Goal: Entertainment & Leisure: Browse casually

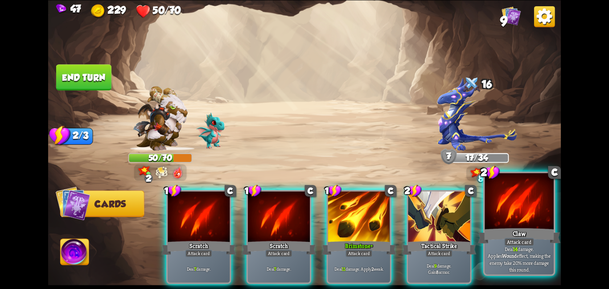
click at [490, 241] on div "Claw" at bounding box center [519, 235] width 83 height 18
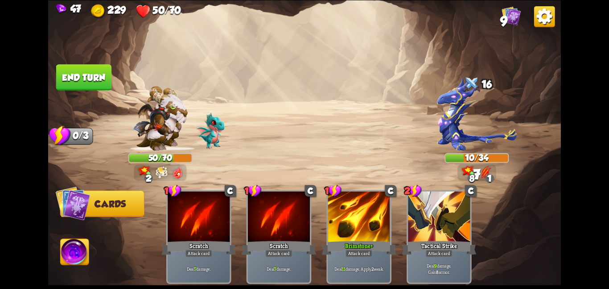
click at [80, 257] on img at bounding box center [75, 253] width 29 height 29
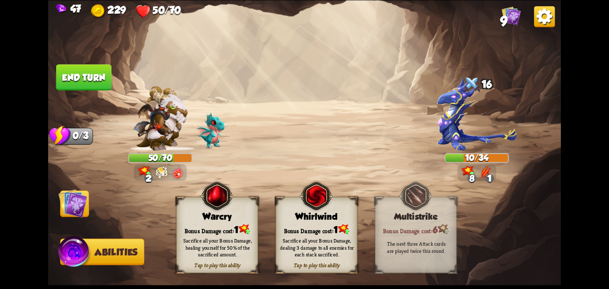
click at [296, 238] on div "Sacrifice all your Bonus Damage, dealing 3 damage to all enemies for each stack…" at bounding box center [317, 247] width 74 height 21
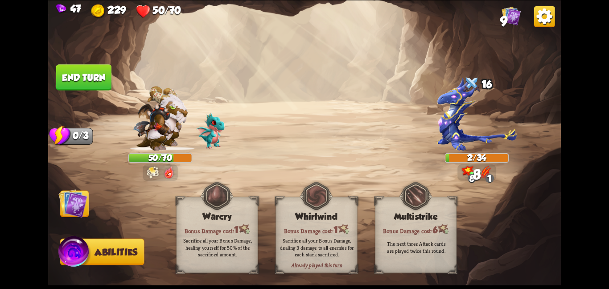
click at [68, 194] on img at bounding box center [72, 202] width 29 height 29
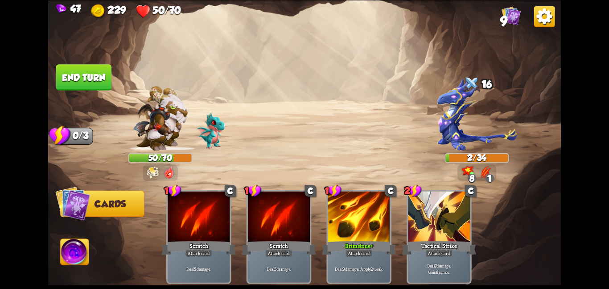
click at [67, 77] on button "End turn" at bounding box center [83, 77] width 55 height 26
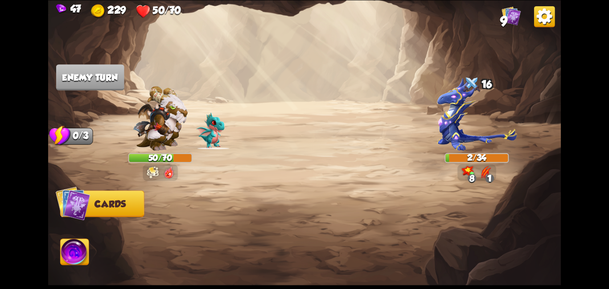
click at [177, 123] on img at bounding box center [160, 118] width 55 height 65
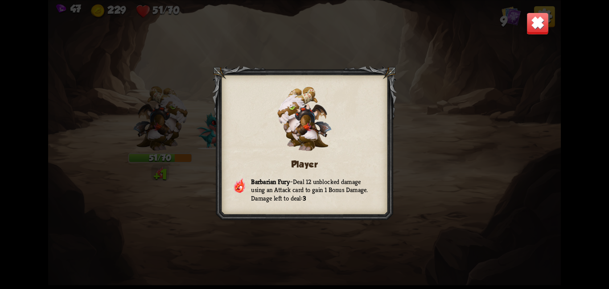
click at [518, 11] on div "Player Barbarian Fury – Deal 12 unblocked damage using an Attack card to gain 1…" at bounding box center [304, 144] width 513 height 289
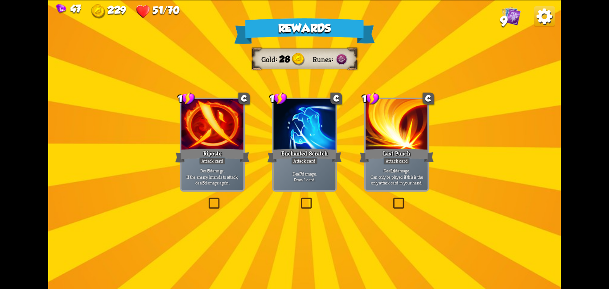
click at [305, 137] on div at bounding box center [304, 125] width 62 height 52
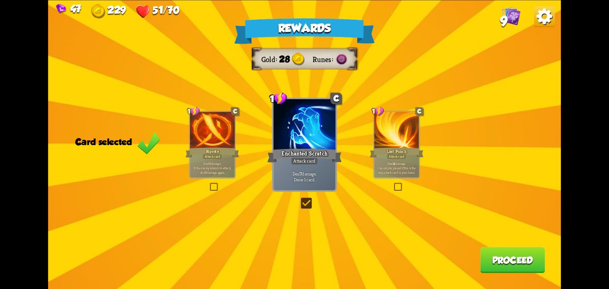
click at [211, 132] on div at bounding box center [212, 131] width 45 height 38
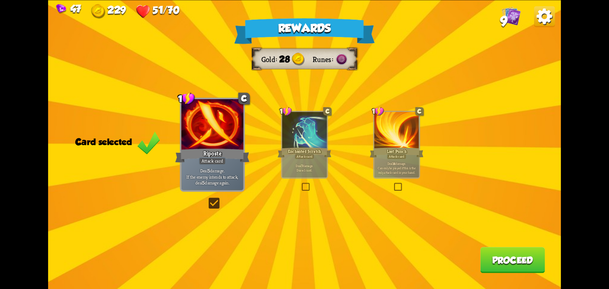
click at [523, 268] on button "Proceed" at bounding box center [512, 260] width 65 height 26
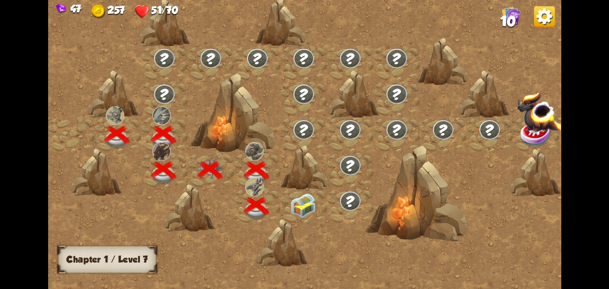
click at [302, 193] on img at bounding box center [303, 205] width 26 height 24
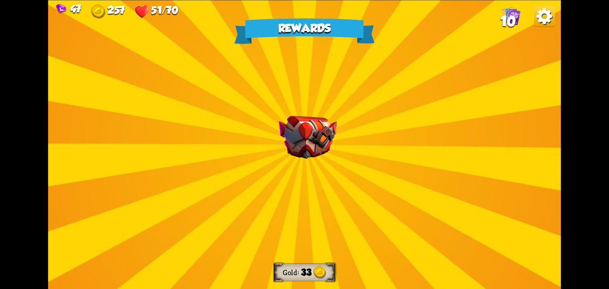
click at [160, 61] on div "Rewards Gold 33 Select a card 4 R Blood for Blood Attack card Deal 14 damage. C…" at bounding box center [304, 144] width 513 height 289
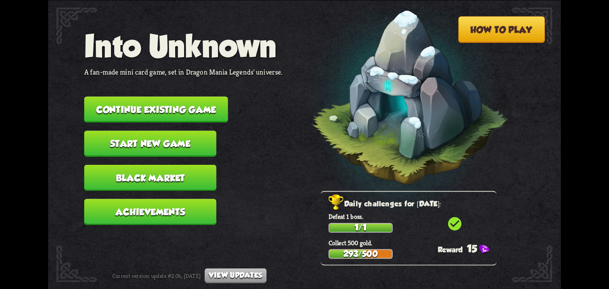
click at [141, 103] on button "Continue existing game" at bounding box center [156, 109] width 144 height 26
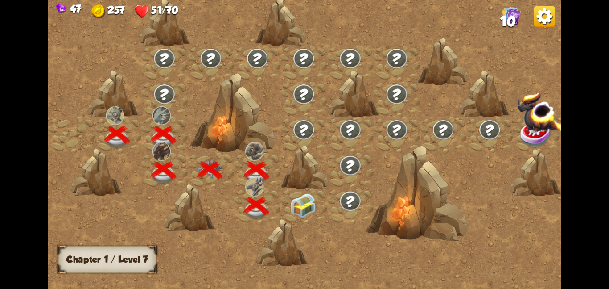
click at [300, 203] on img at bounding box center [303, 205] width 26 height 24
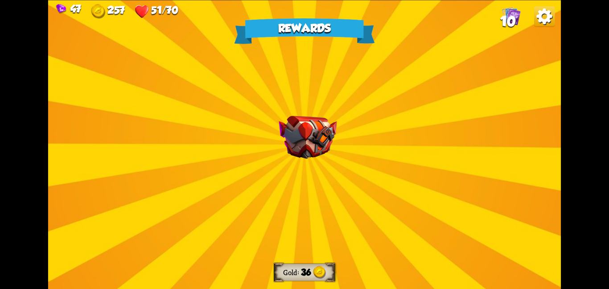
click at [305, 180] on div "Rewards Gold 36 Select a card 1 R Disarm Support card Enemy loses 2 Bonus Damag…" at bounding box center [304, 144] width 513 height 289
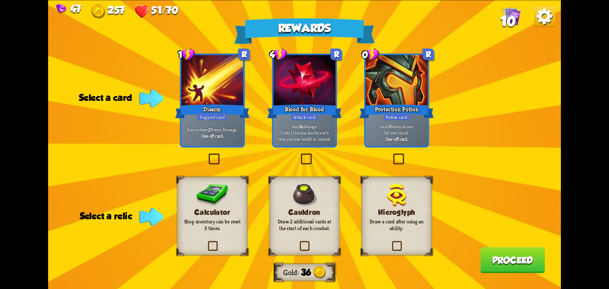
click at [234, 198] on div "Calculator Shop inventory can be reset 3 times." at bounding box center [212, 215] width 70 height 79
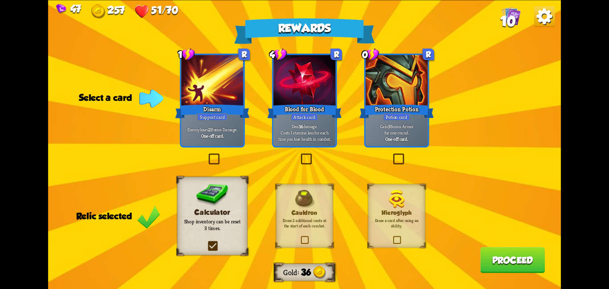
click at [409, 112] on div "Protection Potion" at bounding box center [397, 111] width 74 height 17
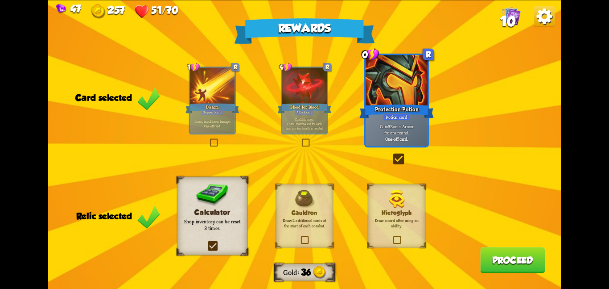
click at [491, 253] on button "Proceed" at bounding box center [512, 260] width 65 height 26
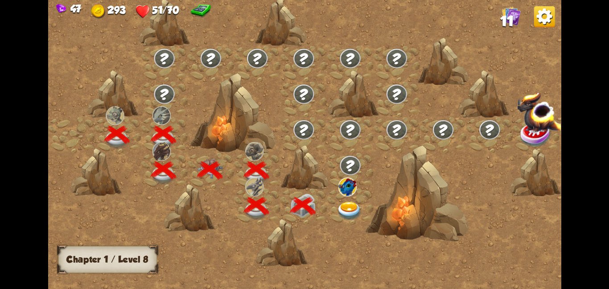
click at [344, 204] on img at bounding box center [350, 210] width 26 height 19
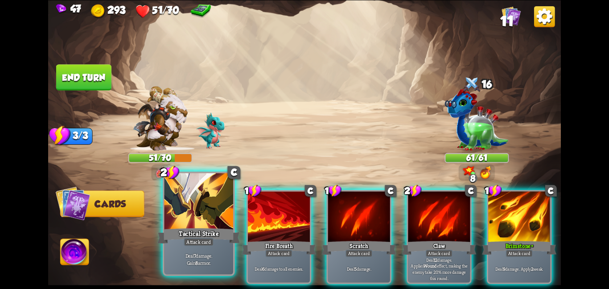
click at [214, 224] on div at bounding box center [198, 202] width 69 height 58
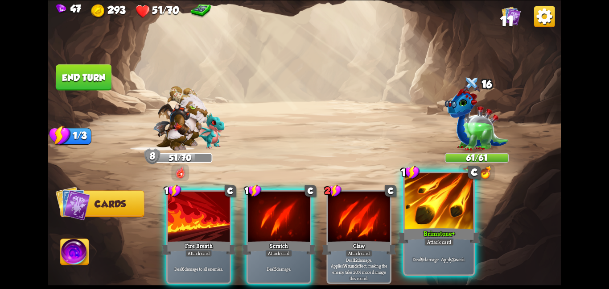
click at [446, 235] on div "Brimstone+" at bounding box center [439, 235] width 83 height 18
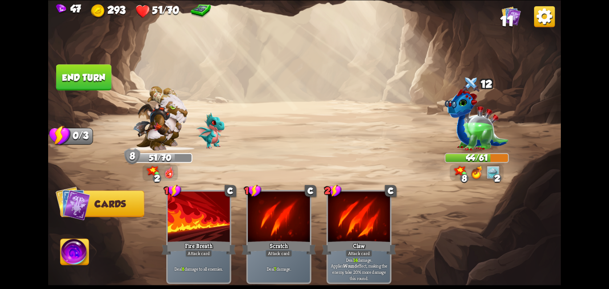
click at [60, 68] on button "End turn" at bounding box center [83, 77] width 55 height 26
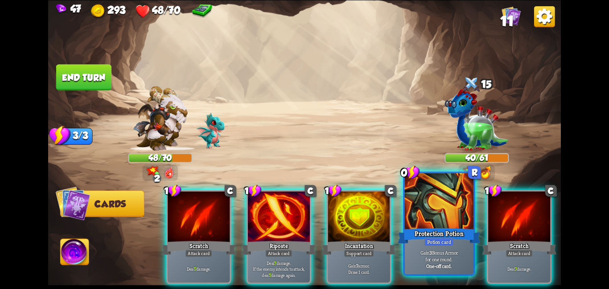
click at [410, 212] on div at bounding box center [439, 202] width 69 height 58
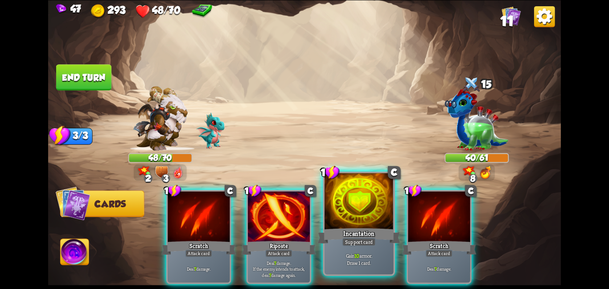
click at [357, 203] on div at bounding box center [359, 202] width 69 height 58
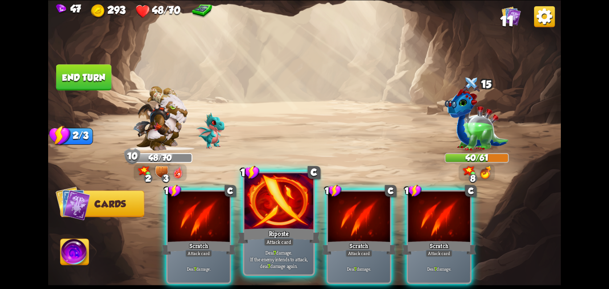
click at [277, 202] on div at bounding box center [278, 202] width 69 height 58
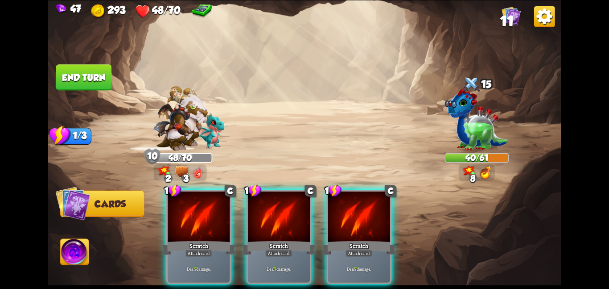
click at [277, 202] on div at bounding box center [279, 217] width 62 height 52
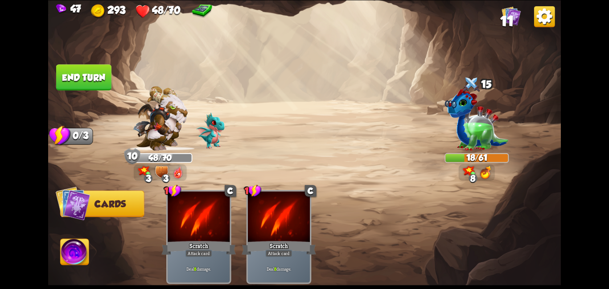
click at [99, 75] on button "End turn" at bounding box center [83, 77] width 55 height 26
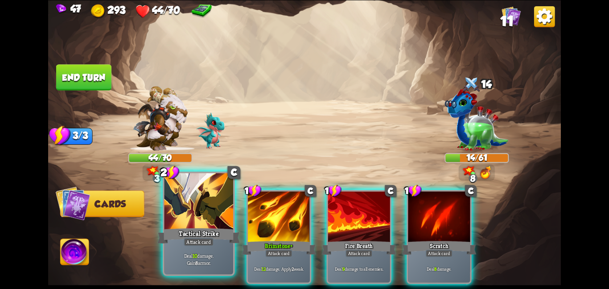
click at [231, 253] on p "Deal 10 damage. Gain 8 armor." at bounding box center [199, 259] width 66 height 14
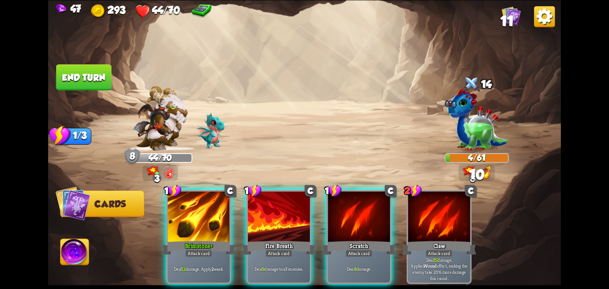
click at [230, 255] on div "Deal 12 damage. Apply 2 weak." at bounding box center [199, 268] width 62 height 27
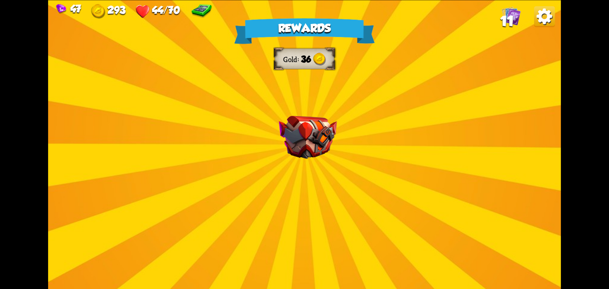
click at [314, 155] on img at bounding box center [308, 137] width 58 height 43
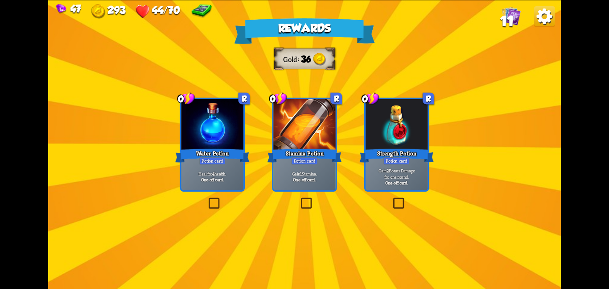
click at [240, 157] on div "Water Potion" at bounding box center [212, 155] width 74 height 17
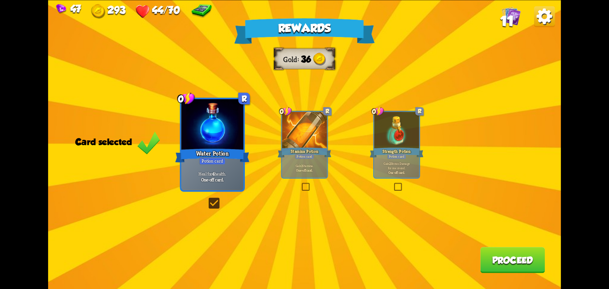
click at [303, 153] on div "Potion card" at bounding box center [304, 155] width 19 height 5
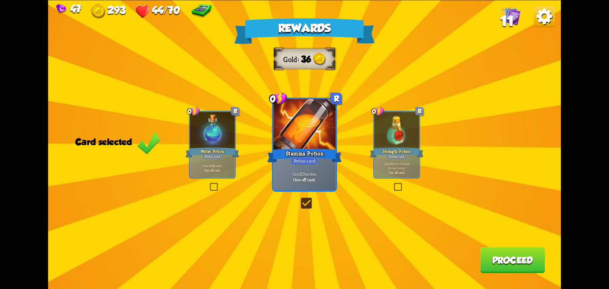
click at [510, 247] on div "Rewards Gold 36 Card selected 0 R Water Potion Potion card Heal for 4 health. O…" at bounding box center [304, 144] width 513 height 289
click at [506, 251] on button "Proceed" at bounding box center [512, 260] width 65 height 26
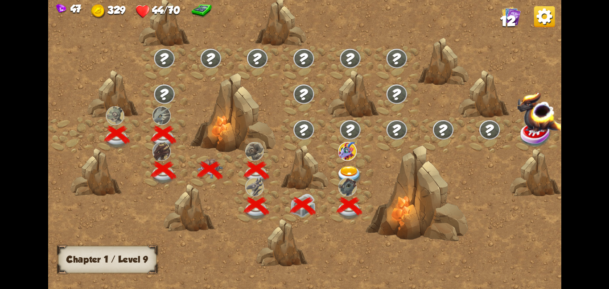
click at [363, 161] on div at bounding box center [350, 170] width 46 height 36
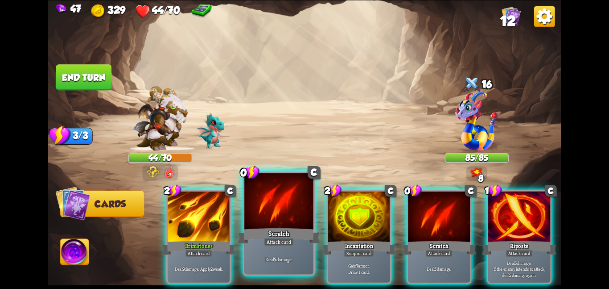
click at [291, 211] on div at bounding box center [278, 202] width 69 height 58
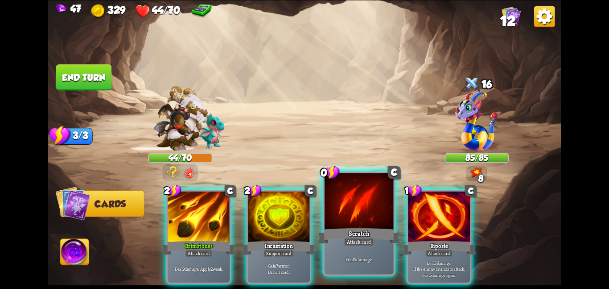
click at [361, 212] on div at bounding box center [359, 202] width 69 height 58
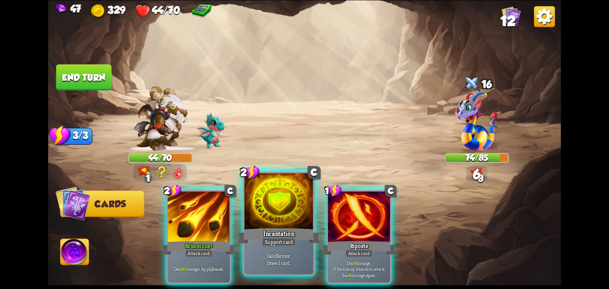
click at [307, 222] on div at bounding box center [278, 202] width 69 height 58
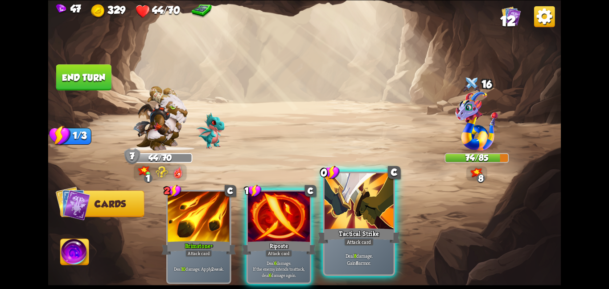
click at [338, 228] on div "Tactical Strike" at bounding box center [359, 235] width 83 height 18
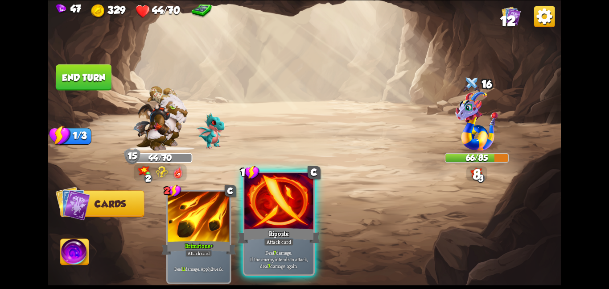
click at [275, 207] on div at bounding box center [278, 202] width 69 height 58
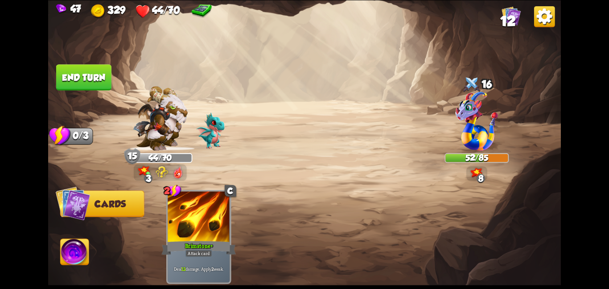
click at [81, 79] on button "End turn" at bounding box center [83, 77] width 55 height 26
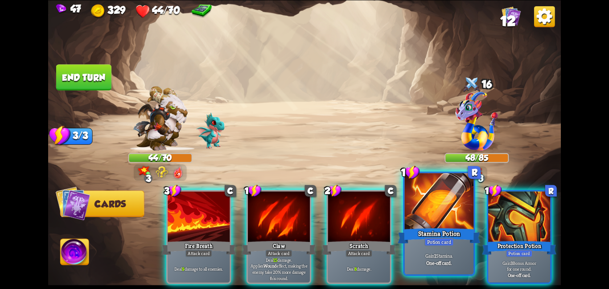
click at [426, 194] on div at bounding box center [439, 202] width 69 height 58
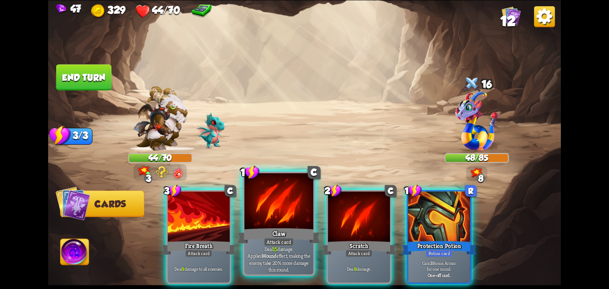
click at [279, 211] on div at bounding box center [278, 202] width 69 height 58
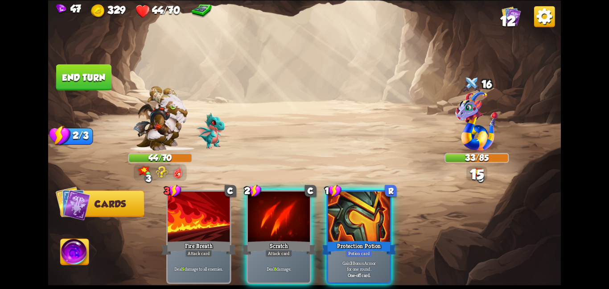
click at [279, 211] on div at bounding box center [279, 217] width 62 height 52
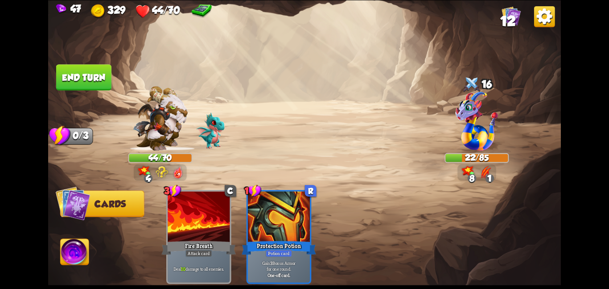
click at [101, 76] on button "End turn" at bounding box center [83, 77] width 55 height 26
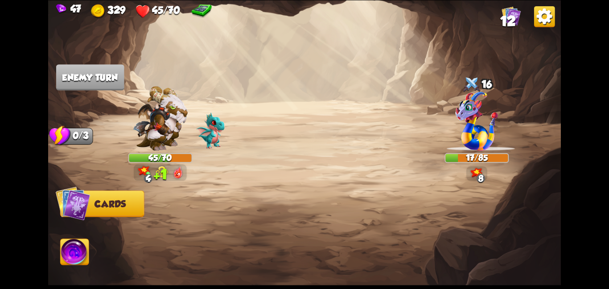
click at [79, 255] on img at bounding box center [75, 253] width 29 height 29
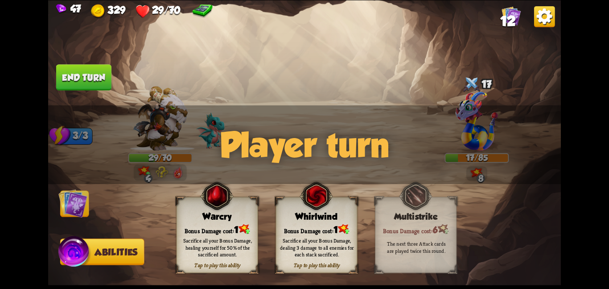
click at [276, 199] on span at bounding box center [280, 203] width 15 height 17
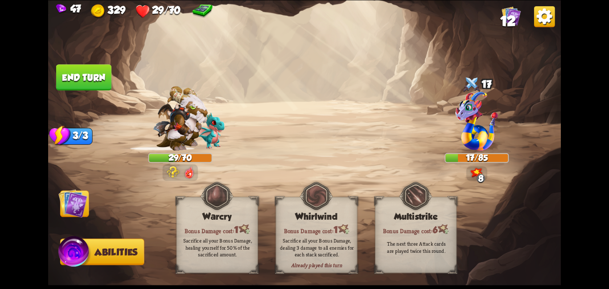
click at [70, 207] on img at bounding box center [72, 202] width 29 height 29
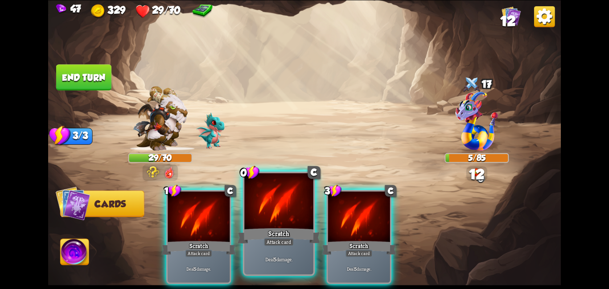
click at [304, 195] on div at bounding box center [278, 202] width 69 height 58
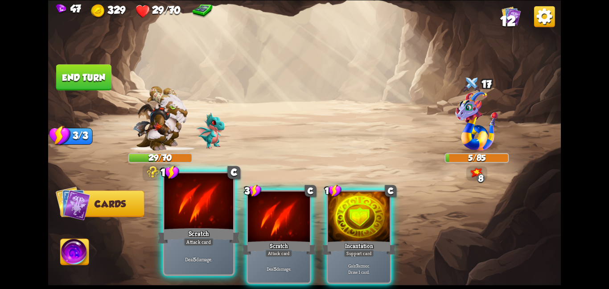
click at [210, 207] on div at bounding box center [198, 202] width 69 height 58
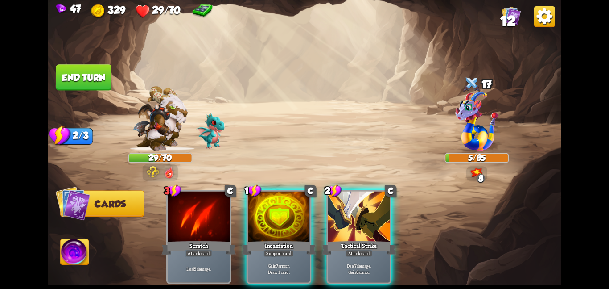
click at [210, 207] on div at bounding box center [199, 217] width 62 height 52
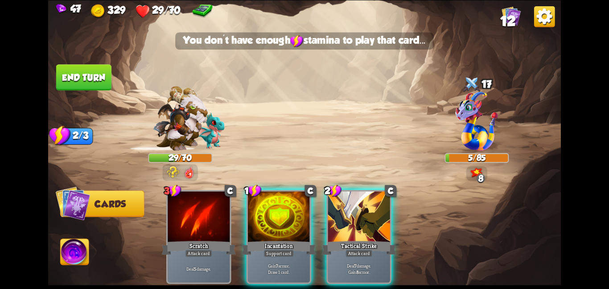
click at [210, 207] on div at bounding box center [199, 217] width 62 height 52
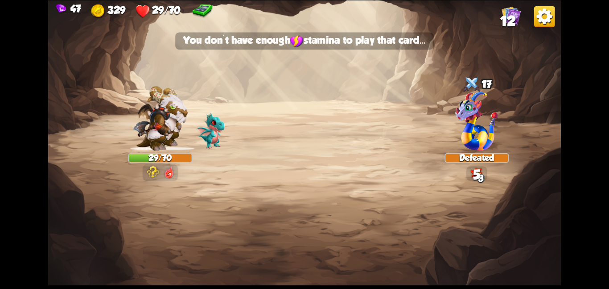
click at [309, 208] on img at bounding box center [304, 144] width 513 height 289
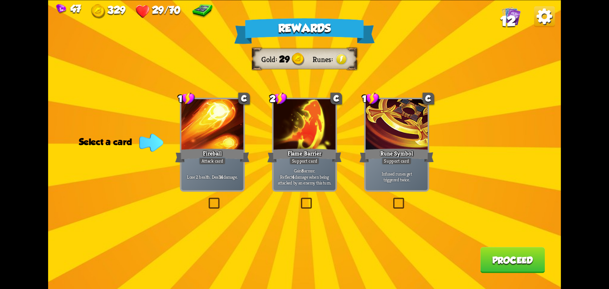
click at [235, 157] on div "Fireball" at bounding box center [212, 155] width 74 height 17
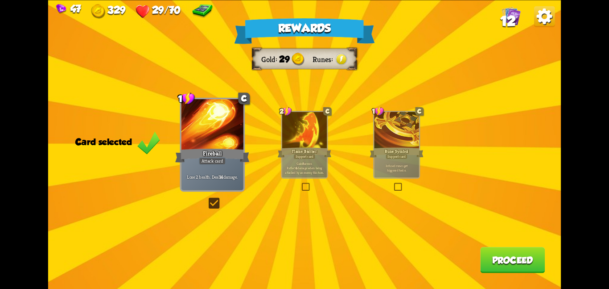
click at [301, 153] on div "Support card" at bounding box center [304, 155] width 22 height 5
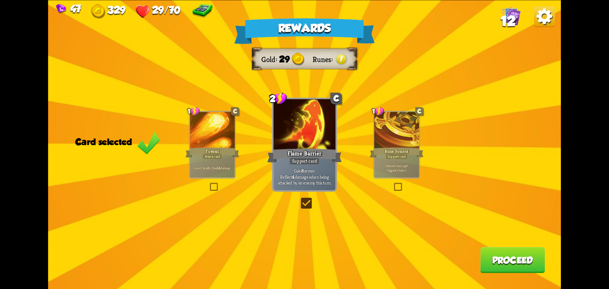
click at [517, 262] on button "Proceed" at bounding box center [512, 260] width 65 height 26
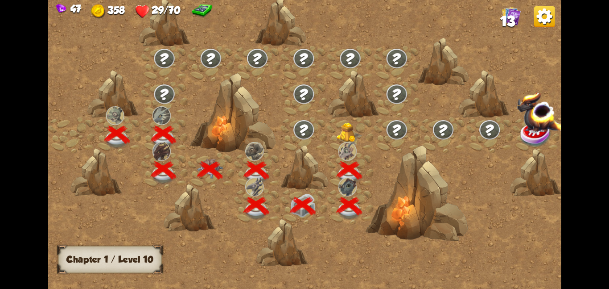
click at [357, 143] on div at bounding box center [350, 135] width 46 height 36
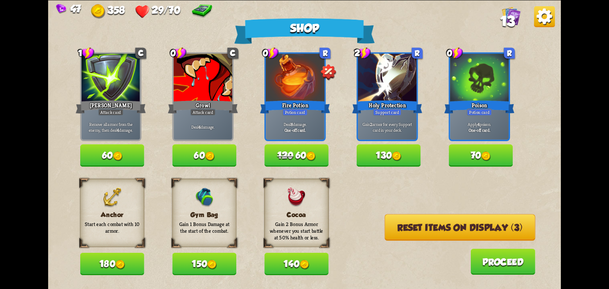
click at [199, 258] on button "150" at bounding box center [204, 263] width 64 height 22
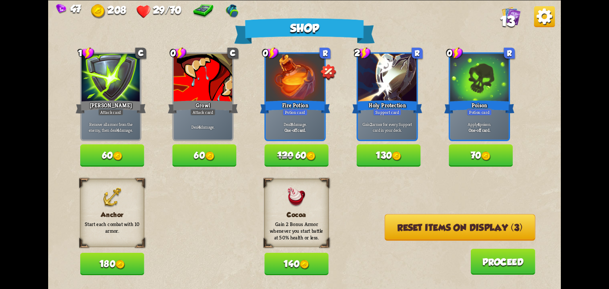
click at [282, 265] on button "140" at bounding box center [297, 263] width 64 height 22
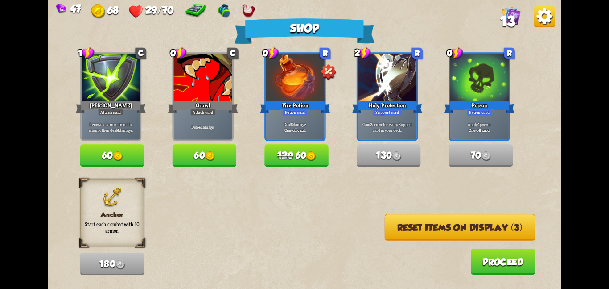
click at [487, 239] on button "Reset items on display (3)" at bounding box center [460, 227] width 151 height 26
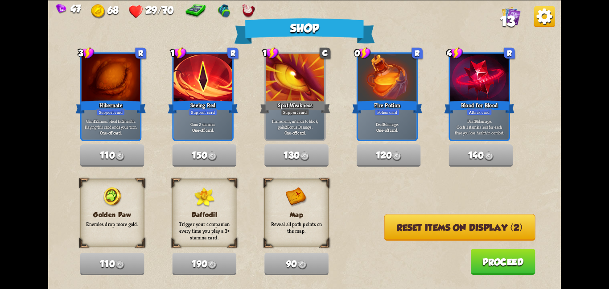
click at [487, 239] on button "Reset items on display (2)" at bounding box center [459, 227] width 151 height 26
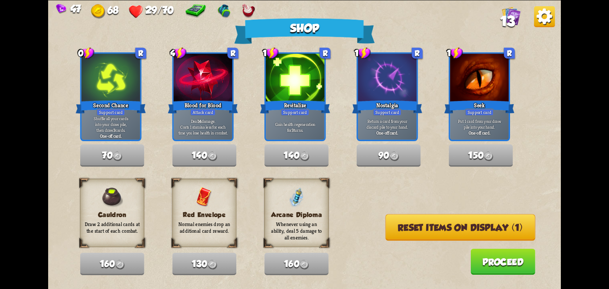
click at [487, 239] on button "Reset items on display (1)" at bounding box center [461, 227] width 150 height 26
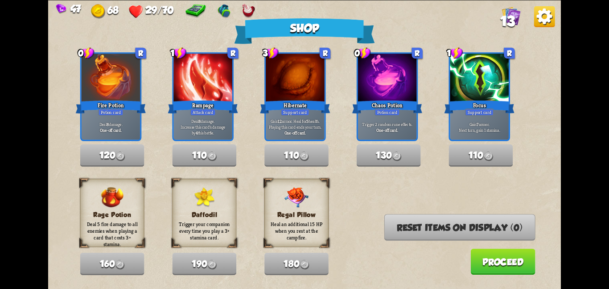
click at [488, 260] on button "Proceed" at bounding box center [503, 261] width 65 height 26
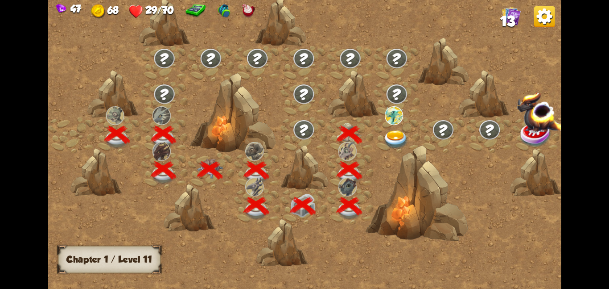
scroll to position [0, 136]
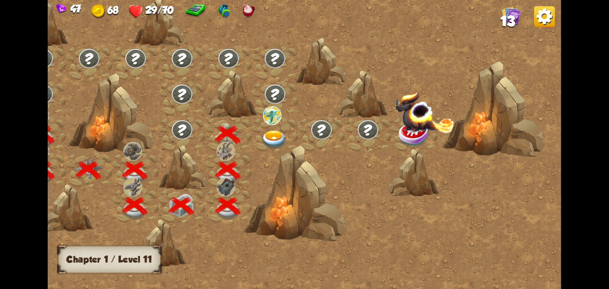
click at [289, 141] on div at bounding box center [275, 135] width 46 height 36
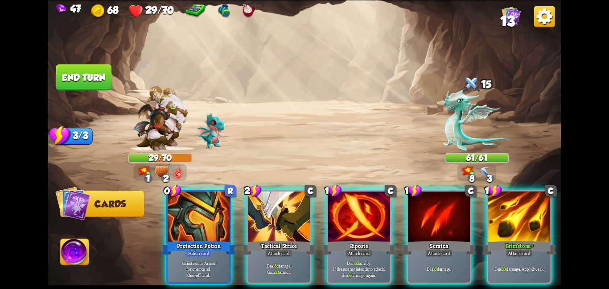
click at [243, 16] on img at bounding box center [248, 11] width 13 height 14
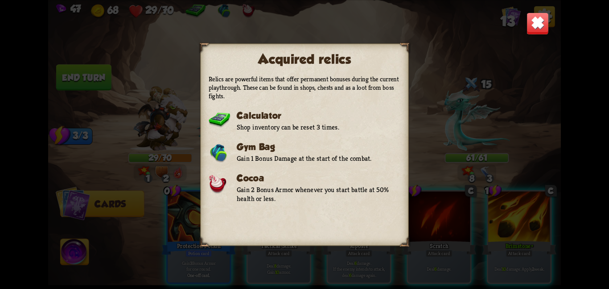
click at [535, 26] on img at bounding box center [538, 23] width 22 height 22
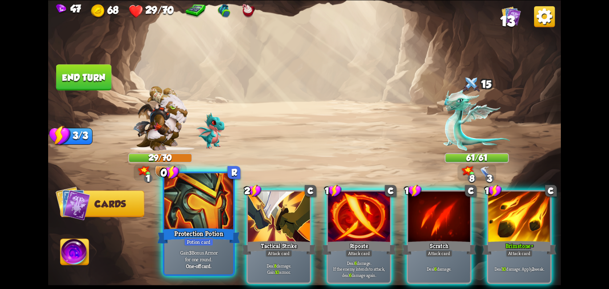
click at [200, 225] on div at bounding box center [198, 202] width 69 height 58
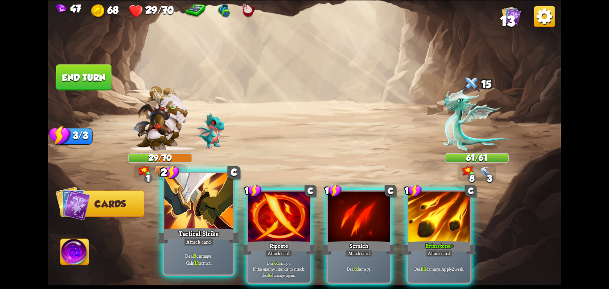
click at [207, 222] on div at bounding box center [198, 202] width 69 height 58
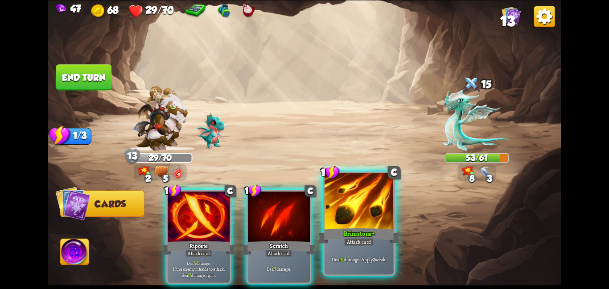
click at [347, 238] on div "Attack card" at bounding box center [359, 241] width 30 height 8
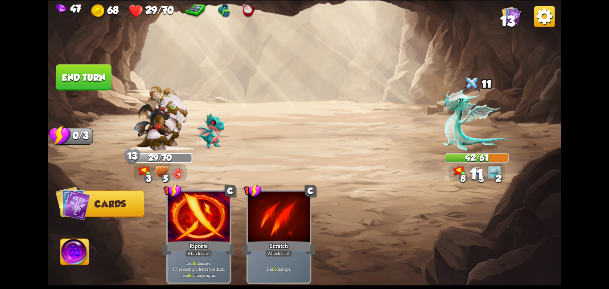
click at [89, 87] on button "End turn" at bounding box center [83, 77] width 55 height 26
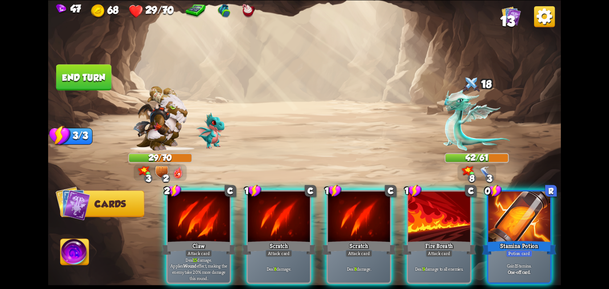
click at [566, 259] on div "47 68 29/70 13 Select an enemy to attack... You don't have enough stamina to pl…" at bounding box center [304, 144] width 609 height 289
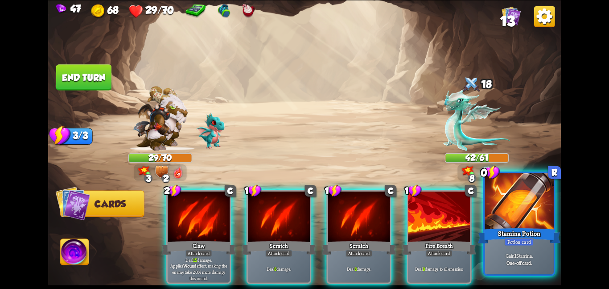
click at [537, 255] on p "Gain 1 Stamina." at bounding box center [520, 255] width 66 height 7
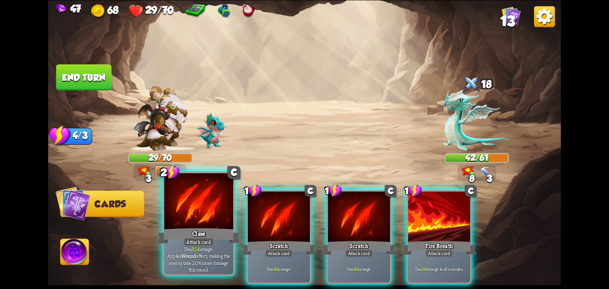
click at [177, 217] on div at bounding box center [198, 202] width 69 height 58
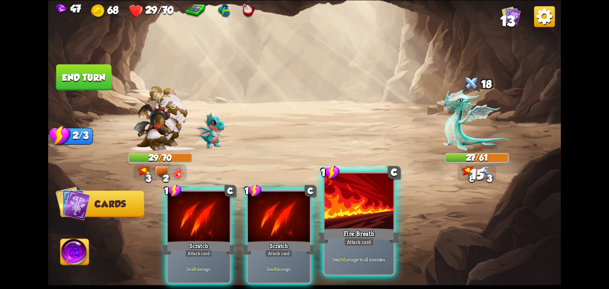
click at [363, 219] on div at bounding box center [359, 202] width 69 height 58
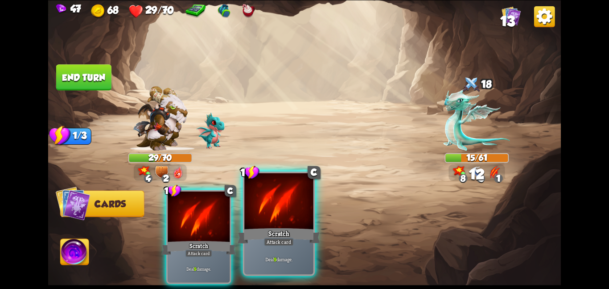
click at [277, 208] on div at bounding box center [278, 202] width 69 height 58
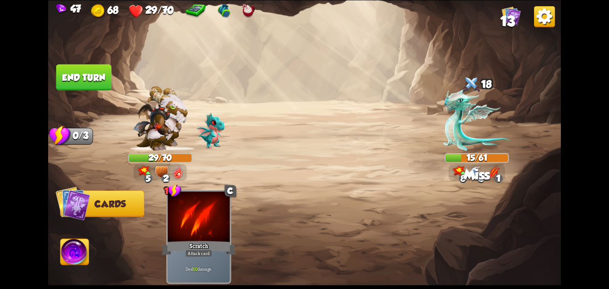
click at [92, 79] on button "End turn" at bounding box center [83, 77] width 55 height 26
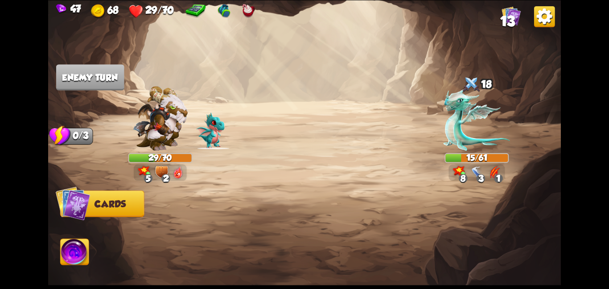
click at [74, 253] on img at bounding box center [75, 253] width 29 height 29
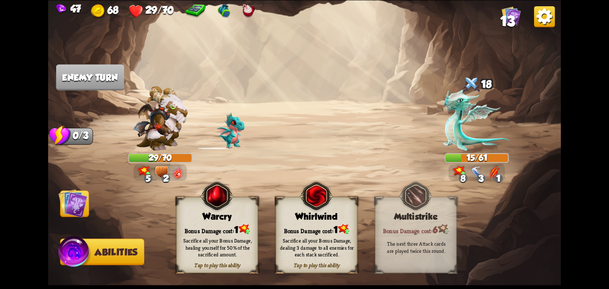
click at [283, 228] on div "Bonus Damage cost: 1" at bounding box center [316, 229] width 81 height 12
click at [85, 208] on img at bounding box center [72, 202] width 29 height 29
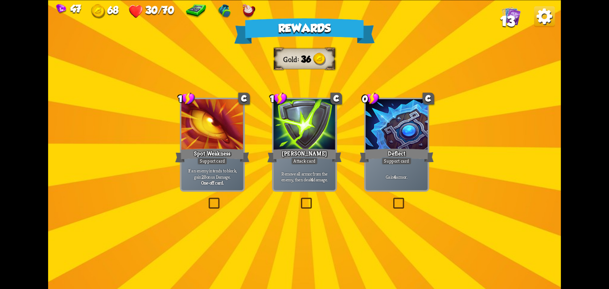
click at [291, 143] on div at bounding box center [304, 125] width 62 height 52
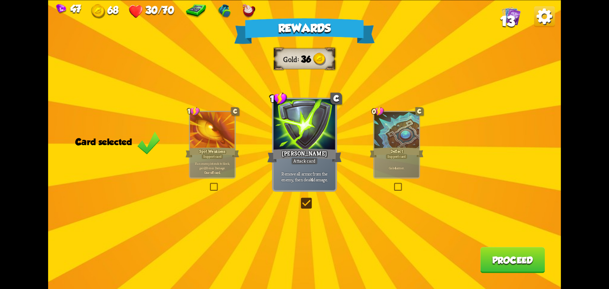
click at [509, 253] on button "Proceed" at bounding box center [512, 260] width 65 height 26
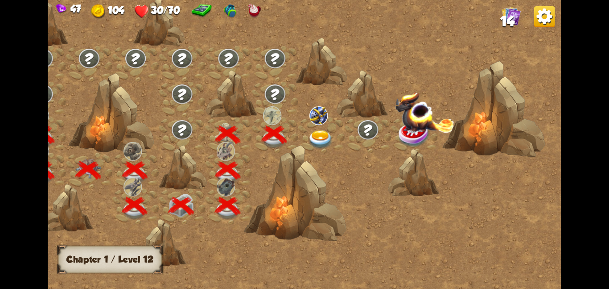
click at [313, 130] on img at bounding box center [321, 139] width 26 height 19
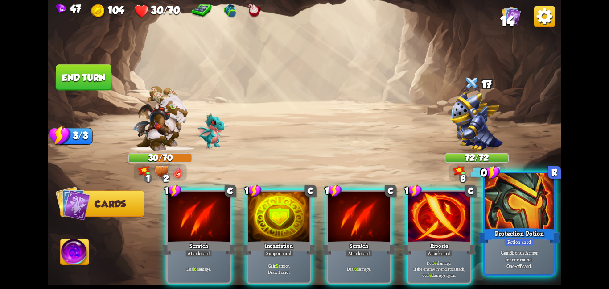
click at [505, 215] on div at bounding box center [519, 202] width 69 height 58
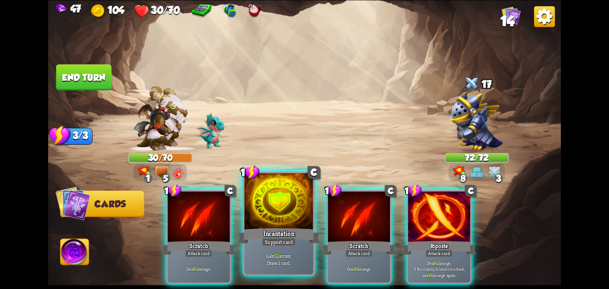
click at [278, 214] on div at bounding box center [278, 202] width 69 height 58
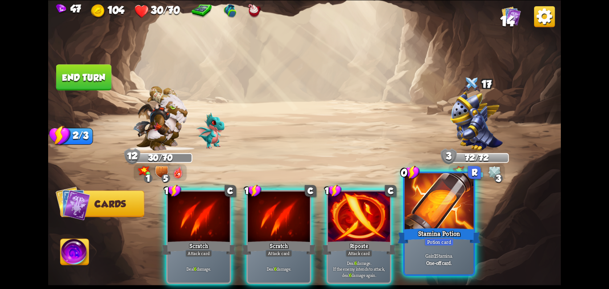
click at [427, 224] on div at bounding box center [439, 202] width 69 height 58
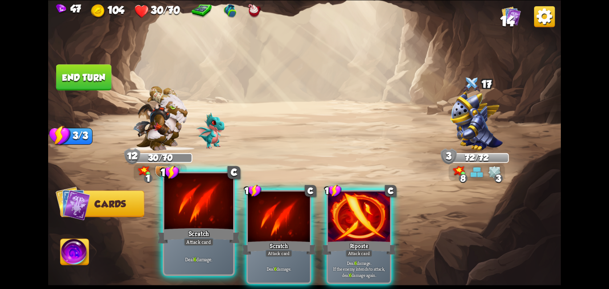
click at [219, 217] on div at bounding box center [198, 202] width 69 height 58
click at [248, 217] on div at bounding box center [279, 217] width 62 height 52
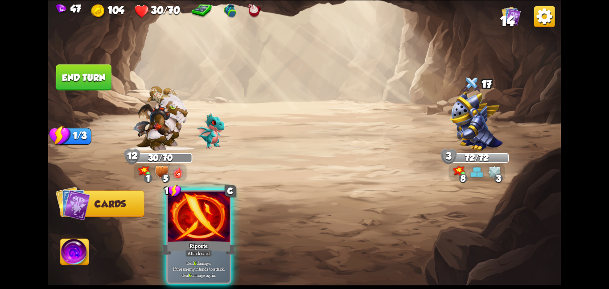
click at [219, 217] on div at bounding box center [199, 217] width 62 height 52
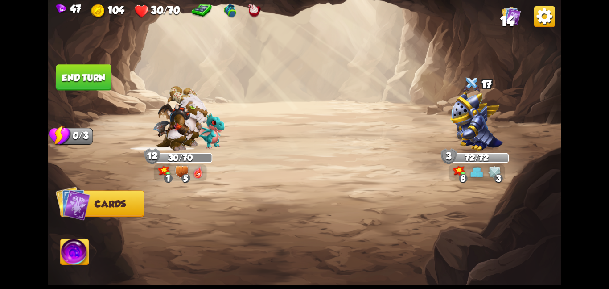
click at [219, 217] on div at bounding box center [356, 224] width 410 height 128
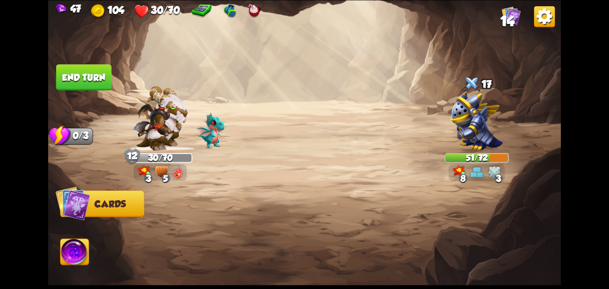
click at [101, 82] on button "End turn" at bounding box center [83, 77] width 55 height 26
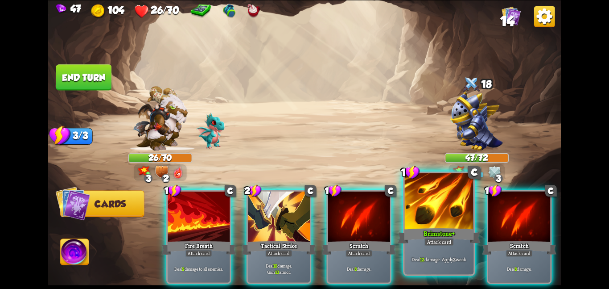
click at [415, 221] on div at bounding box center [439, 202] width 69 height 58
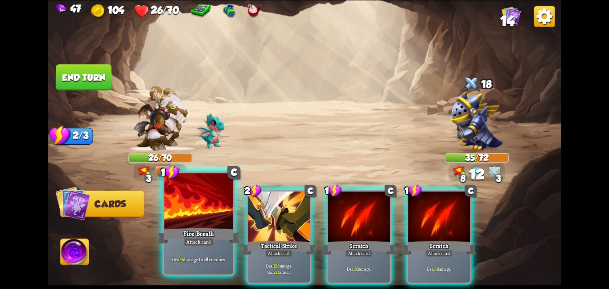
click at [205, 234] on div "Fire Breath" at bounding box center [198, 235] width 83 height 18
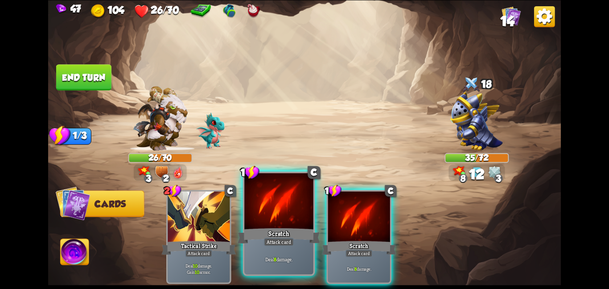
click at [300, 217] on div at bounding box center [278, 202] width 69 height 58
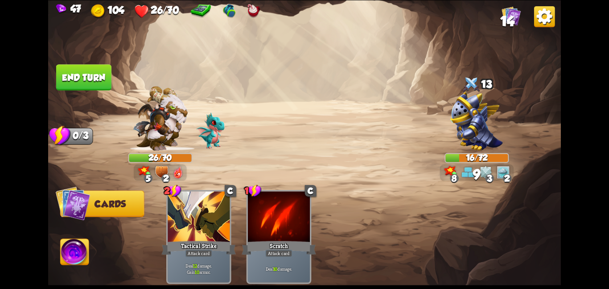
click at [65, 240] on img at bounding box center [304, 144] width 513 height 289
click at [70, 246] on img at bounding box center [75, 253] width 29 height 29
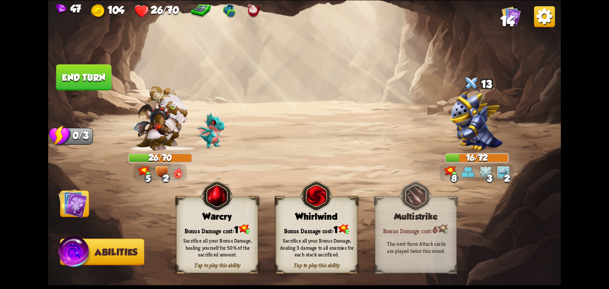
click at [313, 216] on div "Whirlwind" at bounding box center [316, 216] width 81 height 10
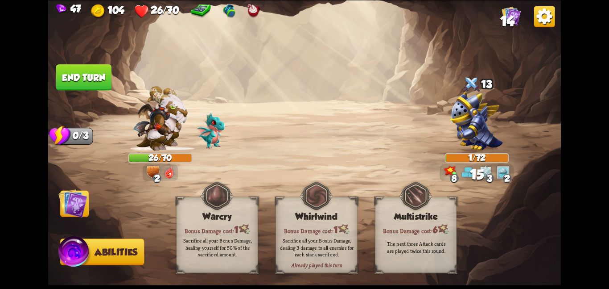
click at [71, 208] on img at bounding box center [72, 202] width 29 height 29
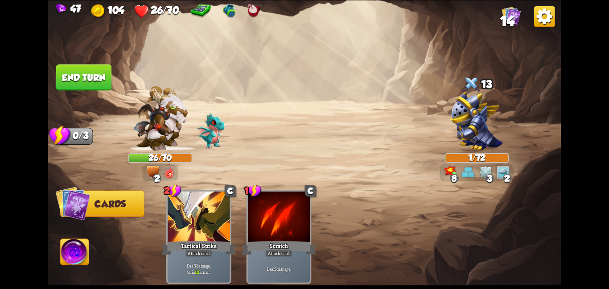
click at [79, 90] on img at bounding box center [304, 144] width 513 height 289
click at [94, 83] on button "End turn" at bounding box center [83, 77] width 57 height 27
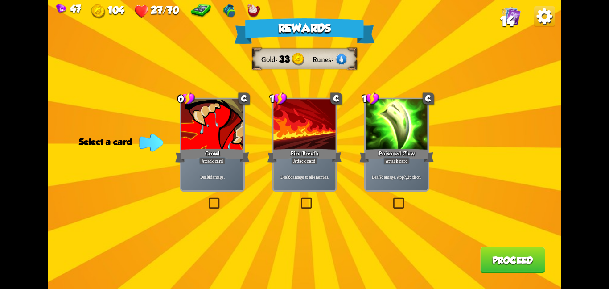
click at [406, 158] on div "Attack card" at bounding box center [396, 161] width 27 height 8
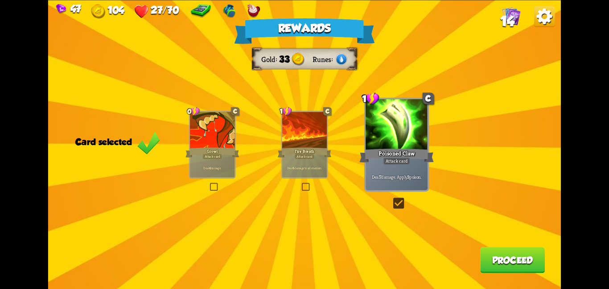
click at [530, 269] on button "Proceed" at bounding box center [512, 260] width 65 height 26
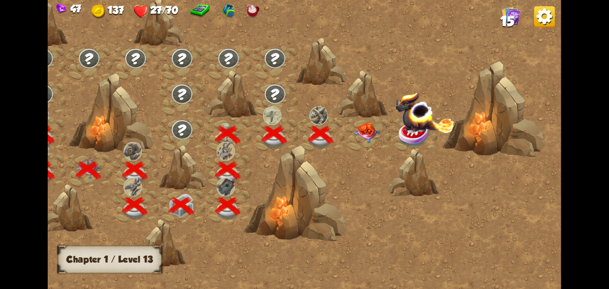
click at [374, 147] on div at bounding box center [368, 135] width 46 height 36
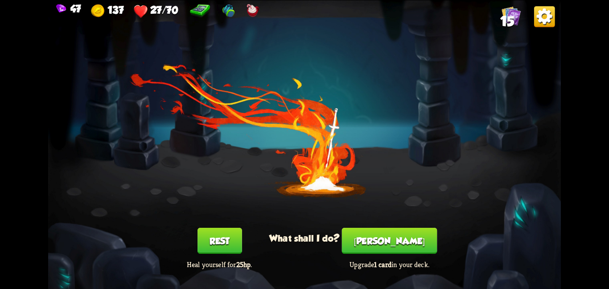
click at [202, 234] on button "Rest" at bounding box center [220, 240] width 45 height 26
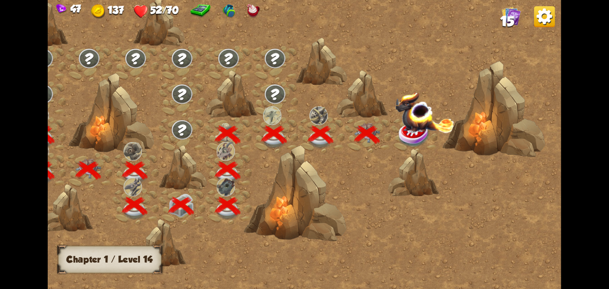
click at [403, 118] on img at bounding box center [424, 111] width 59 height 41
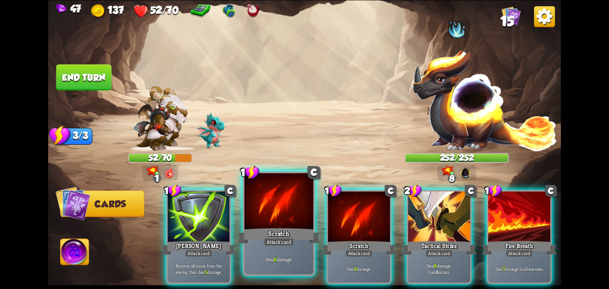
click at [293, 225] on div at bounding box center [278, 202] width 69 height 58
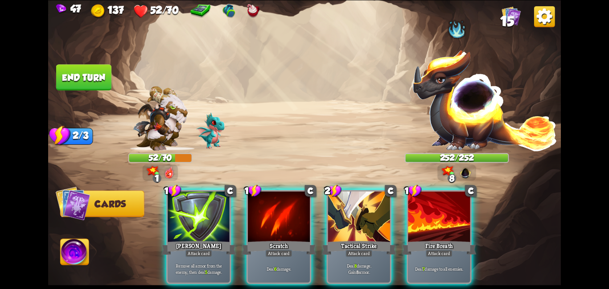
click at [293, 225] on div at bounding box center [279, 217] width 62 height 52
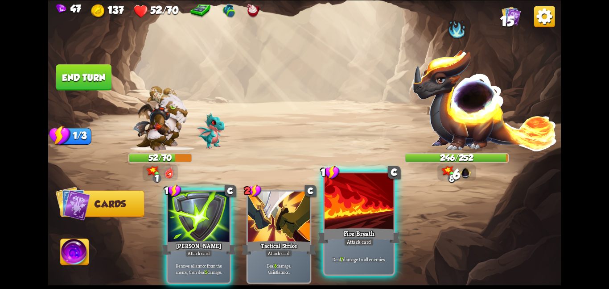
click at [385, 225] on div at bounding box center [359, 202] width 69 height 58
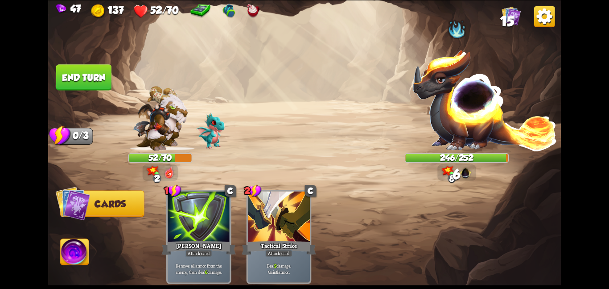
click at [103, 74] on button "End turn" at bounding box center [83, 77] width 57 height 27
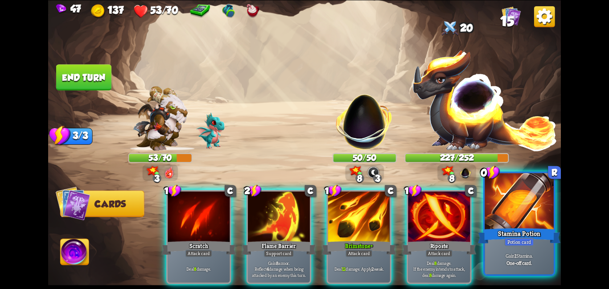
click at [518, 199] on div at bounding box center [519, 202] width 69 height 58
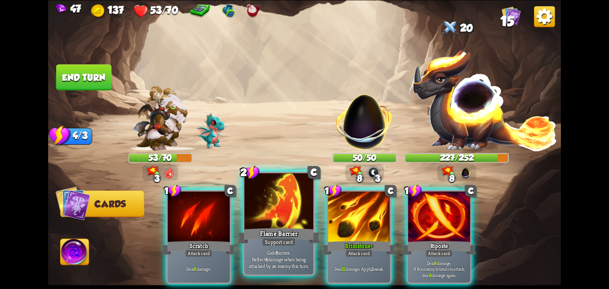
click at [293, 212] on div at bounding box center [278, 202] width 69 height 58
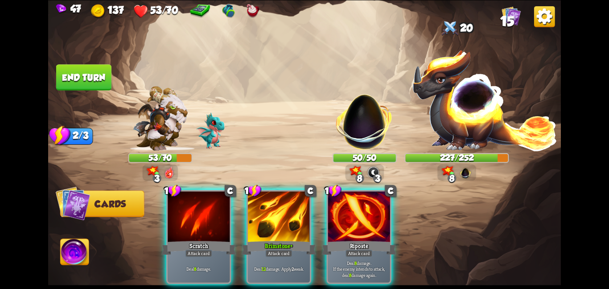
click at [293, 212] on div at bounding box center [279, 217] width 62 height 52
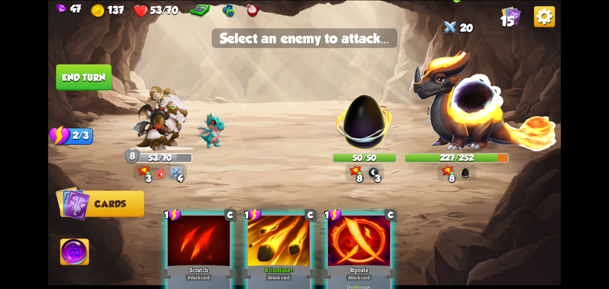
click at [446, 130] on img at bounding box center [485, 100] width 146 height 102
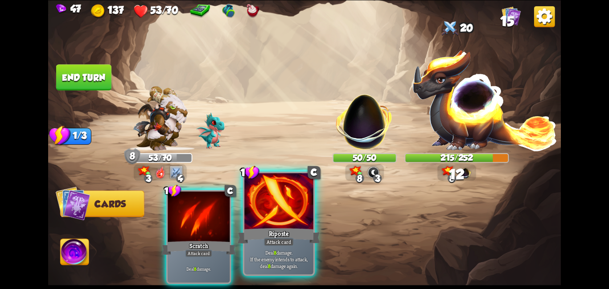
click at [278, 237] on div "Attack card" at bounding box center [279, 241] width 30 height 8
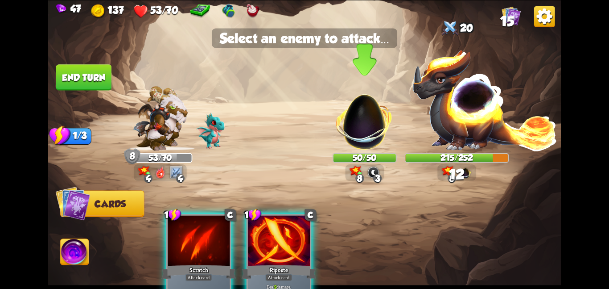
click at [370, 123] on img at bounding box center [364, 116] width 67 height 67
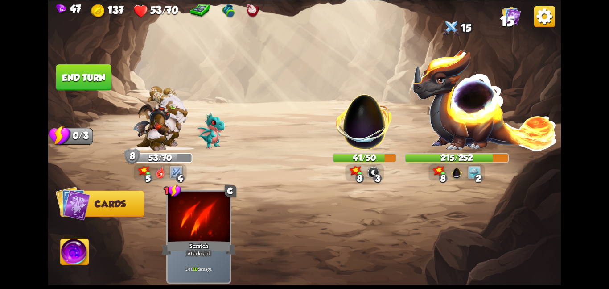
click at [92, 79] on button "End turn" at bounding box center [83, 77] width 55 height 26
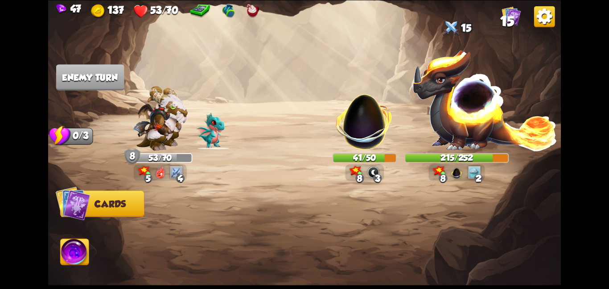
click at [275, 199] on div at bounding box center [356, 224] width 410 height 128
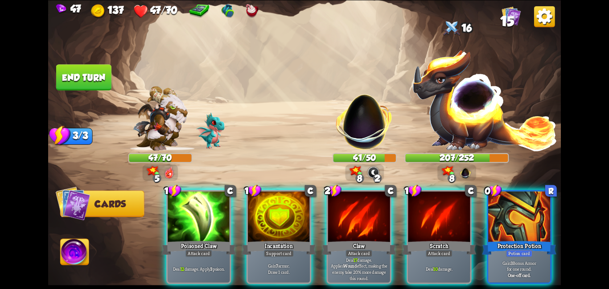
click at [275, 199] on div at bounding box center [279, 217] width 62 height 52
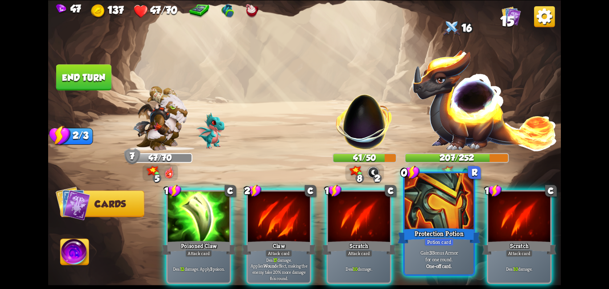
click at [426, 218] on div at bounding box center [439, 202] width 69 height 58
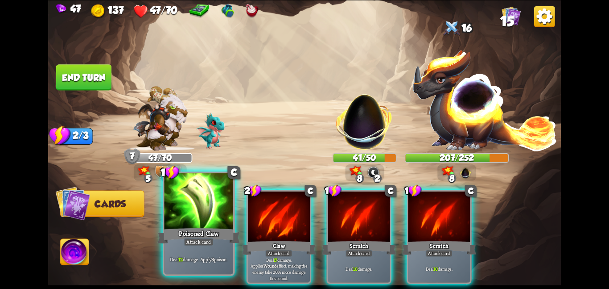
click at [214, 216] on div at bounding box center [198, 202] width 69 height 58
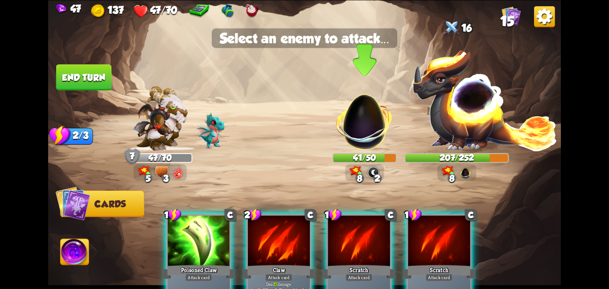
click at [351, 143] on img at bounding box center [364, 116] width 67 height 67
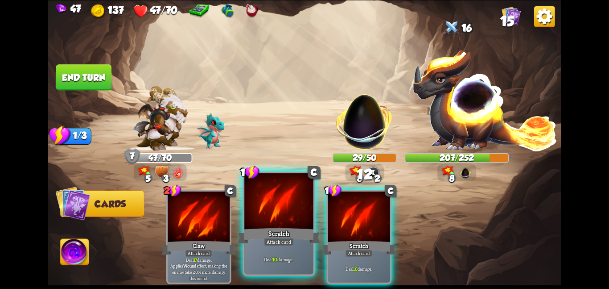
click at [296, 214] on div at bounding box center [278, 202] width 69 height 58
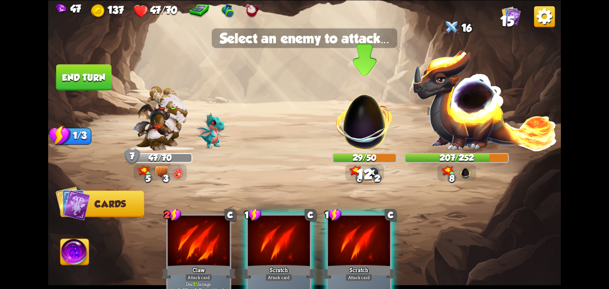
click at [353, 133] on img at bounding box center [364, 116] width 67 height 67
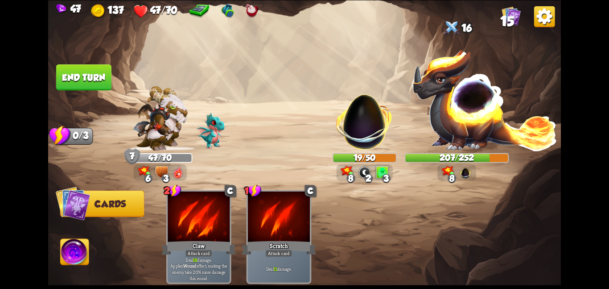
click at [78, 74] on button "End turn" at bounding box center [83, 77] width 55 height 26
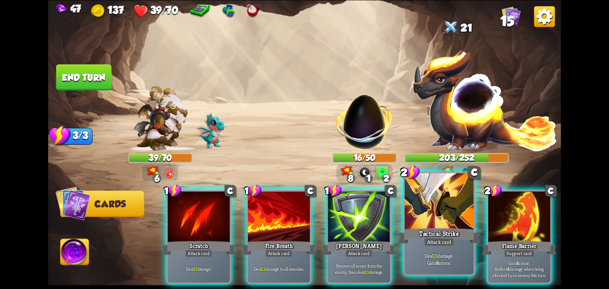
click at [415, 232] on div "Tactical Strike" at bounding box center [439, 235] width 83 height 18
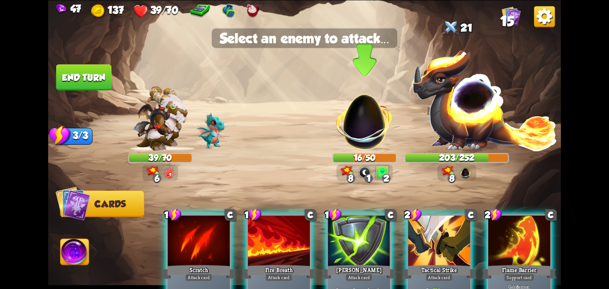
click at [365, 148] on img at bounding box center [364, 116] width 67 height 67
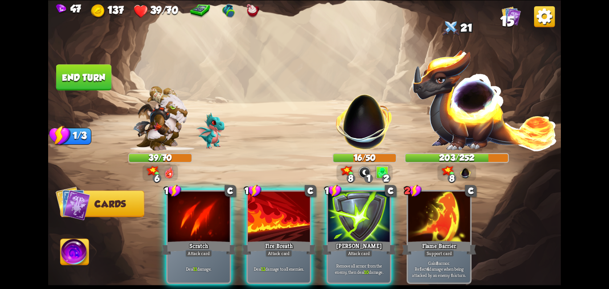
click at [365, 148] on img at bounding box center [364, 116] width 67 height 67
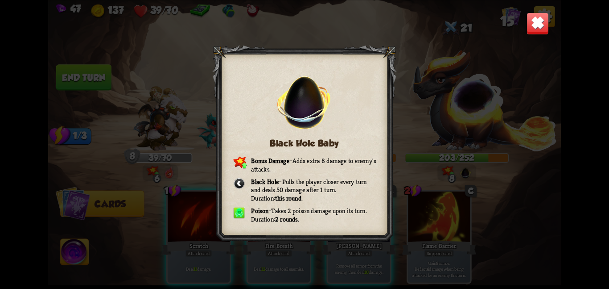
click at [532, 29] on img at bounding box center [538, 23] width 22 height 22
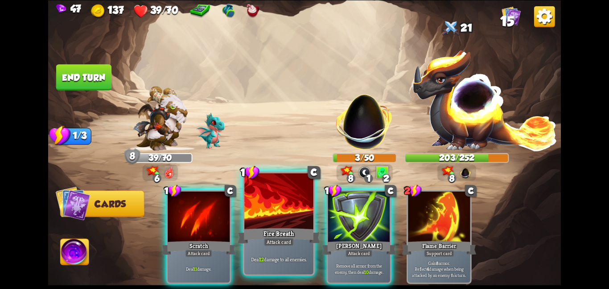
click at [320, 227] on div "Fire Breath" at bounding box center [279, 235] width 83 height 18
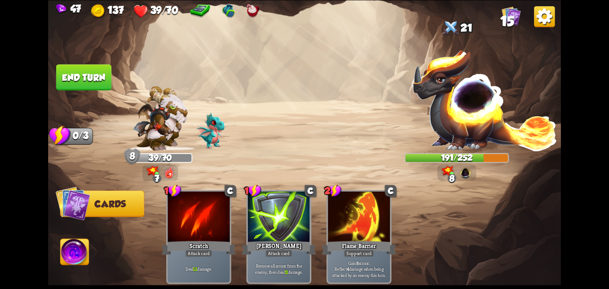
click at [91, 66] on button "End turn" at bounding box center [84, 77] width 56 height 26
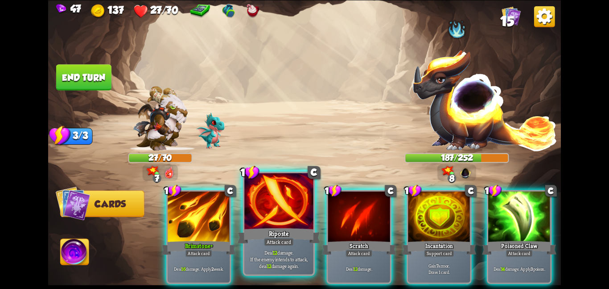
click at [282, 209] on div at bounding box center [278, 202] width 69 height 58
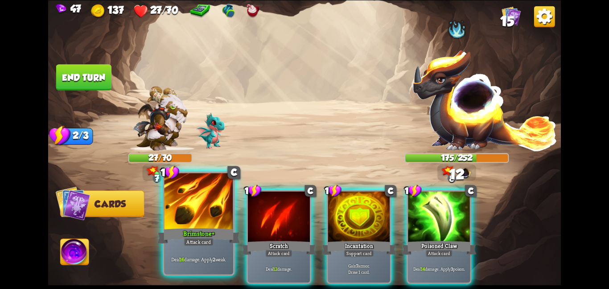
click at [200, 216] on div at bounding box center [198, 202] width 69 height 58
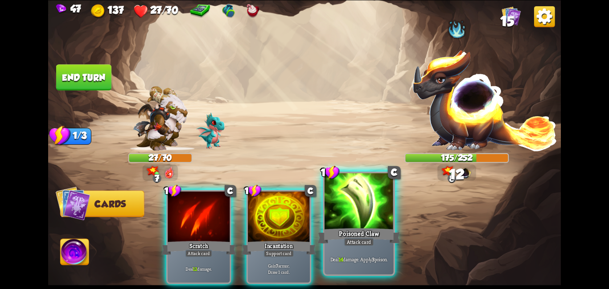
click at [343, 199] on div at bounding box center [359, 202] width 69 height 58
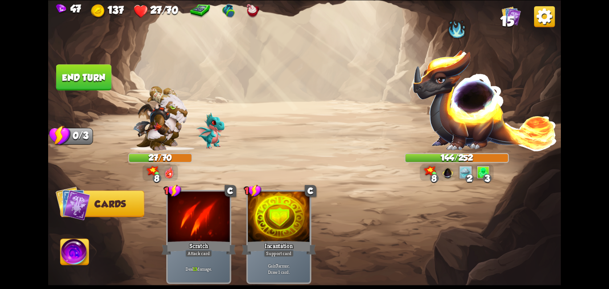
click at [85, 70] on button "End turn" at bounding box center [84, 77] width 56 height 26
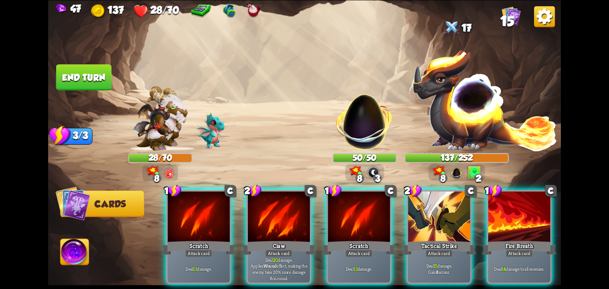
click at [81, 248] on img at bounding box center [75, 253] width 29 height 29
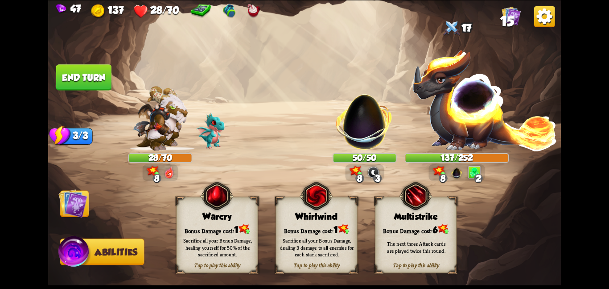
click at [395, 213] on div "Multistrike" at bounding box center [416, 216] width 81 height 10
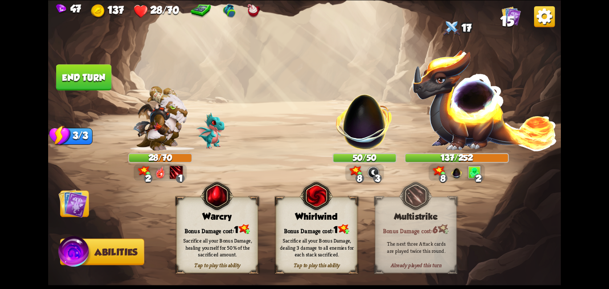
click at [69, 214] on img at bounding box center [72, 202] width 29 height 29
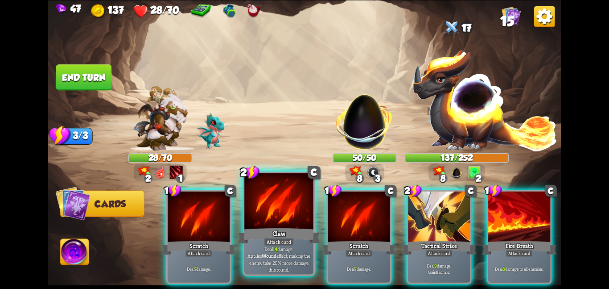
click at [265, 227] on div "Claw" at bounding box center [279, 235] width 83 height 18
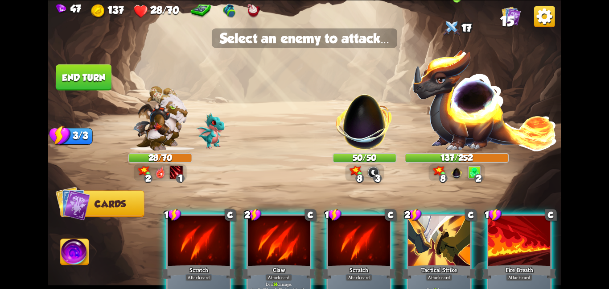
click at [440, 135] on img at bounding box center [485, 100] width 146 height 102
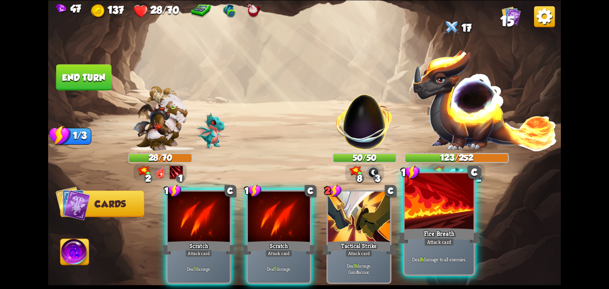
click at [440, 218] on div at bounding box center [439, 202] width 69 height 58
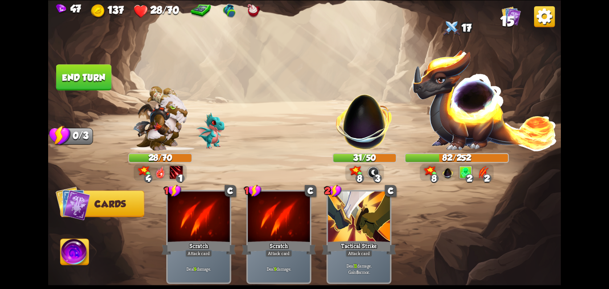
click at [86, 70] on button "End turn" at bounding box center [84, 77] width 56 height 26
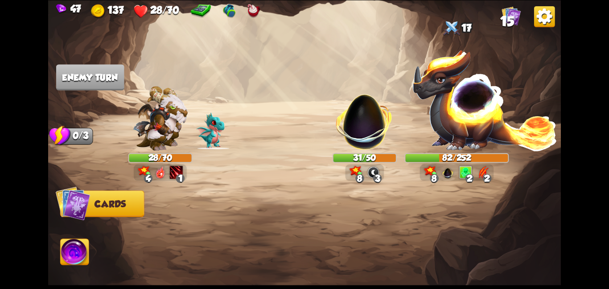
click at [153, 136] on img at bounding box center [160, 118] width 55 height 65
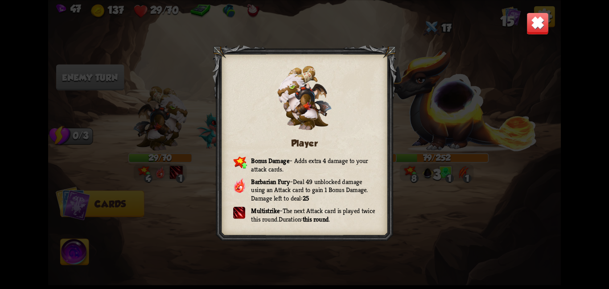
click at [540, 29] on img at bounding box center [538, 23] width 22 height 22
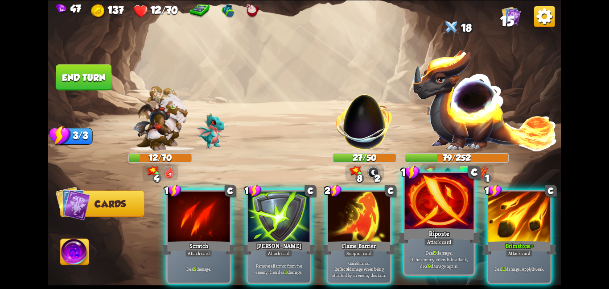
click at [451, 211] on div at bounding box center [439, 202] width 69 height 58
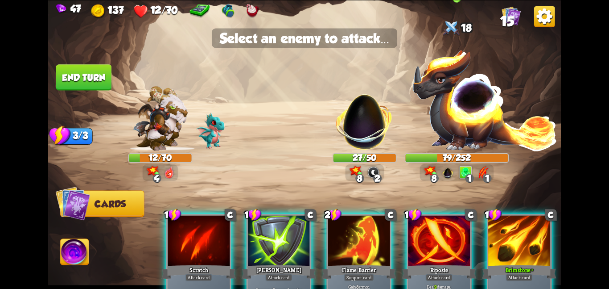
click at [467, 91] on img at bounding box center [485, 100] width 146 height 102
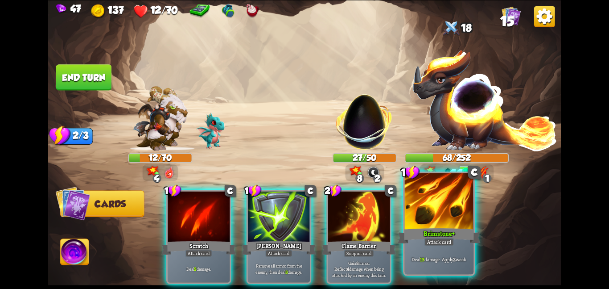
click at [443, 207] on div at bounding box center [439, 202] width 69 height 58
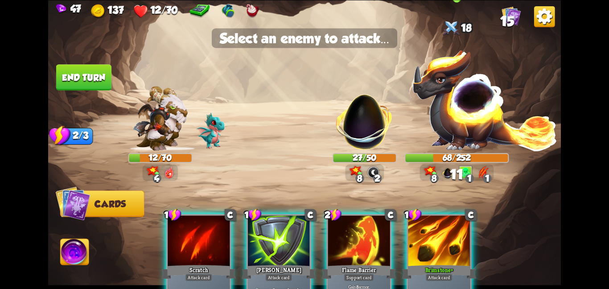
click at [456, 108] on img at bounding box center [485, 100] width 146 height 102
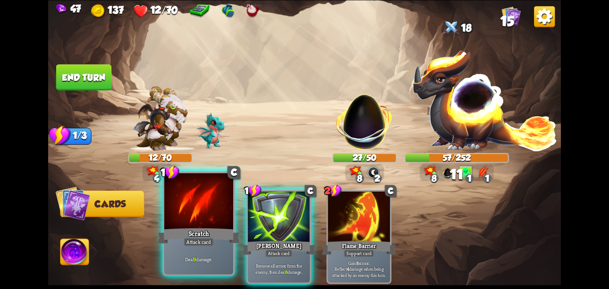
click at [226, 215] on div at bounding box center [198, 202] width 69 height 58
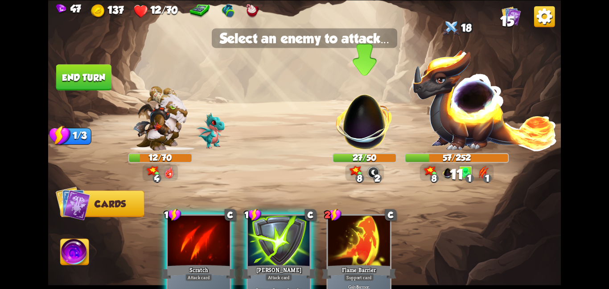
click at [382, 113] on img at bounding box center [364, 116] width 67 height 67
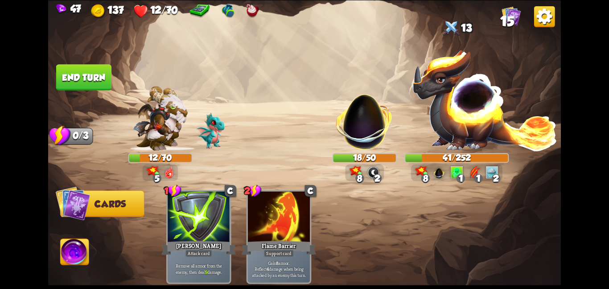
click at [75, 248] on img at bounding box center [75, 253] width 29 height 29
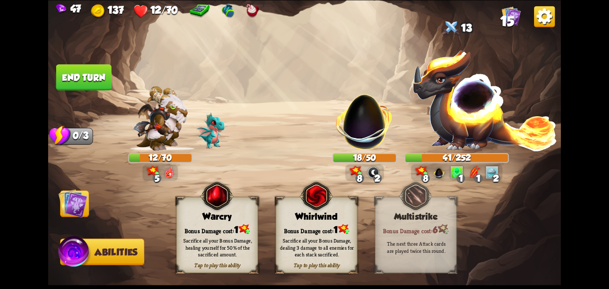
click at [210, 217] on div "Warcry" at bounding box center [217, 216] width 81 height 10
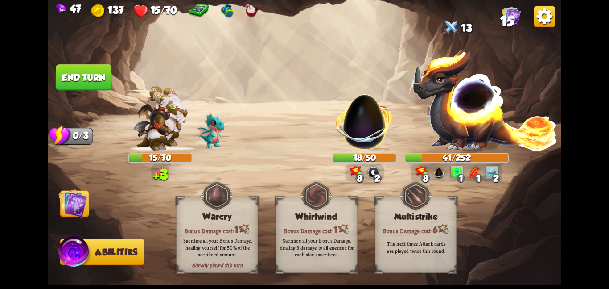
click at [84, 212] on img at bounding box center [72, 202] width 29 height 29
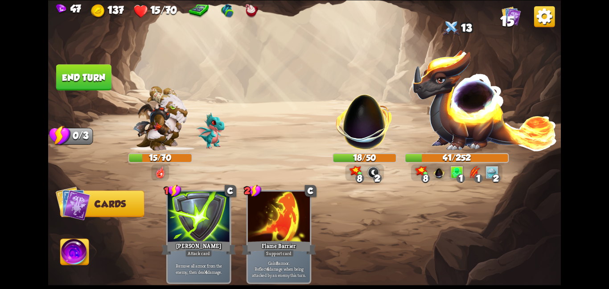
click at [76, 77] on button "End turn" at bounding box center [83, 77] width 55 height 26
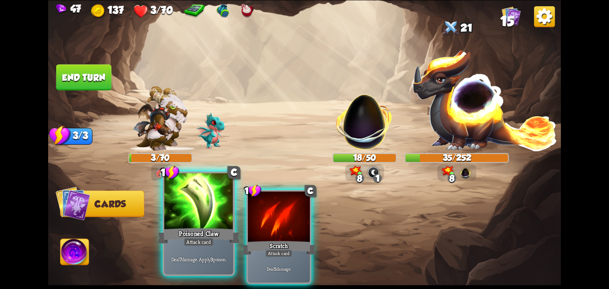
click at [220, 239] on div "Poisoned Claw" at bounding box center [198, 235] width 83 height 18
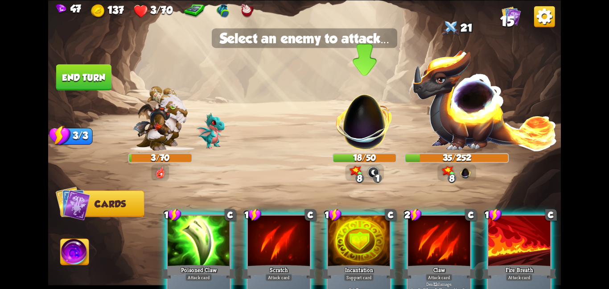
click at [350, 154] on div "18/50" at bounding box center [365, 157] width 62 height 8
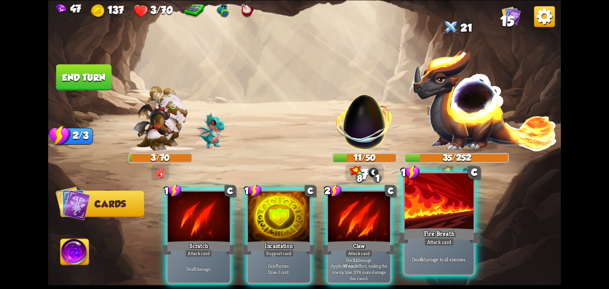
click at [419, 235] on div "Fire Breath" at bounding box center [439, 235] width 83 height 18
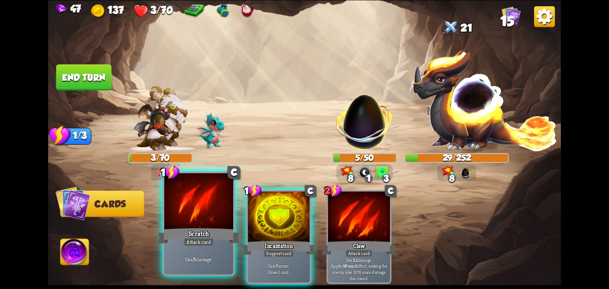
click at [193, 234] on div "Scratch" at bounding box center [198, 235] width 83 height 18
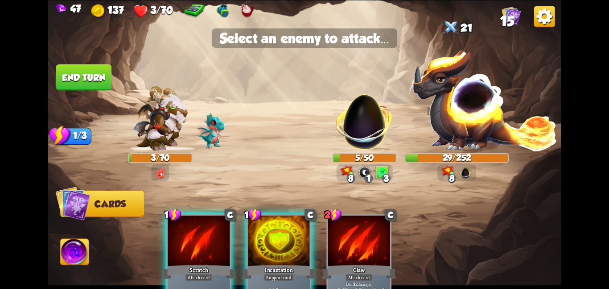
click at [204, 251] on div at bounding box center [199, 241] width 62 height 52
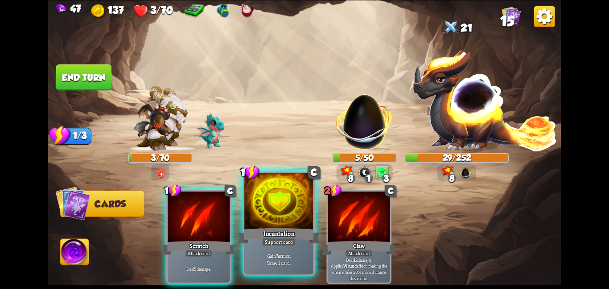
click at [256, 244] on div "Incantation" at bounding box center [279, 235] width 83 height 18
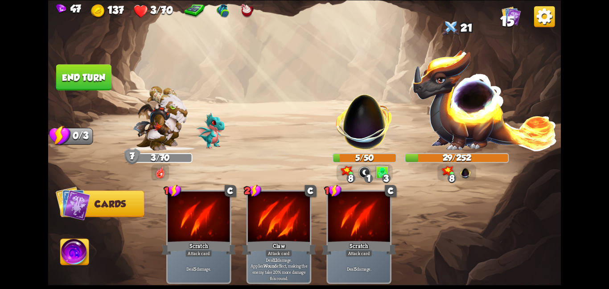
click at [75, 80] on button "End turn" at bounding box center [83, 77] width 55 height 26
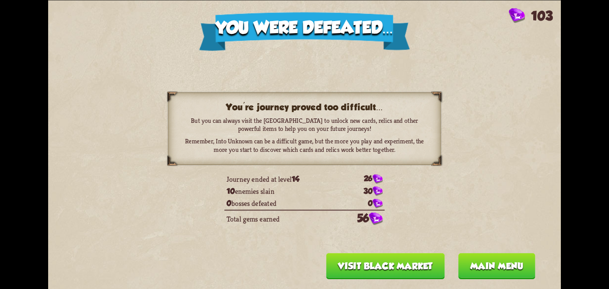
click at [360, 254] on div "You were defeated... 103 You're journey proved too difficult... But you can alw…" at bounding box center [304, 144] width 513 height 289
click at [355, 257] on button "Visit Black Market" at bounding box center [386, 265] width 119 height 26
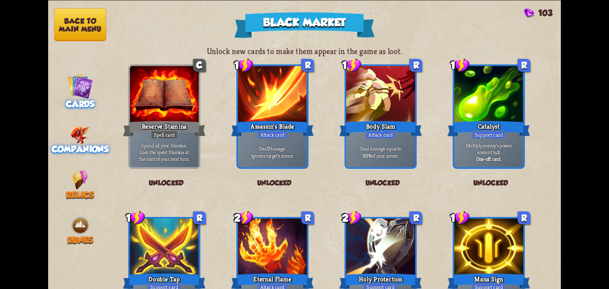
click at [83, 145] on span "Companions" at bounding box center [80, 149] width 57 height 10
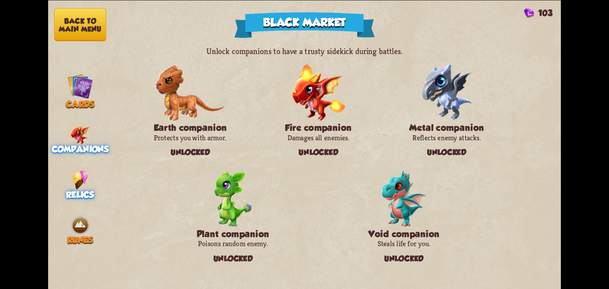
click at [77, 181] on img at bounding box center [80, 179] width 16 height 19
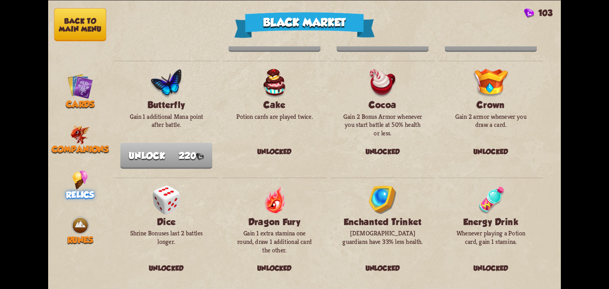
scroll to position [130, 0]
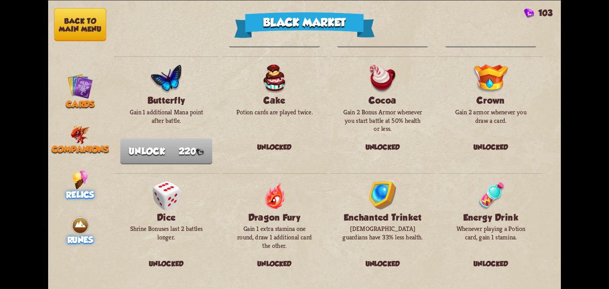
click at [76, 235] on span "Runes" at bounding box center [80, 240] width 26 height 10
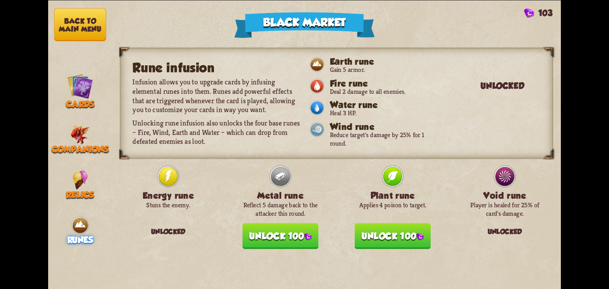
click at [371, 225] on button "Unlock 100" at bounding box center [393, 236] width 76 height 26
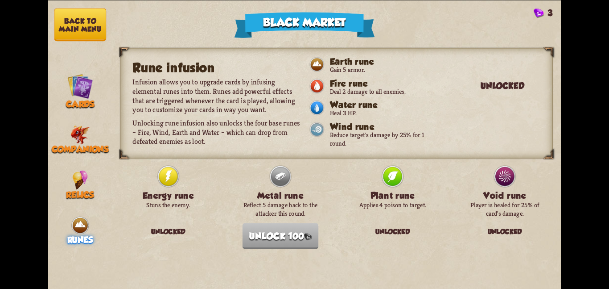
click at [85, 32] on button "Back to main menu" at bounding box center [80, 24] width 52 height 33
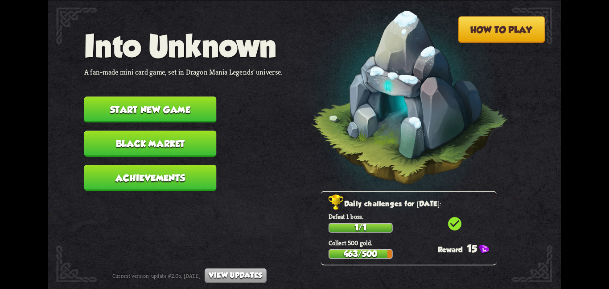
click at [152, 109] on button "Start new game" at bounding box center [150, 109] width 132 height 26
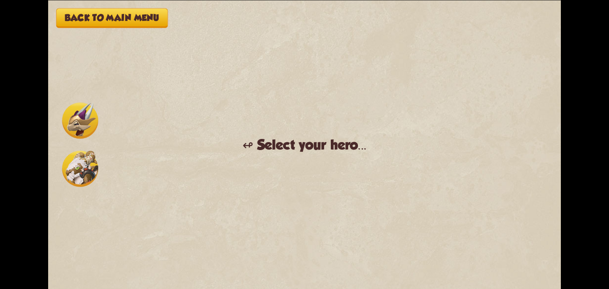
click at [96, 179] on img at bounding box center [80, 168] width 36 height 36
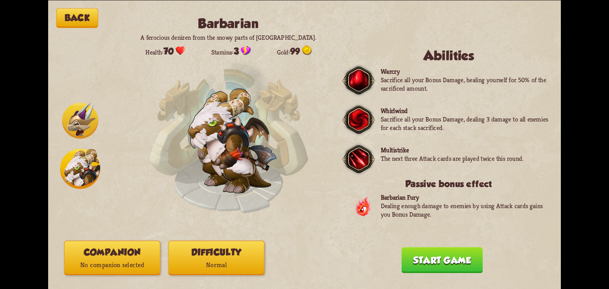
click at [132, 276] on div "Back Barbarian A ferocious denizen from the snowy parts of Northern Dragolandia…" at bounding box center [304, 144] width 513 height 289
click at [190, 250] on button "Difficulty Normal" at bounding box center [216, 257] width 96 height 34
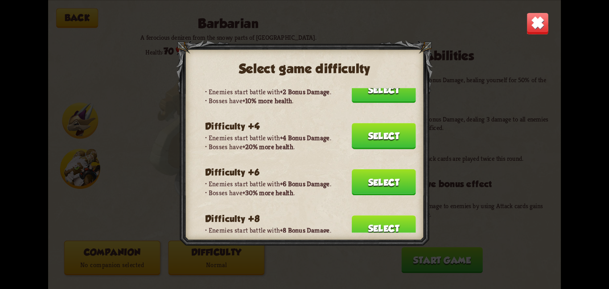
scroll to position [59, 0]
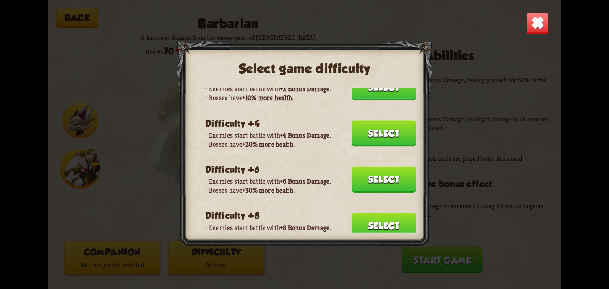
click at [363, 217] on button "Select" at bounding box center [384, 225] width 64 height 26
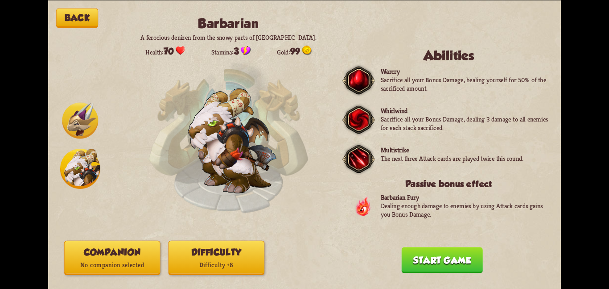
click at [120, 258] on p "No companion selected" at bounding box center [112, 264] width 95 height 13
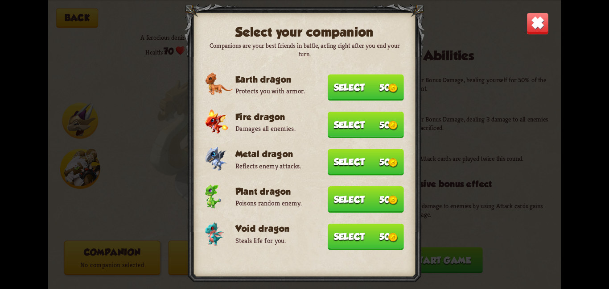
click at [390, 233] on img at bounding box center [394, 237] width 10 height 10
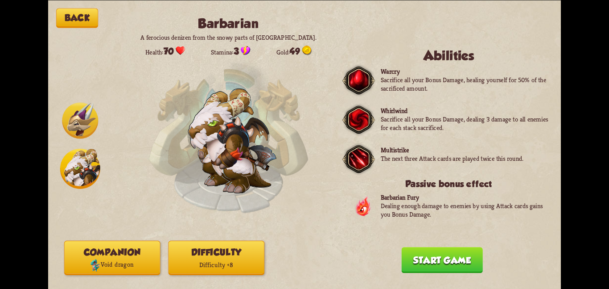
click at [443, 269] on button "Start game" at bounding box center [441, 260] width 81 height 26
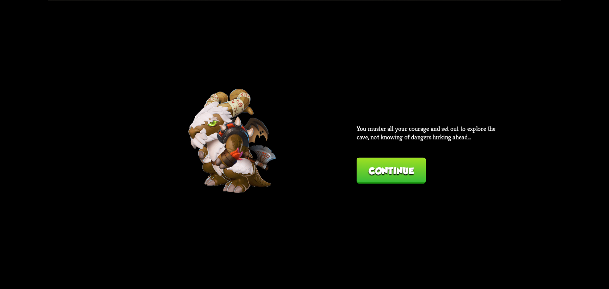
click at [368, 180] on button "Continue" at bounding box center [391, 170] width 69 height 26
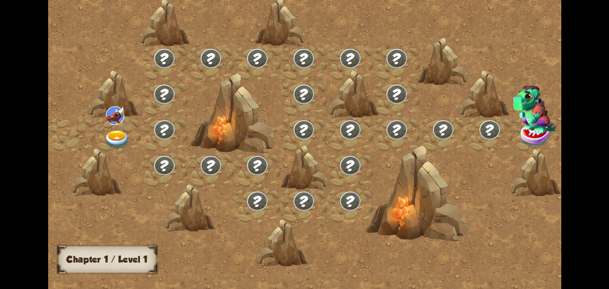
click at [368, 180] on div at bounding box center [365, 149] width 635 height 300
click at [130, 125] on div at bounding box center [118, 135] width 46 height 36
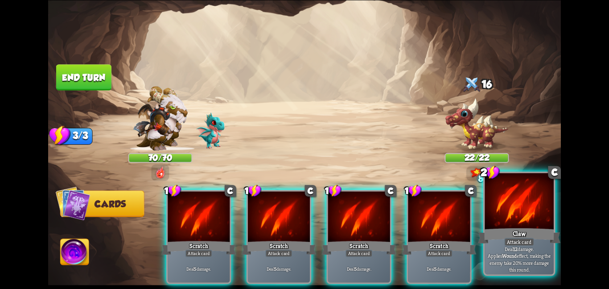
click at [528, 260] on p "Deal 12 damage. Applies Wound effect, making the enemy take 20% more damage thi…" at bounding box center [520, 258] width 66 height 27
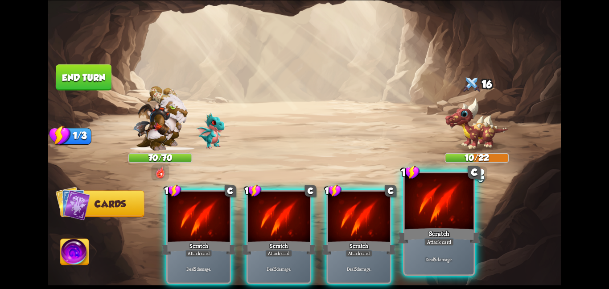
click at [430, 214] on div at bounding box center [439, 202] width 69 height 58
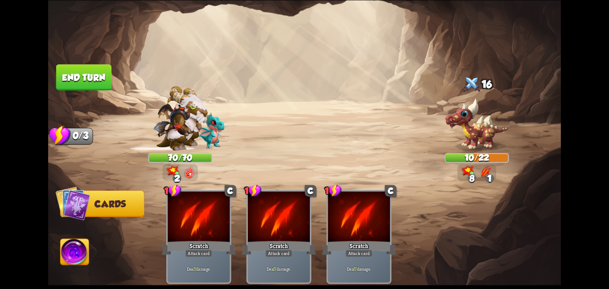
click at [87, 79] on button "End turn" at bounding box center [83, 77] width 57 height 27
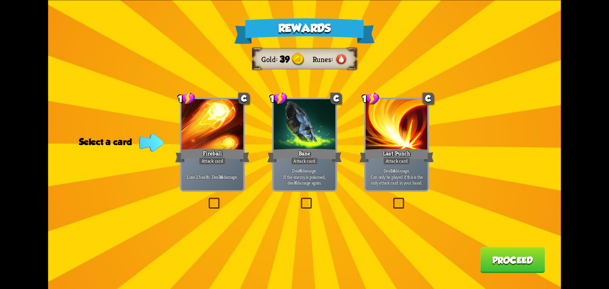
click at [303, 164] on div "Attack card" at bounding box center [304, 161] width 27 height 8
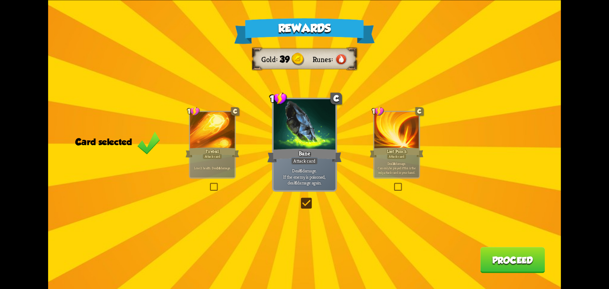
click at [512, 248] on button "Proceed" at bounding box center [512, 260] width 65 height 26
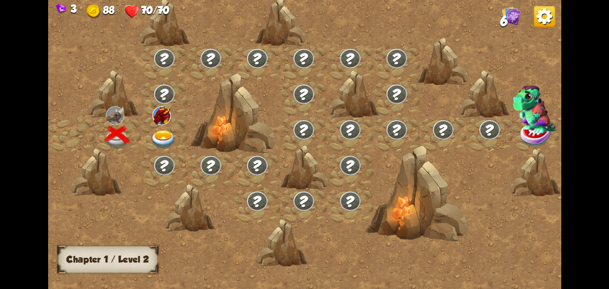
click at [174, 132] on img at bounding box center [164, 139] width 26 height 19
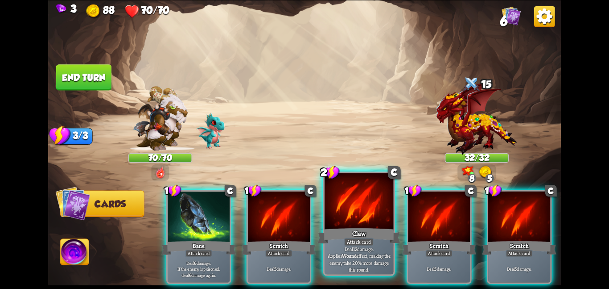
click at [338, 209] on div at bounding box center [359, 202] width 69 height 58
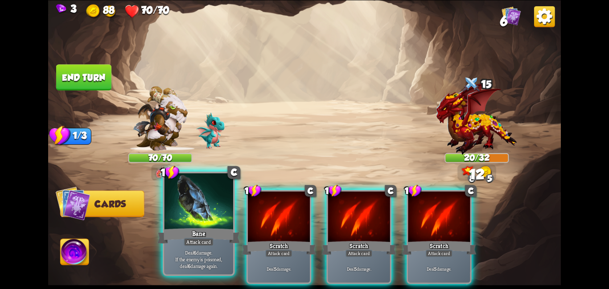
click at [218, 224] on div at bounding box center [198, 202] width 69 height 58
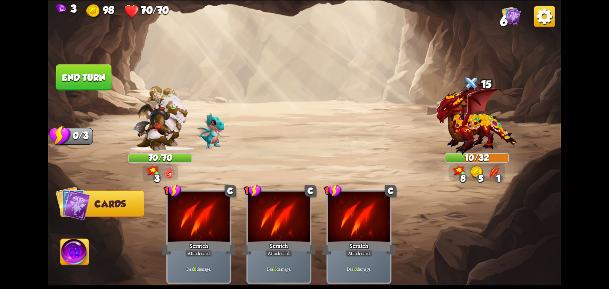
click at [79, 256] on img at bounding box center [75, 253] width 29 height 29
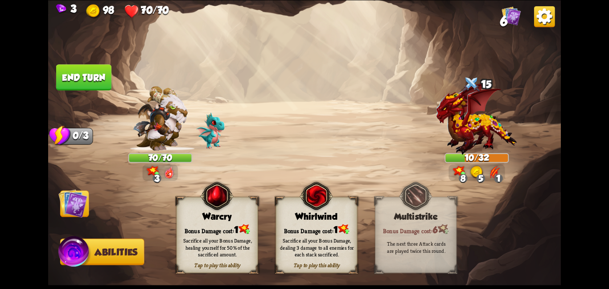
click at [352, 249] on div "Sacrifice all your Bonus Damage, dealing 3 damage to all enemies for each stack…" at bounding box center [317, 247] width 74 height 21
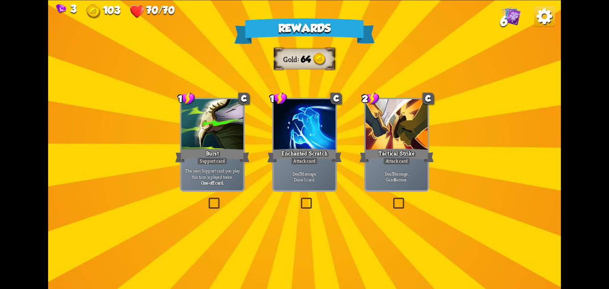
click at [382, 161] on div "Tactical Strike" at bounding box center [397, 155] width 74 height 17
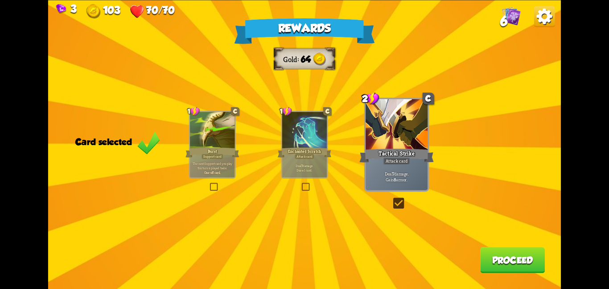
click at [508, 256] on button "Proceed" at bounding box center [512, 260] width 65 height 26
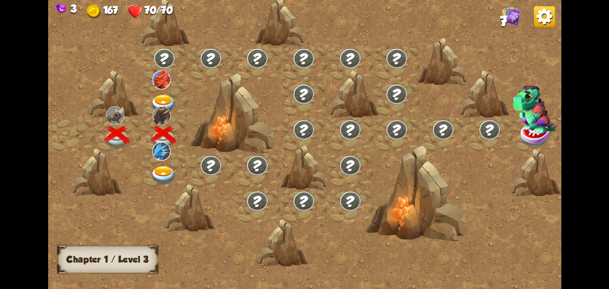
click at [155, 99] on img at bounding box center [164, 103] width 26 height 19
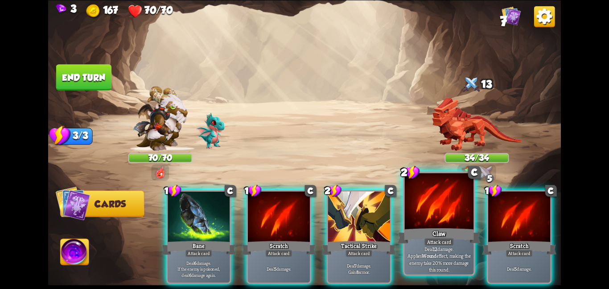
click at [429, 245] on div "Attack card" at bounding box center [439, 241] width 30 height 8
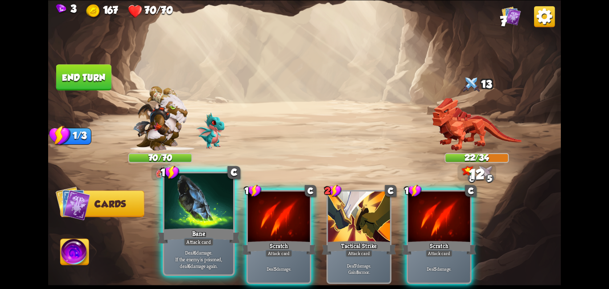
click at [200, 220] on div at bounding box center [198, 202] width 69 height 58
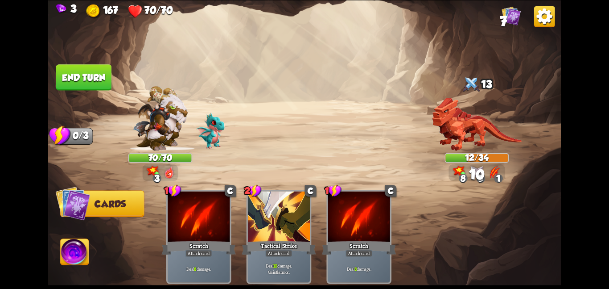
click at [87, 251] on img at bounding box center [75, 253] width 29 height 29
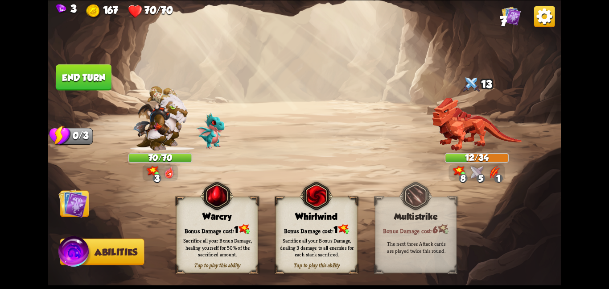
click at [280, 213] on div "Whirlwind" at bounding box center [316, 216] width 81 height 10
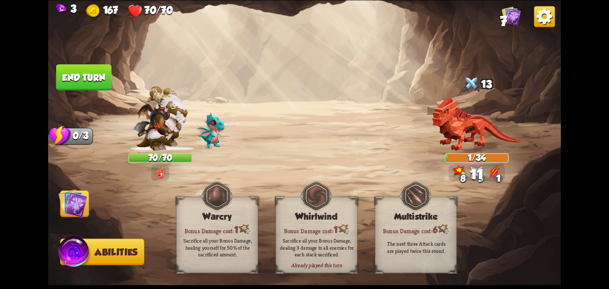
click at [82, 203] on img at bounding box center [72, 202] width 29 height 29
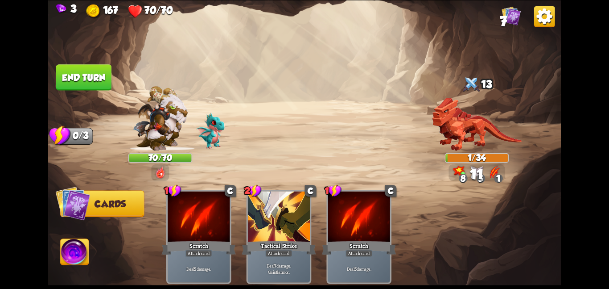
click at [70, 89] on img at bounding box center [304, 144] width 513 height 289
click at [84, 84] on button "End turn" at bounding box center [83, 77] width 55 height 26
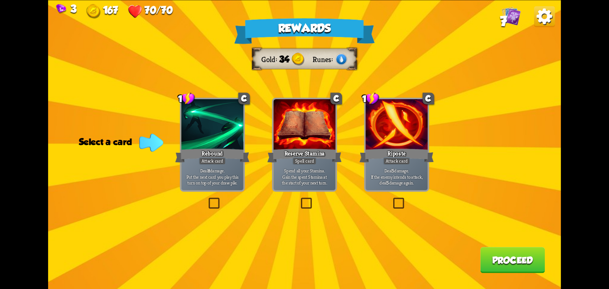
click at [390, 174] on p "Deal 5 damage. If the enemy intends to attack, deal 5 damage again." at bounding box center [397, 176] width 59 height 18
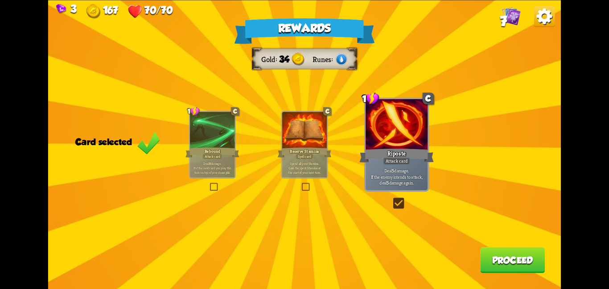
click at [481, 255] on button "Proceed" at bounding box center [512, 260] width 65 height 26
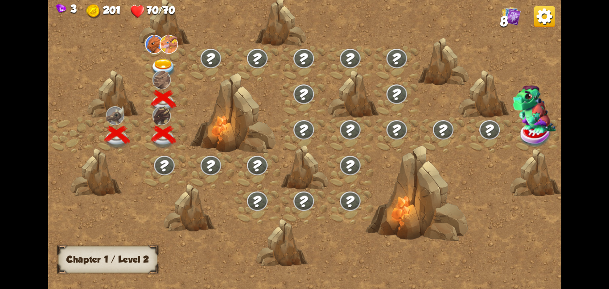
click at [171, 60] on img at bounding box center [164, 67] width 26 height 19
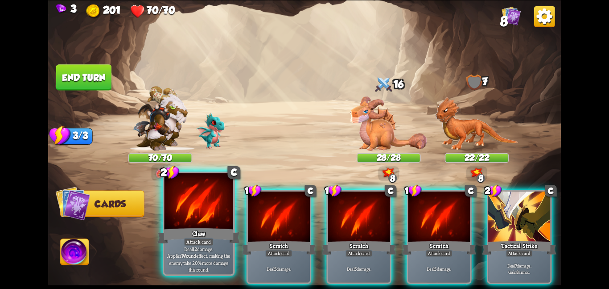
click at [199, 229] on div "Claw" at bounding box center [198, 235] width 83 height 18
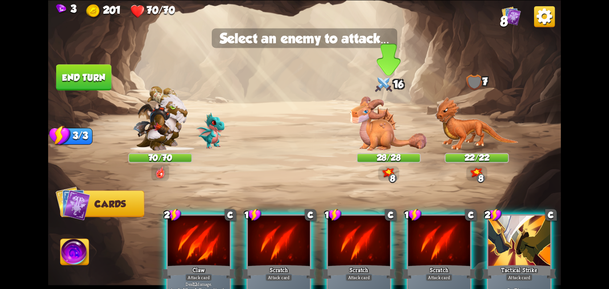
click at [375, 97] on img at bounding box center [388, 123] width 77 height 54
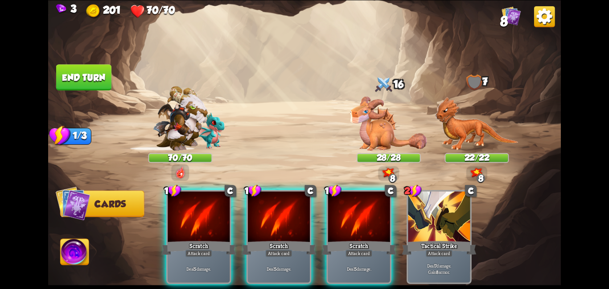
click at [292, 187] on div "1 C Scratch Attack card Deal 5 damage. 1 C Scratch Attack card Deal 5 damage. 1…" at bounding box center [356, 224] width 410 height 128
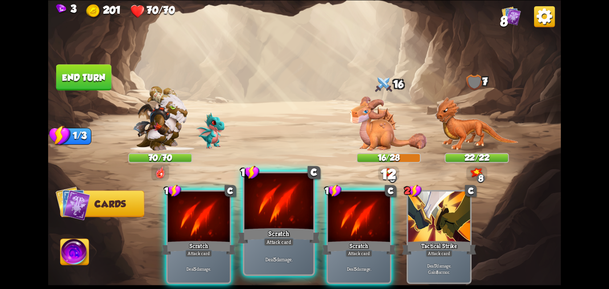
click at [288, 221] on div at bounding box center [278, 202] width 69 height 58
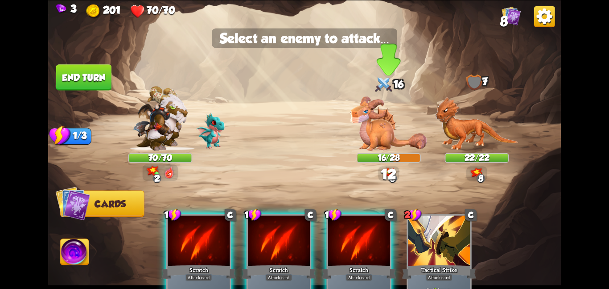
click at [401, 118] on img at bounding box center [388, 123] width 77 height 54
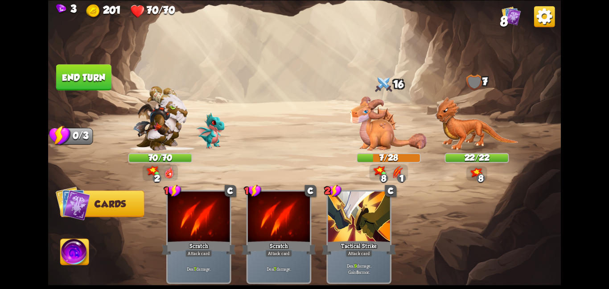
click at [70, 247] on img at bounding box center [75, 253] width 29 height 29
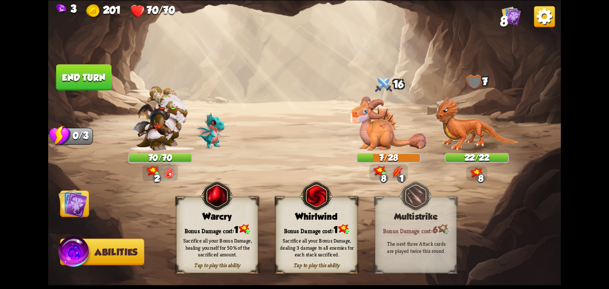
click at [260, 212] on div "Tap to play this ability Warcry Bonus Damage cost: 1 Sacrifice all your Bonus D…" at bounding box center [316, 234] width 281 height 76
click at [278, 210] on span at bounding box center [280, 203] width 15 height 17
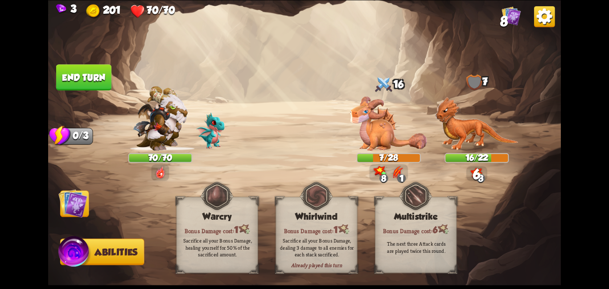
click at [63, 193] on img at bounding box center [72, 202] width 29 height 29
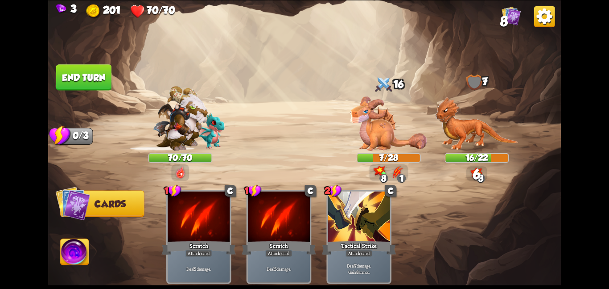
click at [90, 82] on button "End turn" at bounding box center [84, 77] width 56 height 26
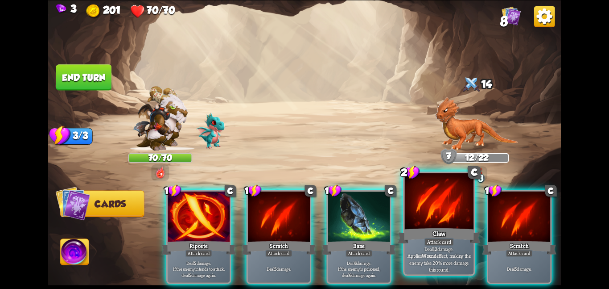
click at [417, 243] on div "Claw" at bounding box center [439, 235] width 83 height 18
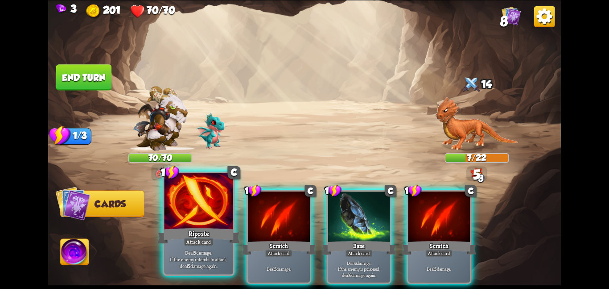
click at [184, 202] on div at bounding box center [198, 202] width 69 height 58
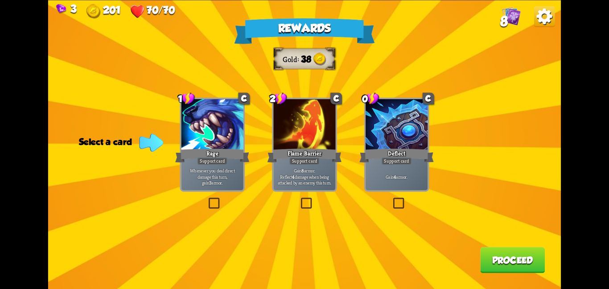
click at [331, 175] on p "Gain 8 armor. Reflect 4 damage when being attacked by an enemy this turn." at bounding box center [304, 176] width 59 height 18
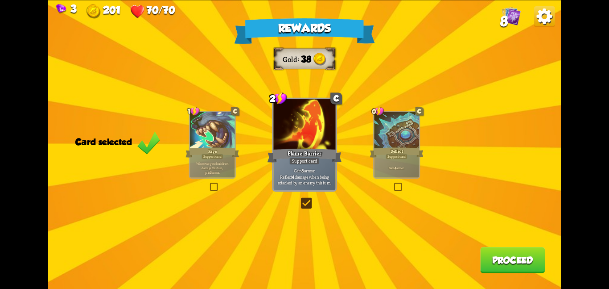
click at [486, 259] on button "Proceed" at bounding box center [512, 260] width 65 height 26
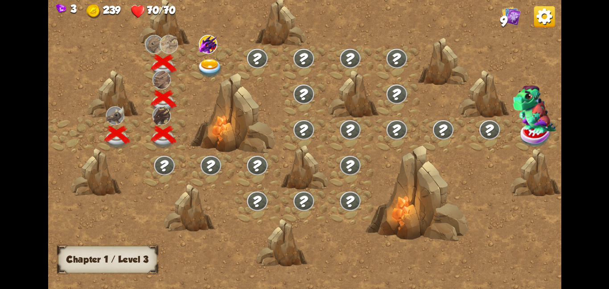
click at [217, 61] on img at bounding box center [210, 67] width 26 height 19
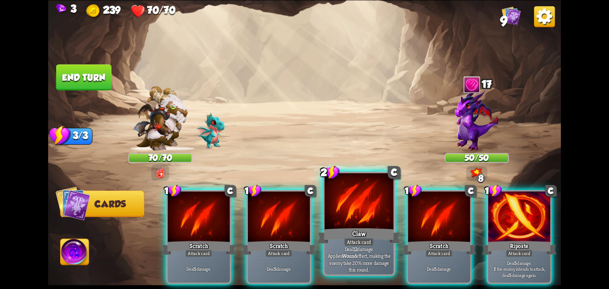
click at [359, 236] on div "Claw" at bounding box center [359, 235] width 83 height 18
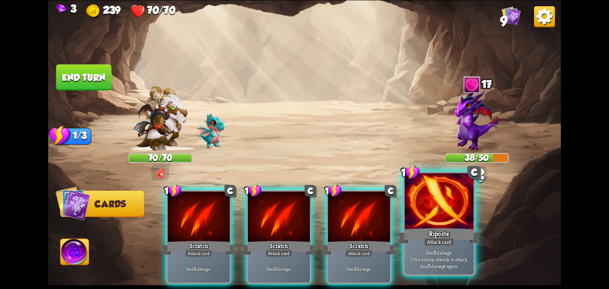
click at [424, 210] on div at bounding box center [439, 202] width 69 height 58
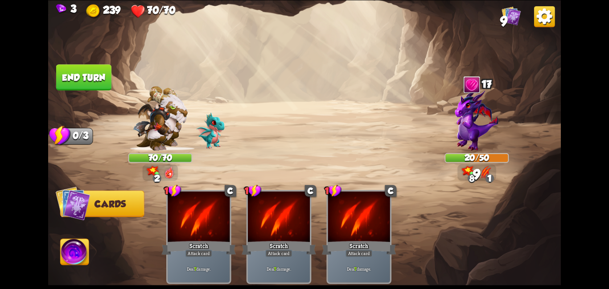
click at [93, 74] on button "End turn" at bounding box center [83, 77] width 55 height 26
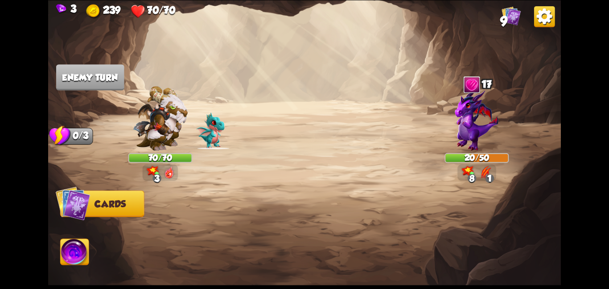
click at [77, 253] on img at bounding box center [75, 253] width 29 height 29
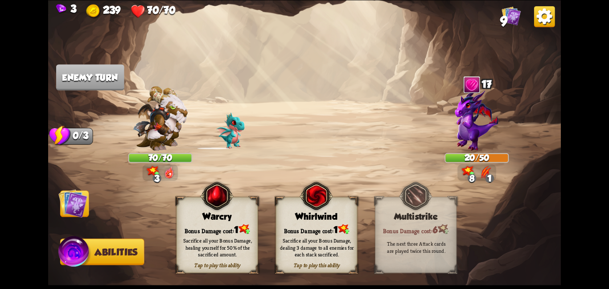
click at [78, 206] on img at bounding box center [72, 202] width 29 height 29
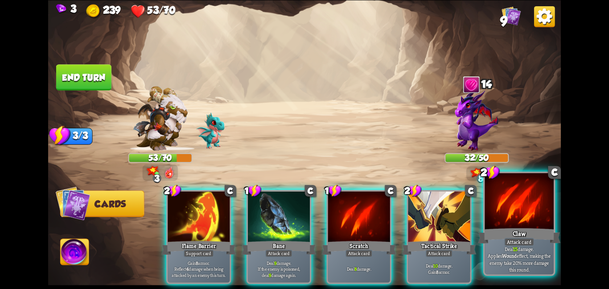
click at [497, 222] on div at bounding box center [519, 202] width 69 height 58
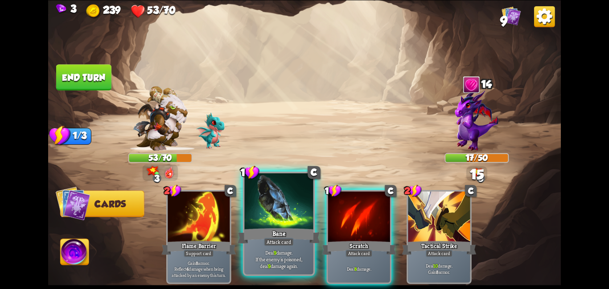
click at [272, 233] on div "Bane" at bounding box center [279, 235] width 83 height 18
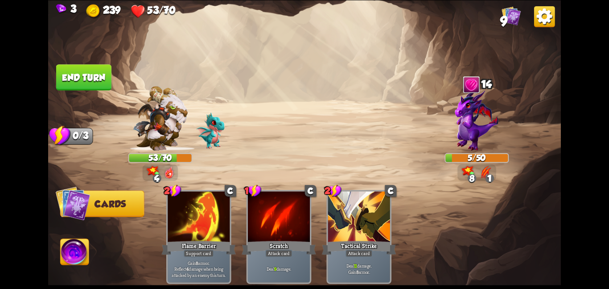
click at [105, 70] on button "End turn" at bounding box center [83, 77] width 55 height 26
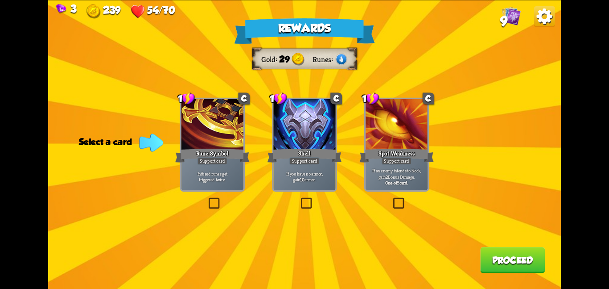
click at [274, 167] on div "If you have no armor, gain 10 armor." at bounding box center [304, 176] width 62 height 27
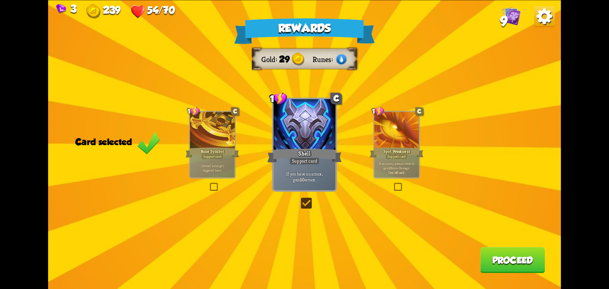
click at [495, 265] on button "Proceed" at bounding box center [512, 260] width 65 height 26
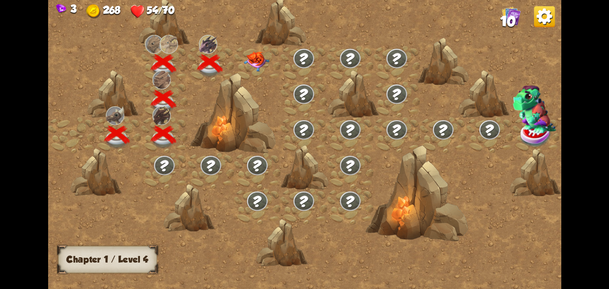
click at [256, 55] on img at bounding box center [257, 61] width 26 height 20
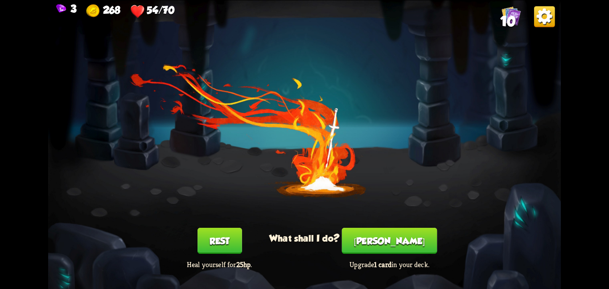
click at [396, 249] on button "Smith" at bounding box center [389, 240] width 95 height 26
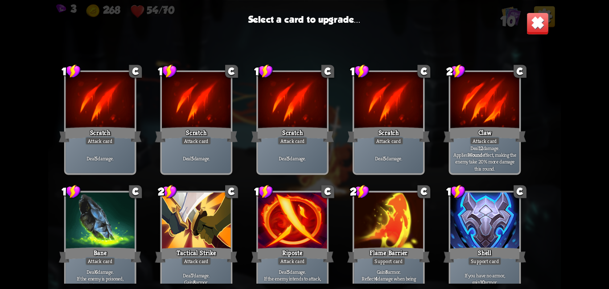
scroll to position [13, 0]
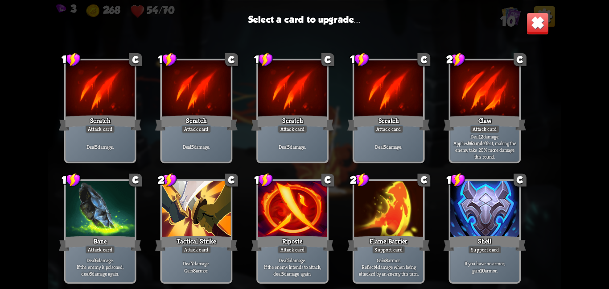
click at [129, 218] on div at bounding box center [100, 210] width 69 height 58
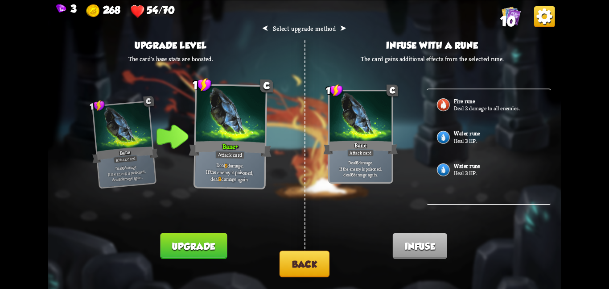
click at [172, 235] on button "Upgrade" at bounding box center [194, 245] width 67 height 26
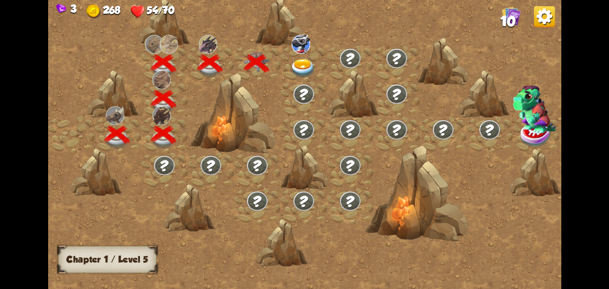
click at [307, 46] on img at bounding box center [301, 43] width 18 height 19
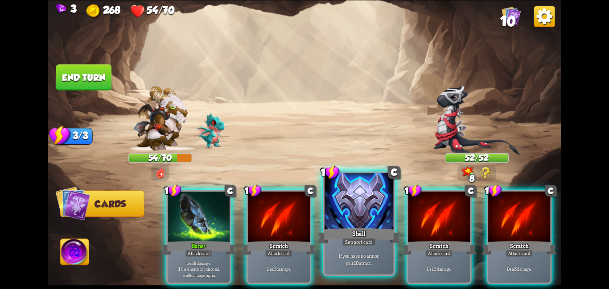
click at [382, 212] on div at bounding box center [359, 202] width 69 height 58
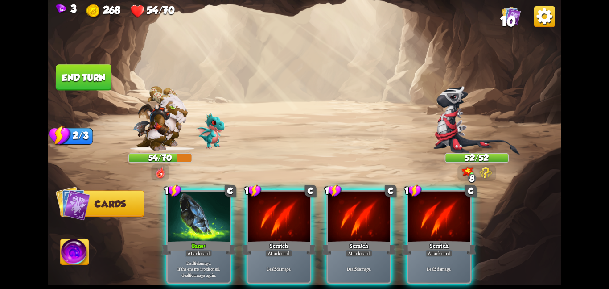
click at [382, 212] on div at bounding box center [359, 217] width 62 height 52
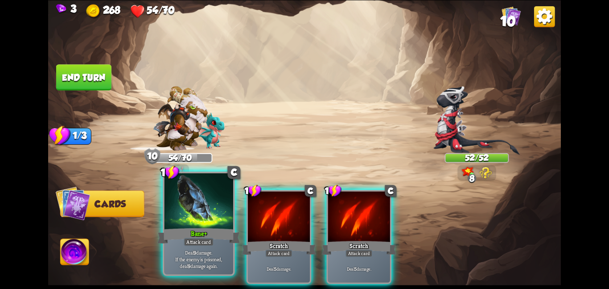
click at [222, 245] on div "Deal 9 damage. If the enemy is poisoned, deal 9 damage again." at bounding box center [198, 259] width 69 height 30
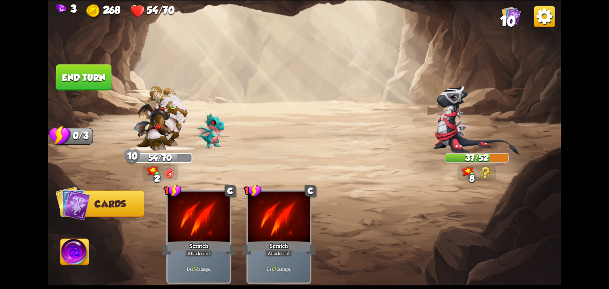
click at [87, 69] on button "End turn" at bounding box center [83, 77] width 55 height 26
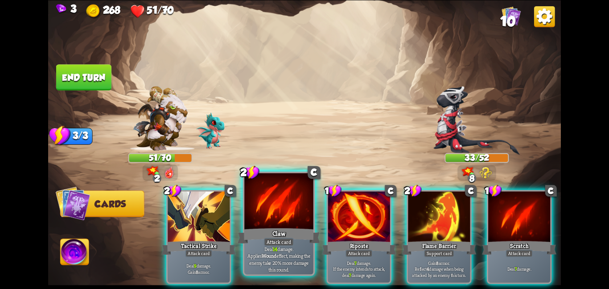
click at [288, 238] on div "Attack card" at bounding box center [279, 241] width 30 height 8
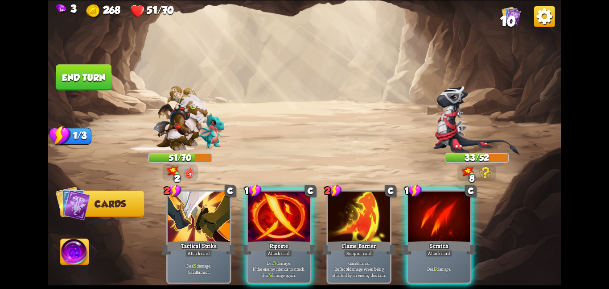
click at [288, 249] on div "Attack card" at bounding box center [278, 253] width 27 height 8
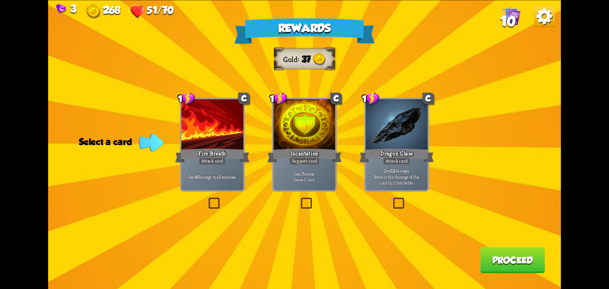
click at [283, 157] on div "Incantation" at bounding box center [305, 155] width 74 height 17
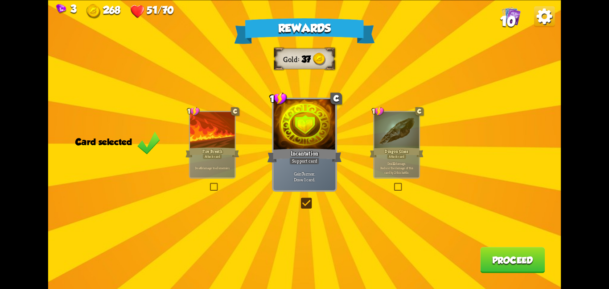
click at [503, 262] on button "Proceed" at bounding box center [512, 260] width 65 height 26
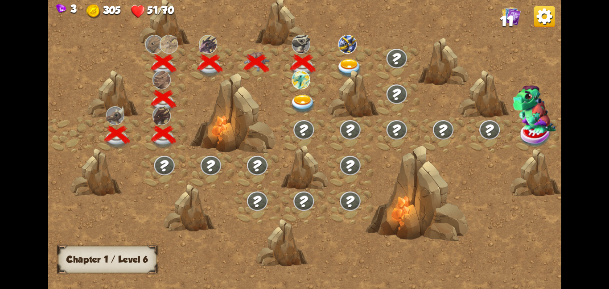
click at [346, 65] on img at bounding box center [350, 67] width 26 height 19
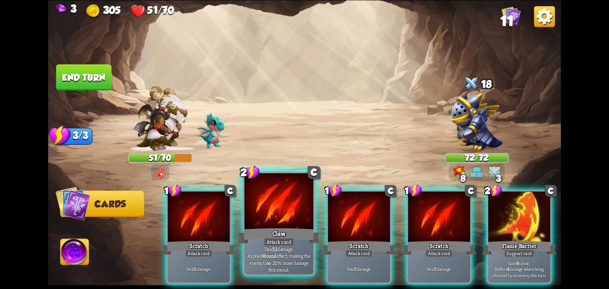
click at [294, 229] on div "Claw" at bounding box center [279, 235] width 83 height 18
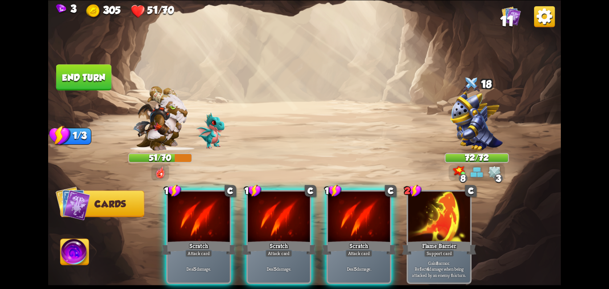
click at [294, 239] on div "Scratch" at bounding box center [279, 247] width 74 height 17
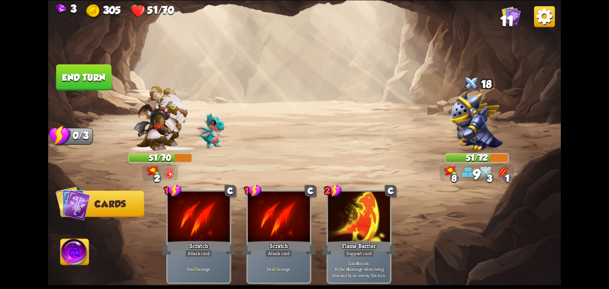
click at [89, 79] on button "End turn" at bounding box center [83, 77] width 55 height 26
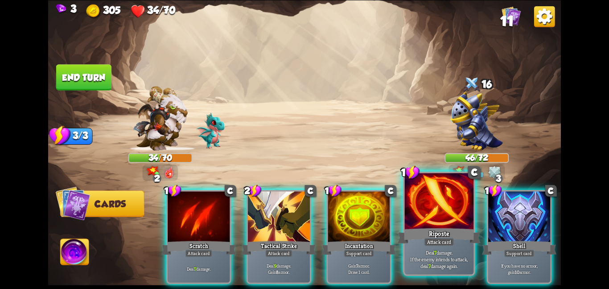
click at [409, 219] on div at bounding box center [439, 202] width 69 height 58
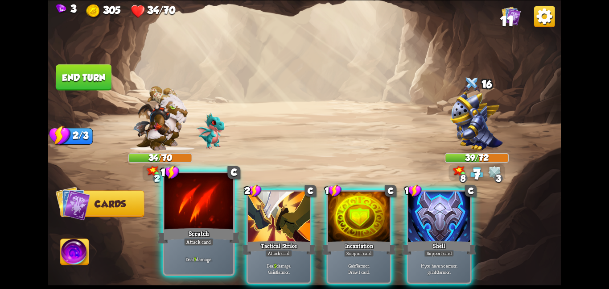
click at [174, 209] on div at bounding box center [198, 202] width 69 height 58
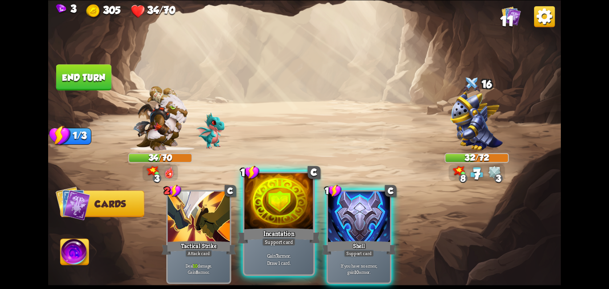
click at [269, 227] on div "Incantation" at bounding box center [279, 235] width 83 height 18
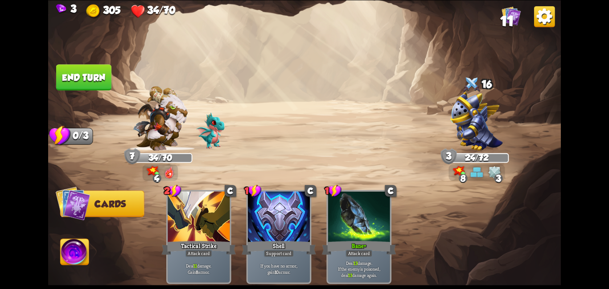
click at [93, 73] on button "End turn" at bounding box center [83, 77] width 55 height 26
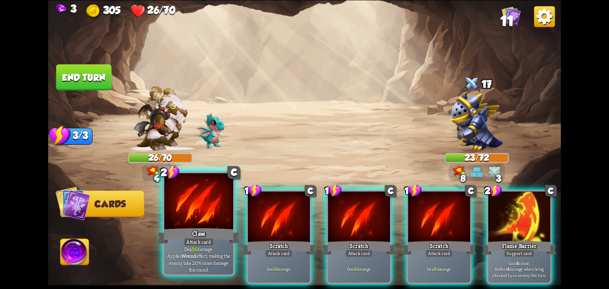
click at [204, 261] on p "Deal 16 damage. Applies Wound effect, making the enemy take 20% more damage thi…" at bounding box center [199, 258] width 66 height 27
click at [249, 265] on p "Deal 9 damage." at bounding box center [278, 268] width 59 height 6
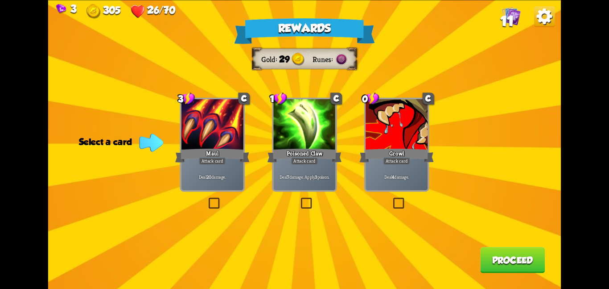
click at [269, 123] on div "Rewards Gold 29 Runes Select a card 3 C Maul Attack card Deal 20 damage. 1 C Po…" at bounding box center [304, 144] width 513 height 289
click at [274, 130] on div at bounding box center [304, 125] width 62 height 52
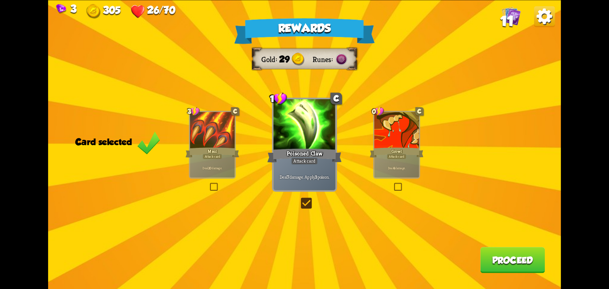
click at [496, 253] on button "Proceed" at bounding box center [512, 260] width 65 height 26
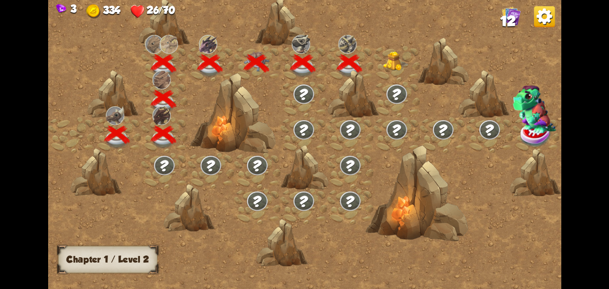
click at [383, 66] on img at bounding box center [396, 61] width 26 height 20
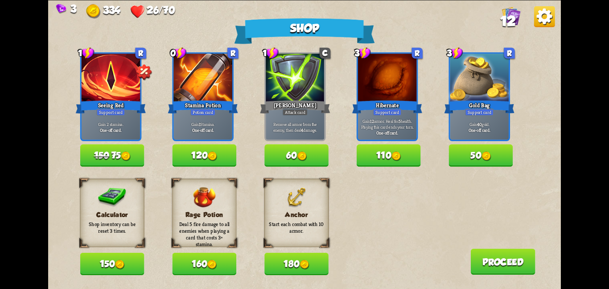
click at [89, 262] on button "150" at bounding box center [112, 263] width 64 height 22
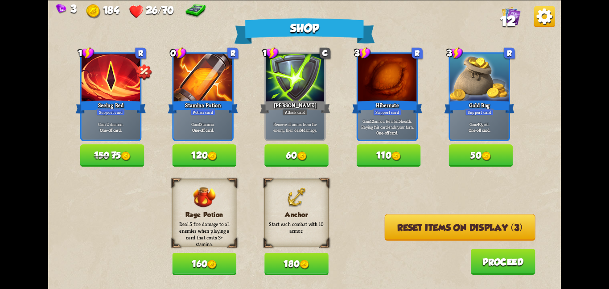
click at [402, 228] on button "Reset items on display (3)" at bounding box center [460, 227] width 151 height 26
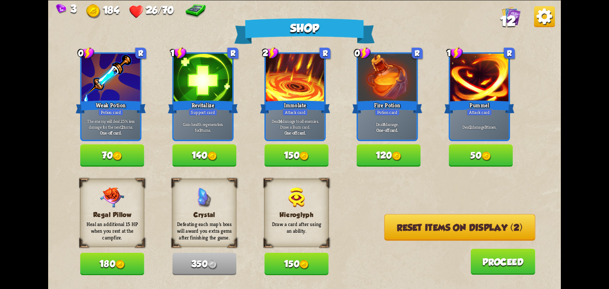
click at [402, 228] on button "Reset items on display (2)" at bounding box center [459, 227] width 151 height 26
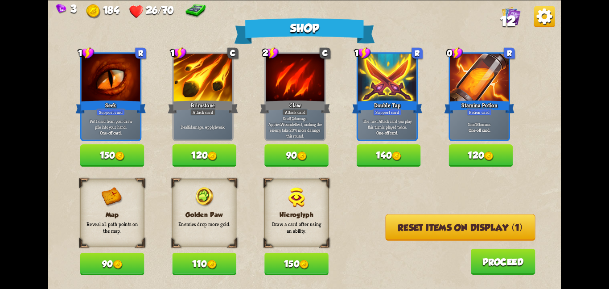
click at [402, 228] on button "Reset items on display (1)" at bounding box center [461, 227] width 150 height 26
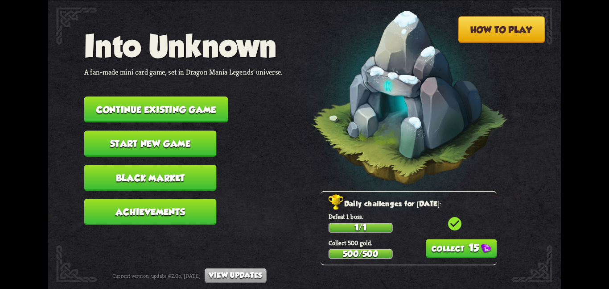
click at [146, 111] on button "Continue existing game" at bounding box center [156, 109] width 144 height 26
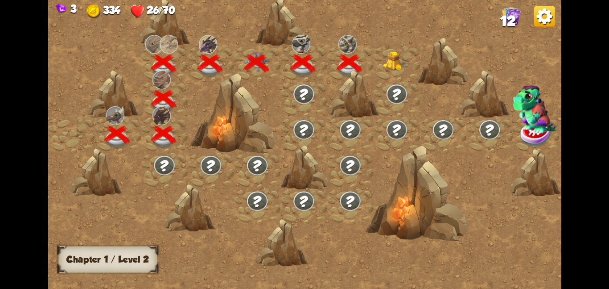
click at [382, 65] on div at bounding box center [397, 63] width 46 height 36
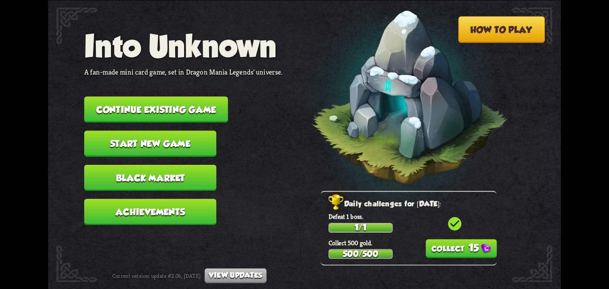
click at [192, 109] on button "Continue existing game" at bounding box center [156, 109] width 144 height 26
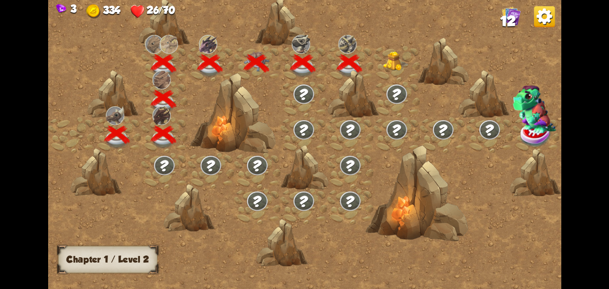
click at [383, 64] on img at bounding box center [396, 61] width 26 height 20
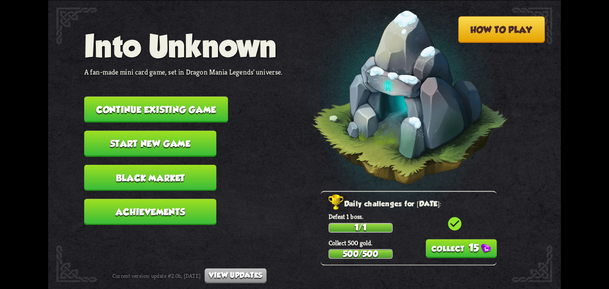
click at [136, 96] on button "Continue existing game" at bounding box center [156, 109] width 144 height 26
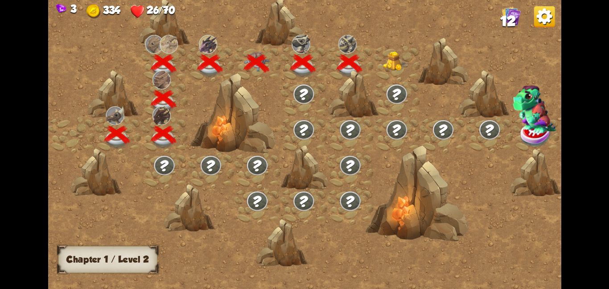
click at [395, 65] on img at bounding box center [396, 61] width 26 height 20
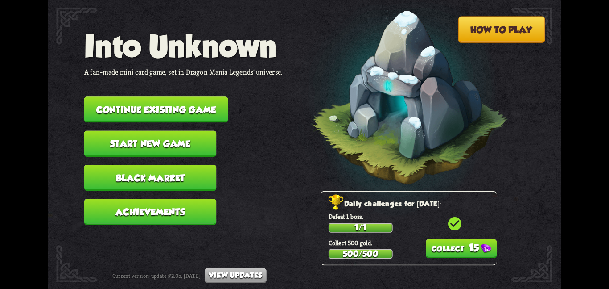
click at [94, 98] on button "Continue existing game" at bounding box center [156, 109] width 144 height 26
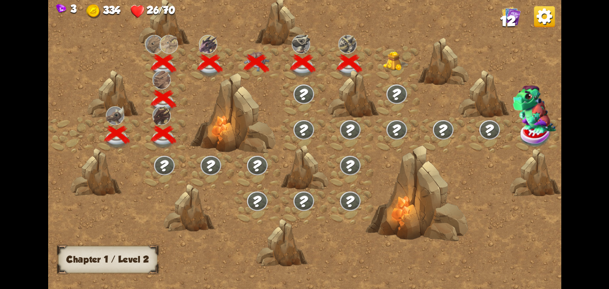
click at [379, 63] on div at bounding box center [397, 63] width 46 height 36
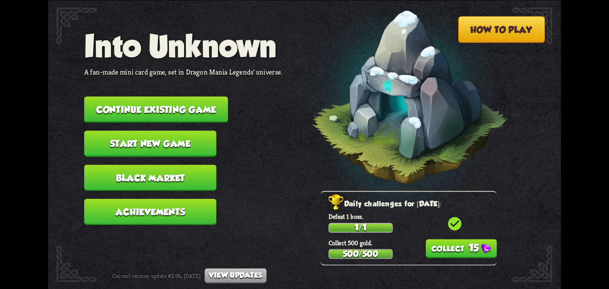
click at [162, 107] on button "Continue existing game" at bounding box center [156, 109] width 144 height 26
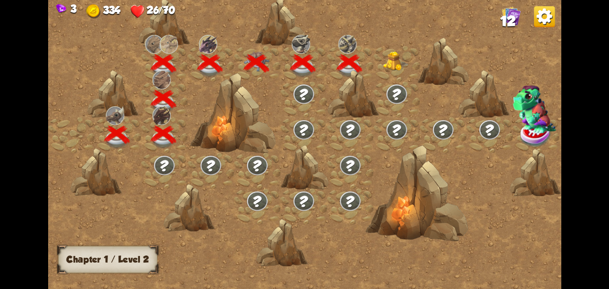
click at [403, 71] on div at bounding box center [397, 63] width 46 height 36
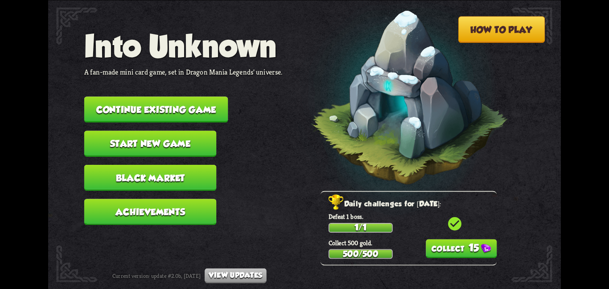
click at [130, 102] on button "Continue existing game" at bounding box center [156, 109] width 144 height 26
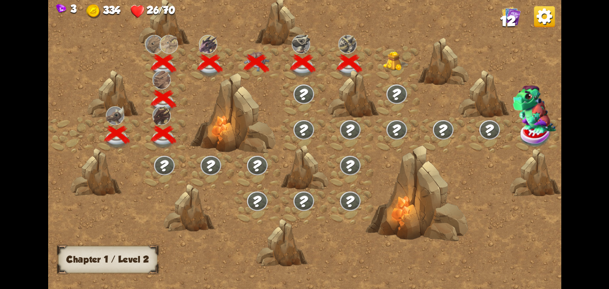
click at [398, 54] on img at bounding box center [396, 61] width 26 height 20
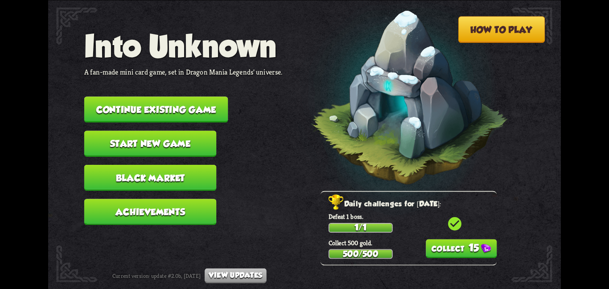
click at [109, 100] on button "Continue existing game" at bounding box center [156, 109] width 144 height 26
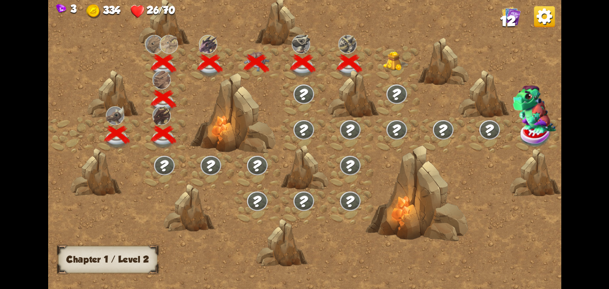
click at [375, 70] on div at bounding box center [353, 94] width 51 height 48
click at [385, 62] on img at bounding box center [396, 61] width 26 height 20
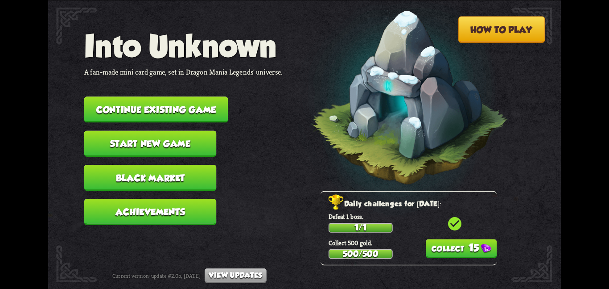
click at [183, 106] on button "Continue existing game" at bounding box center [156, 109] width 144 height 26
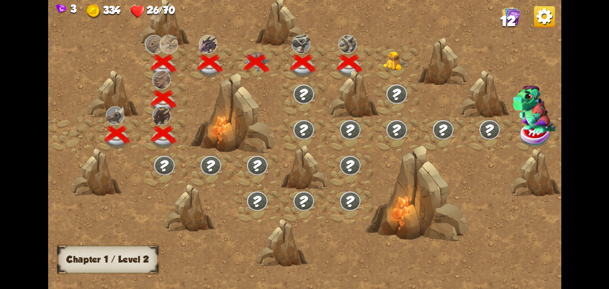
click at [381, 57] on div at bounding box center [397, 63] width 46 height 36
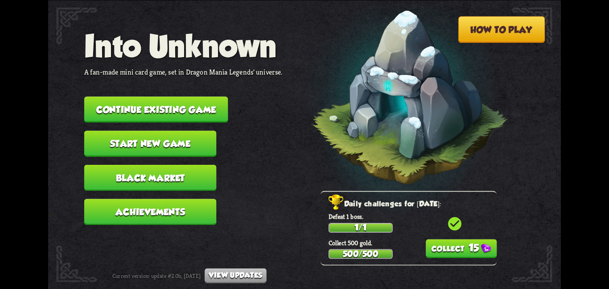
click at [117, 96] on button "Continue existing game" at bounding box center [156, 109] width 144 height 26
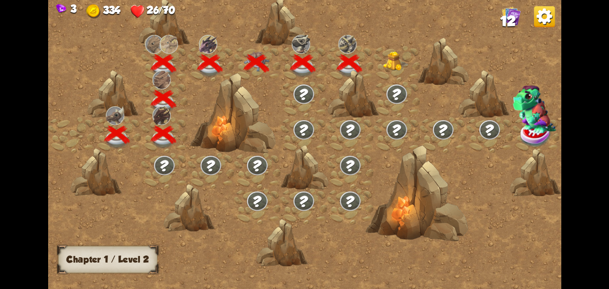
click at [382, 68] on div at bounding box center [397, 63] width 46 height 36
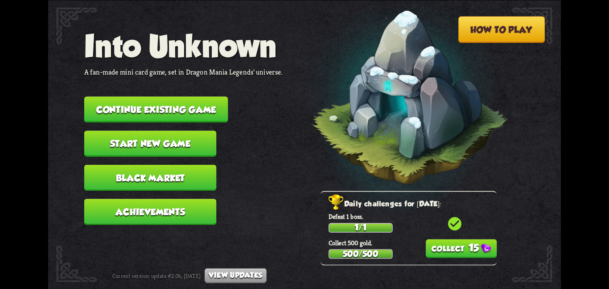
click at [112, 106] on button "Continue existing game" at bounding box center [156, 109] width 144 height 26
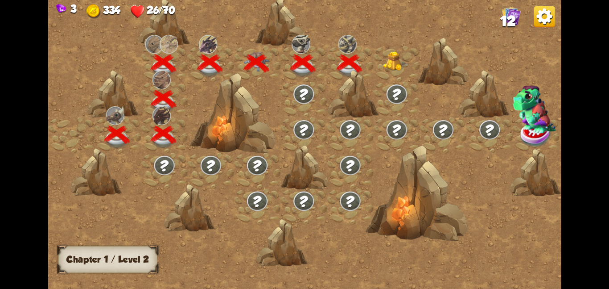
click at [382, 65] on div at bounding box center [397, 63] width 46 height 36
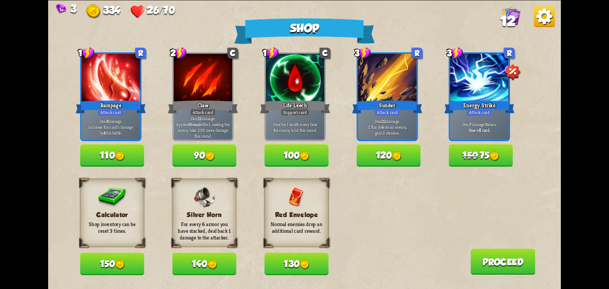
click at [121, 265] on img at bounding box center [120, 264] width 10 height 10
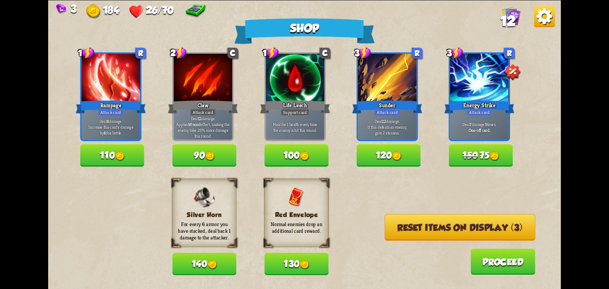
click at [458, 232] on button "Reset items on display (3)" at bounding box center [460, 227] width 151 height 26
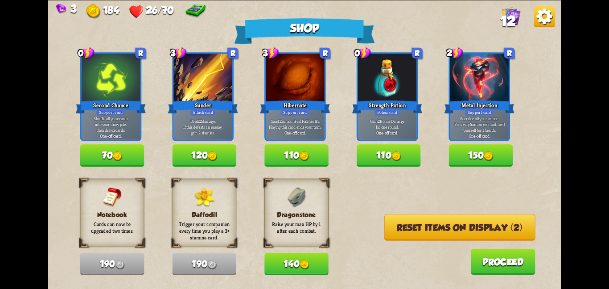
click at [458, 232] on button "Reset items on display (2)" at bounding box center [459, 227] width 151 height 26
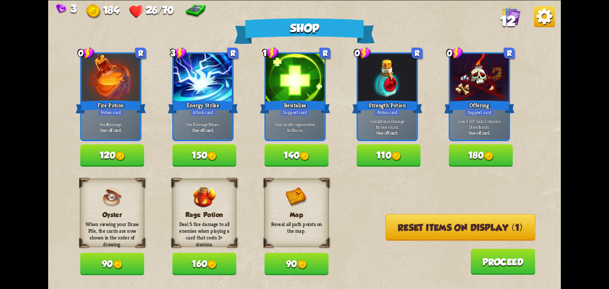
click at [458, 232] on button "Reset items on display (1)" at bounding box center [461, 227] width 150 height 26
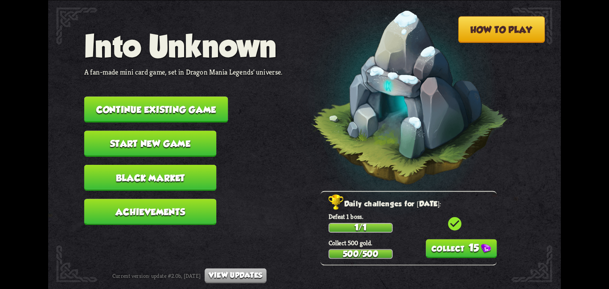
click at [116, 99] on button "Continue existing game" at bounding box center [156, 109] width 144 height 26
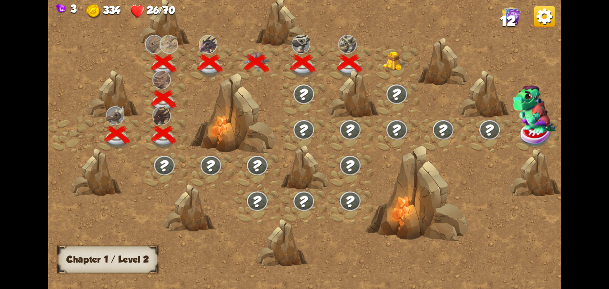
click at [382, 66] on div at bounding box center [397, 63] width 46 height 36
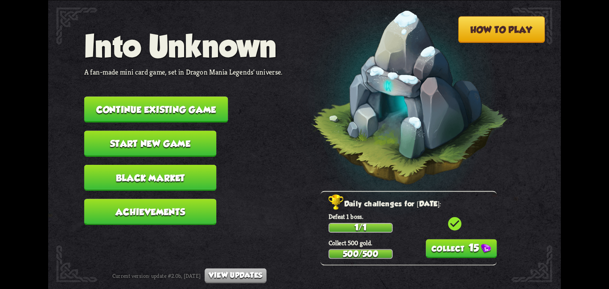
click at [128, 89] on nav "Into Unknown A fan-made mini card game, set in Dragon Mania Legends' universe. …" at bounding box center [183, 130] width 198 height 204
click at [134, 98] on button "Continue existing game" at bounding box center [156, 109] width 144 height 26
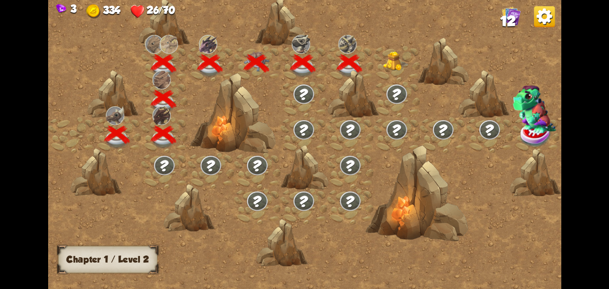
click at [390, 65] on img at bounding box center [396, 61] width 26 height 20
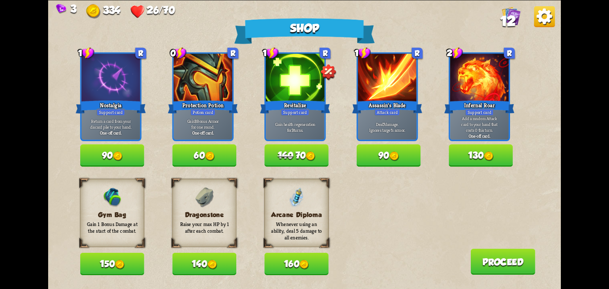
click at [192, 265] on button "140" at bounding box center [204, 263] width 64 height 22
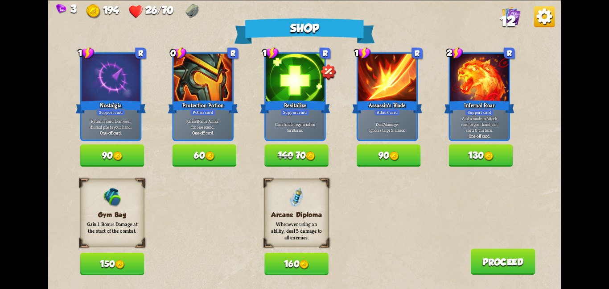
click at [132, 258] on button "150" at bounding box center [112, 263] width 64 height 22
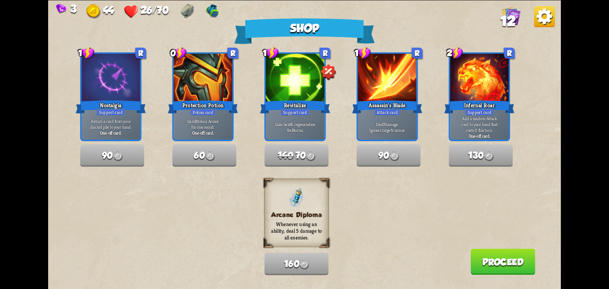
click at [479, 257] on button "Proceed" at bounding box center [503, 261] width 65 height 26
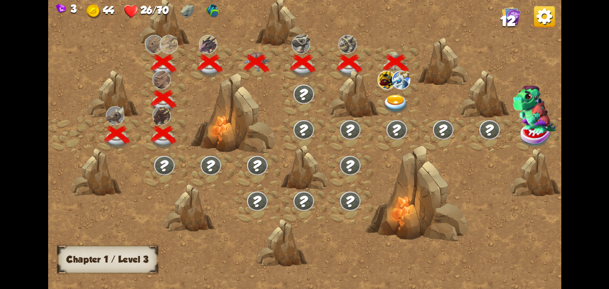
click at [387, 101] on img at bounding box center [396, 103] width 26 height 19
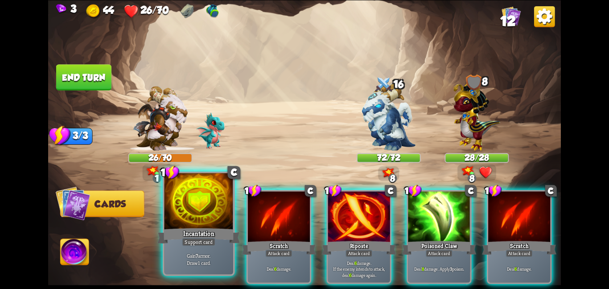
click at [224, 210] on div at bounding box center [198, 202] width 69 height 58
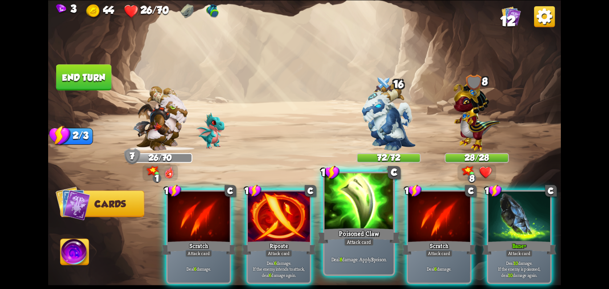
click at [384, 210] on div at bounding box center [359, 202] width 69 height 58
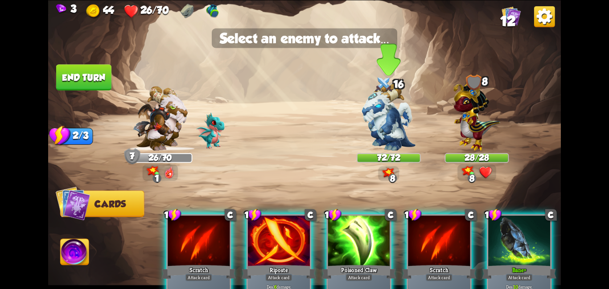
click at [393, 157] on div "72/72" at bounding box center [389, 157] width 62 height 8
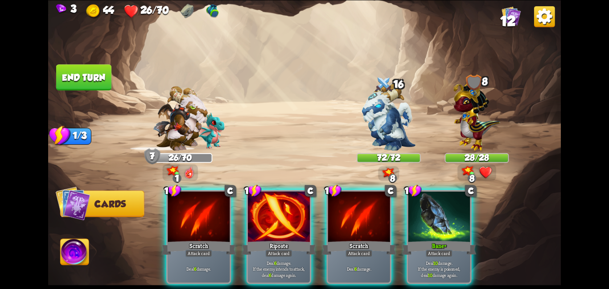
click at [403, 193] on div "1 C Scratch Attack card Deal 6 damage. 1 C Riposte Attack card Deal 6 damage. I…" at bounding box center [356, 224] width 410 height 128
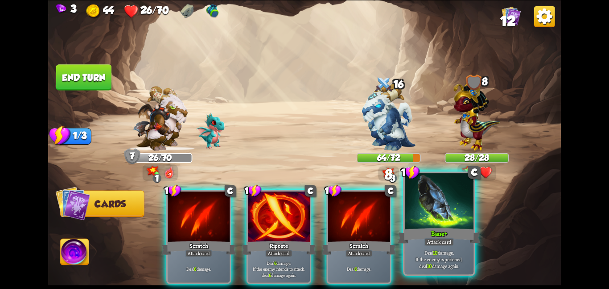
click at [414, 203] on div at bounding box center [439, 202] width 69 height 58
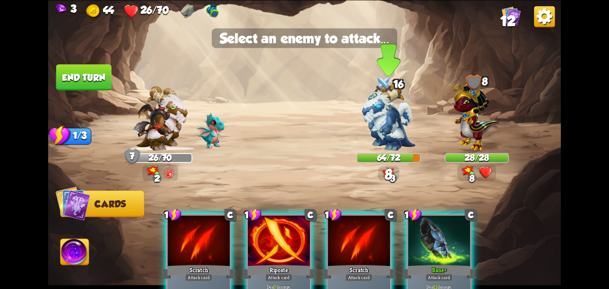
click at [393, 149] on img at bounding box center [389, 116] width 54 height 67
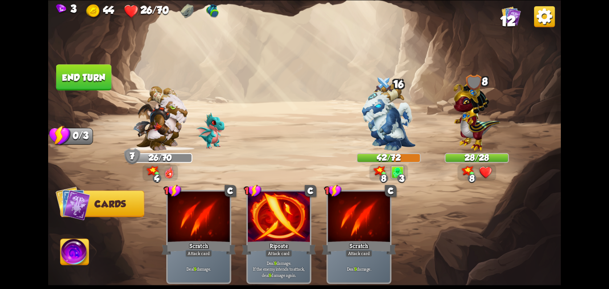
click at [82, 77] on button "End turn" at bounding box center [83, 77] width 55 height 26
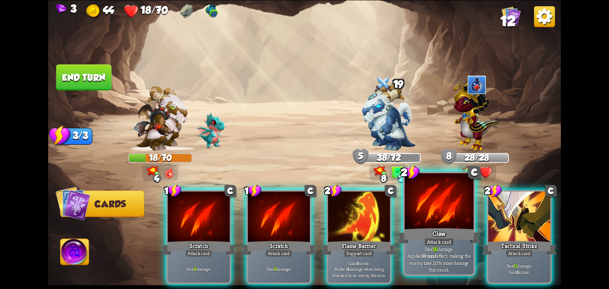
click at [445, 230] on div "Claw" at bounding box center [439, 235] width 83 height 18
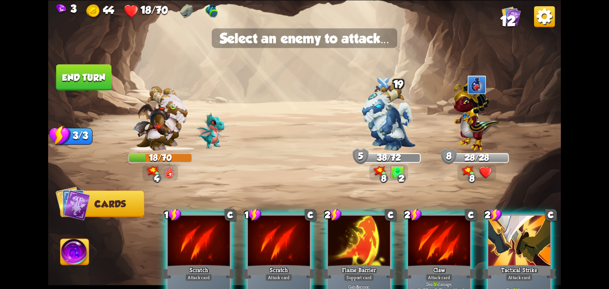
click at [356, 107] on img at bounding box center [304, 144] width 513 height 289
click at [380, 108] on img at bounding box center [389, 116] width 54 height 67
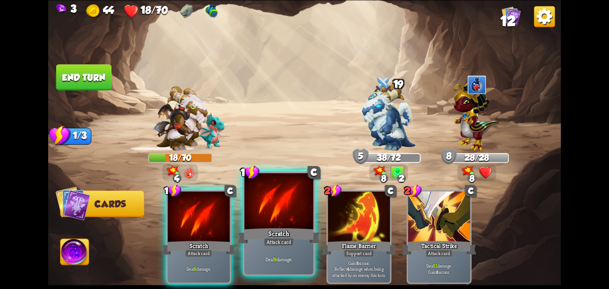
click at [305, 192] on div at bounding box center [278, 202] width 69 height 58
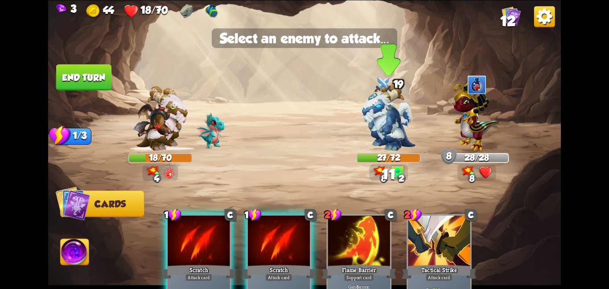
click at [363, 120] on img at bounding box center [389, 116] width 54 height 67
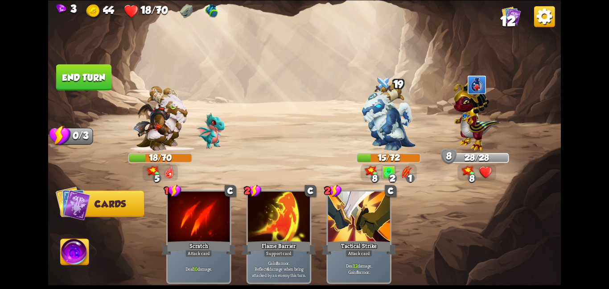
click at [79, 245] on img at bounding box center [75, 253] width 29 height 29
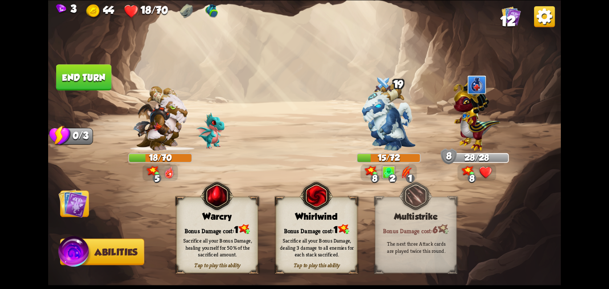
click at [307, 206] on img at bounding box center [316, 195] width 33 height 33
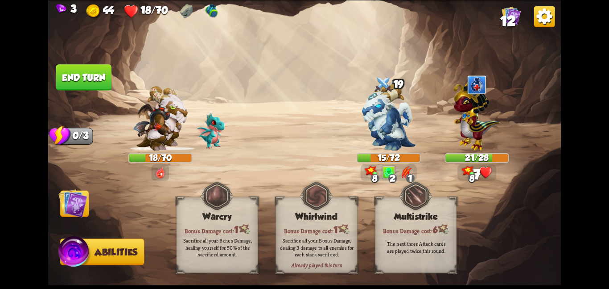
click at [70, 202] on img at bounding box center [72, 202] width 29 height 29
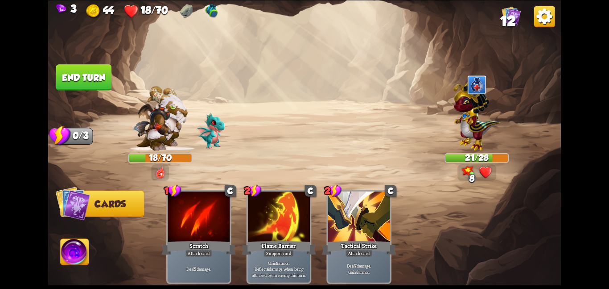
click at [88, 80] on button "End turn" at bounding box center [83, 77] width 55 height 26
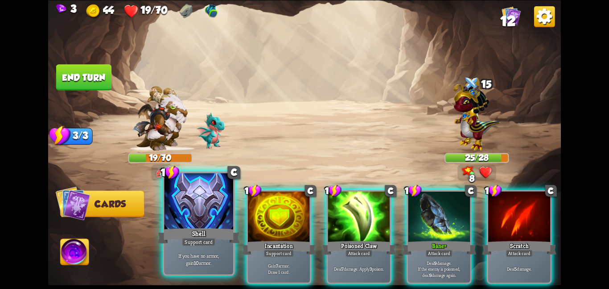
click at [213, 207] on div at bounding box center [198, 202] width 69 height 58
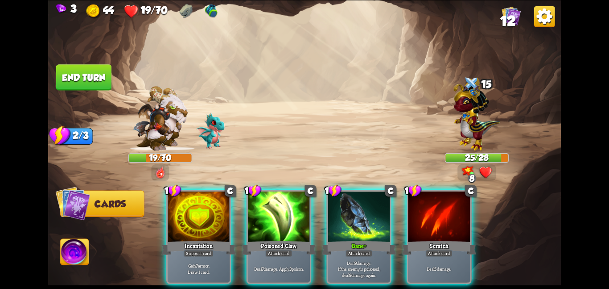
click at [213, 207] on div at bounding box center [199, 217] width 62 height 52
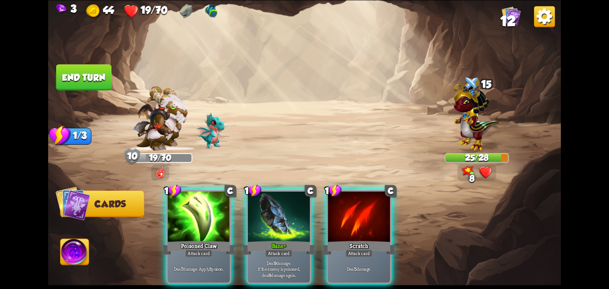
click at [213, 207] on div at bounding box center [199, 217] width 62 height 52
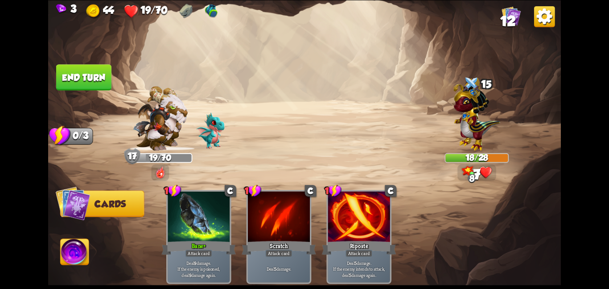
click at [80, 71] on button "End turn" at bounding box center [83, 77] width 55 height 26
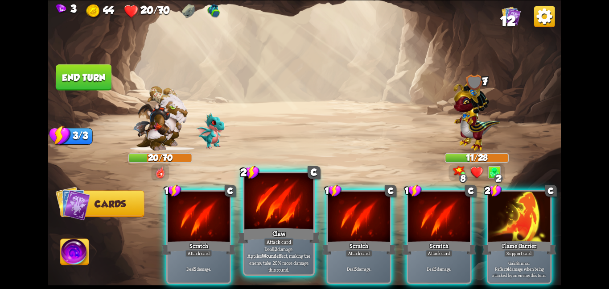
click at [264, 231] on div "Claw" at bounding box center [279, 235] width 83 height 18
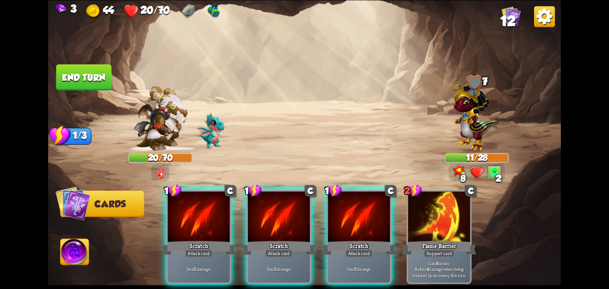
click at [264, 239] on div "Scratch" at bounding box center [279, 247] width 74 height 17
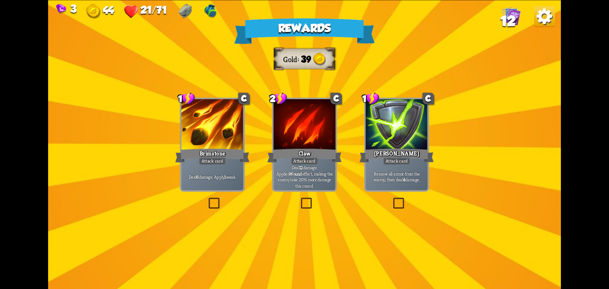
click at [301, 122] on div at bounding box center [304, 125] width 62 height 52
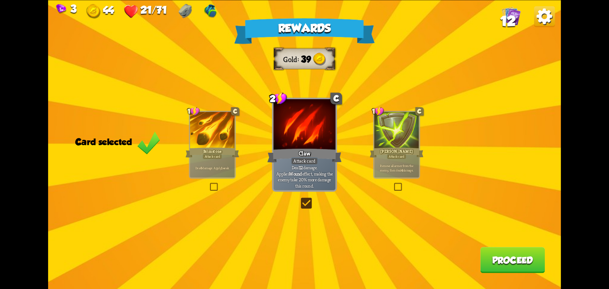
click at [246, 154] on div "Rewards Gold 39 Card selected 1 C Brimstone Attack card Deal 6 damage. Apply 1 …" at bounding box center [304, 144] width 513 height 289
click at [210, 147] on div "Brimstone" at bounding box center [213, 152] width 54 height 12
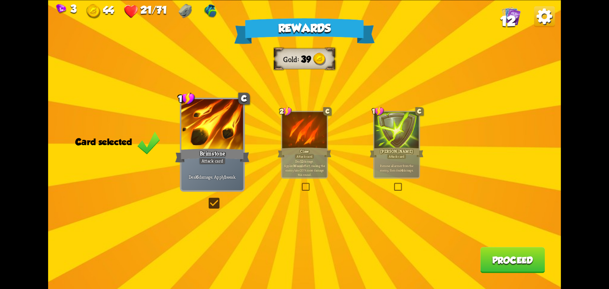
click at [511, 256] on button "Proceed" at bounding box center [512, 260] width 65 height 26
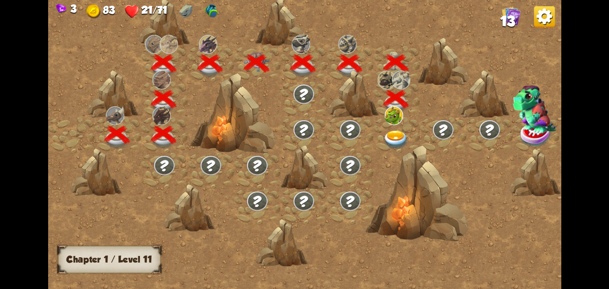
scroll to position [0, 136]
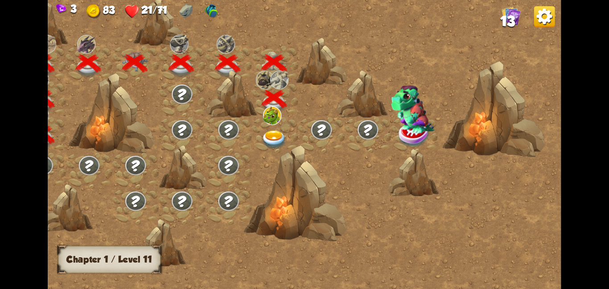
click at [277, 125] on div at bounding box center [275, 135] width 46 height 36
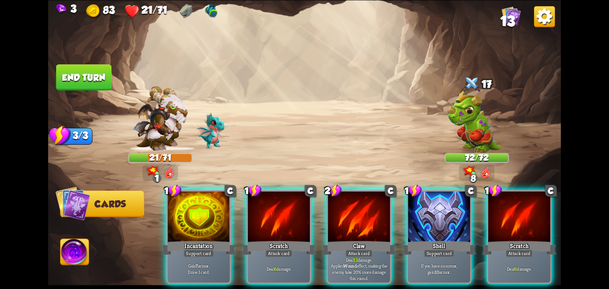
click at [408, 225] on div at bounding box center [439, 217] width 62 height 52
click at [406, 225] on div "1 C Incantation Support card Gain 7 armor. Draw 1 card. 1 C Scratch Attack card…" at bounding box center [356, 224] width 410 height 128
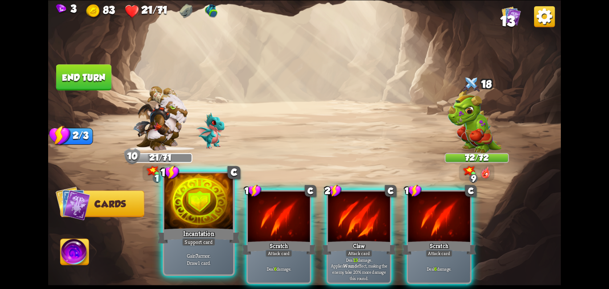
click at [185, 200] on div at bounding box center [198, 202] width 69 height 58
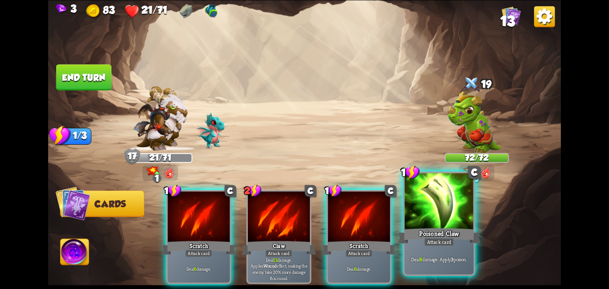
click at [450, 205] on div at bounding box center [439, 202] width 69 height 58
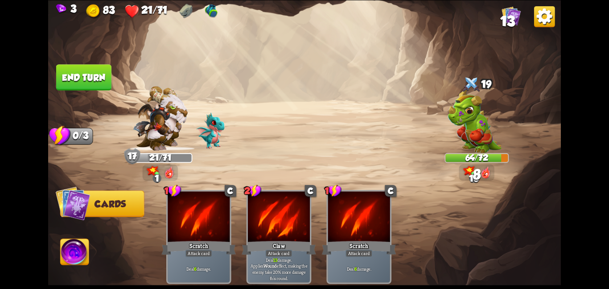
click at [88, 69] on button "End turn" at bounding box center [83, 77] width 55 height 26
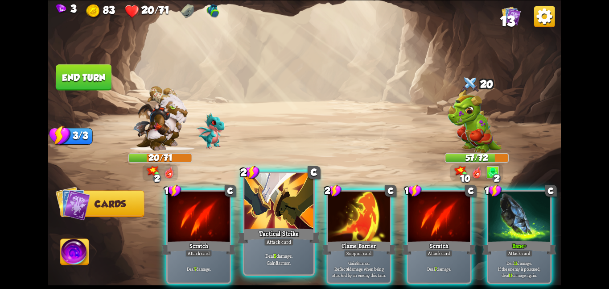
click at [280, 207] on div at bounding box center [278, 202] width 69 height 58
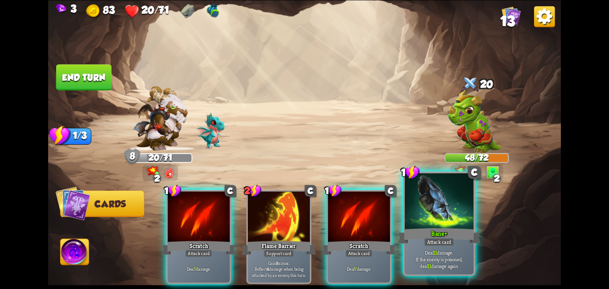
click at [417, 203] on div at bounding box center [439, 202] width 69 height 58
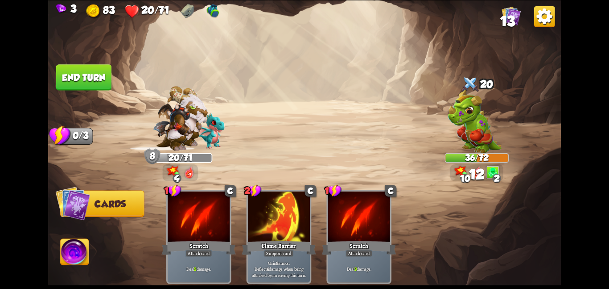
click at [85, 80] on button "End turn" at bounding box center [83, 77] width 55 height 26
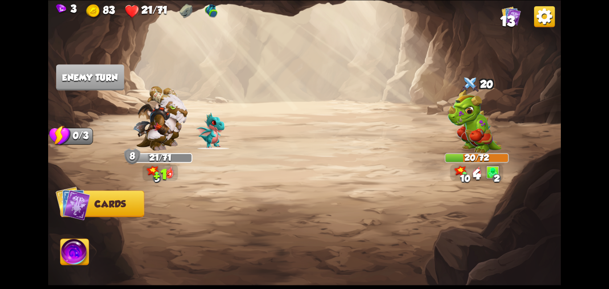
click at [87, 251] on img at bounding box center [75, 253] width 29 height 29
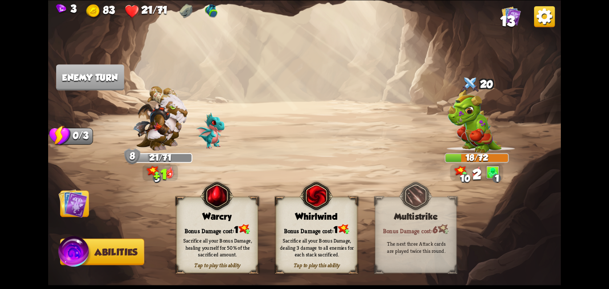
click at [297, 248] on div "Sacrifice all your Bonus Damage, dealing 3 damage to all enemies for each stack…" at bounding box center [317, 247] width 74 height 21
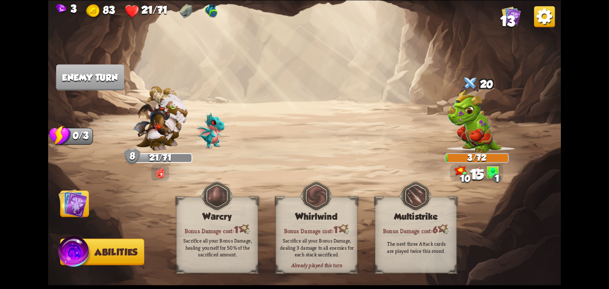
click at [66, 200] on img at bounding box center [72, 202] width 29 height 29
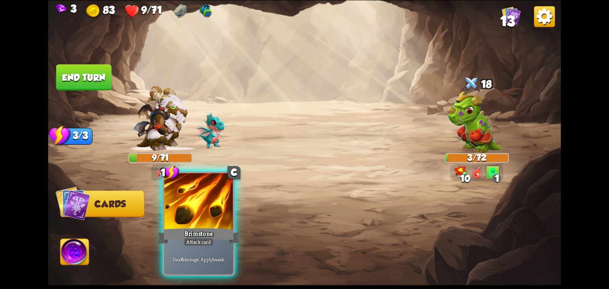
click at [207, 244] on div "Attack card" at bounding box center [199, 241] width 30 height 8
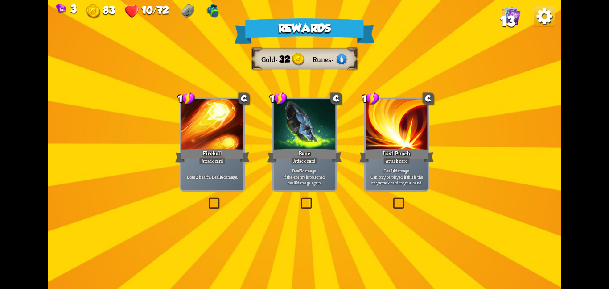
click at [292, 149] on div "Bane" at bounding box center [305, 155] width 74 height 17
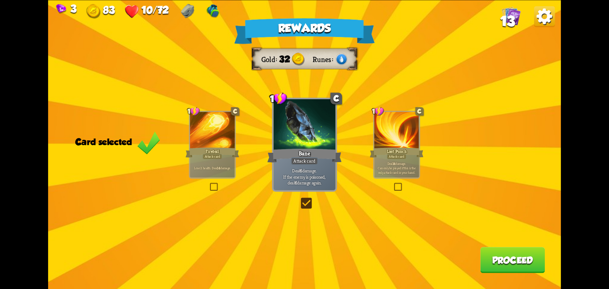
click at [538, 273] on div "Rewards Gold 32 Runes Card selected 1 C Fireball Attack card Lose 2 health. Dea…" at bounding box center [304, 144] width 513 height 289
click at [513, 263] on button "Proceed" at bounding box center [512, 260] width 65 height 26
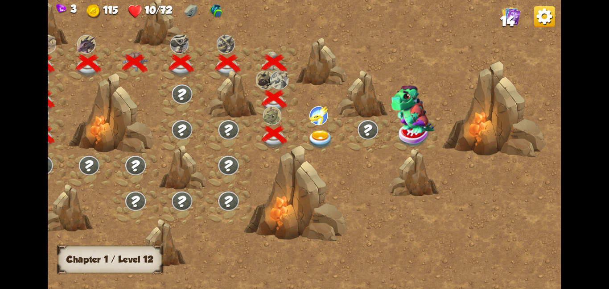
click at [337, 132] on div at bounding box center [321, 135] width 46 height 36
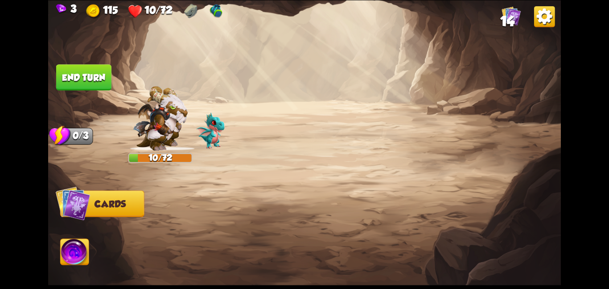
click at [337, 132] on img at bounding box center [304, 144] width 513 height 289
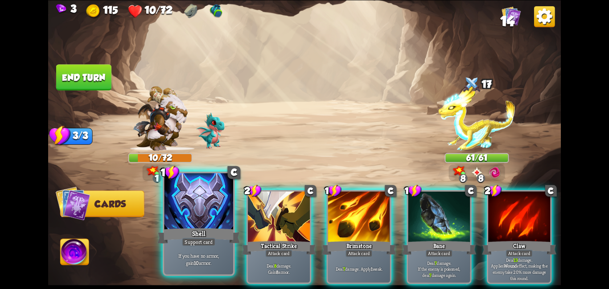
click at [208, 202] on div at bounding box center [198, 202] width 69 height 58
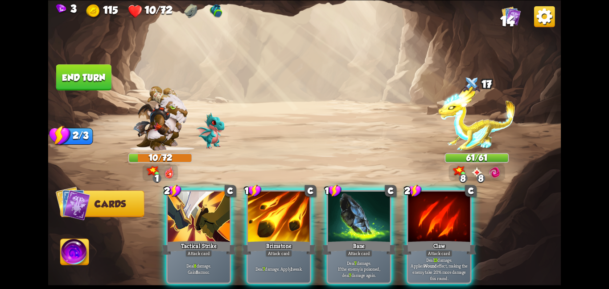
click at [208, 202] on div at bounding box center [199, 217] width 62 height 52
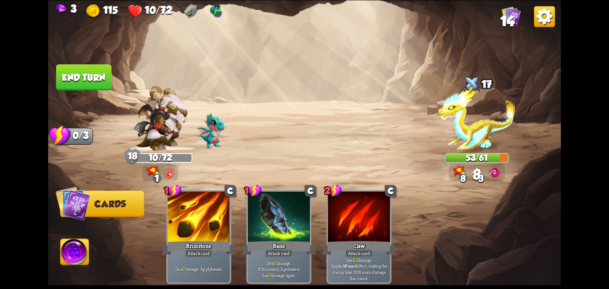
click at [92, 80] on button "End turn" at bounding box center [83, 77] width 55 height 26
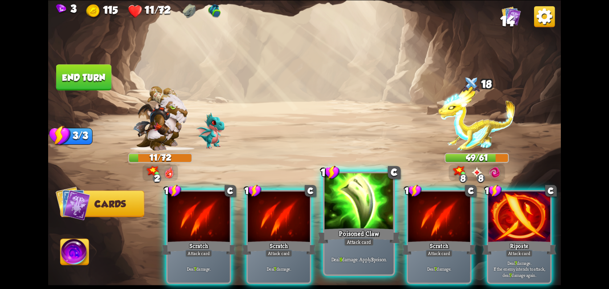
click at [364, 208] on div at bounding box center [359, 202] width 69 height 58
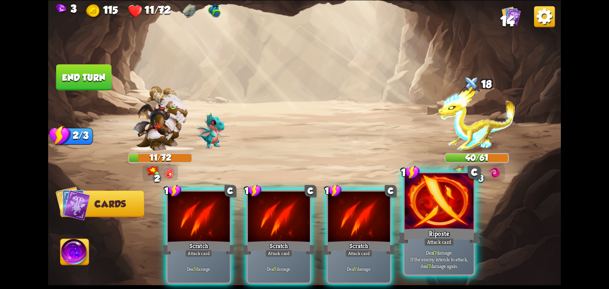
click at [439, 208] on div at bounding box center [439, 202] width 69 height 58
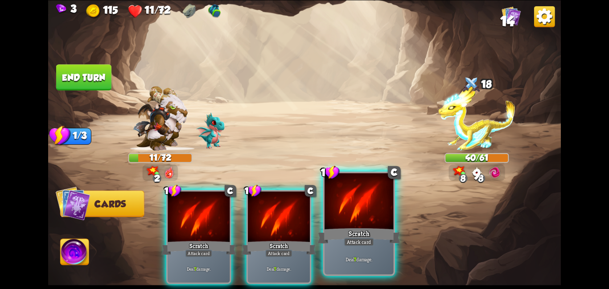
click at [361, 207] on div at bounding box center [359, 202] width 69 height 58
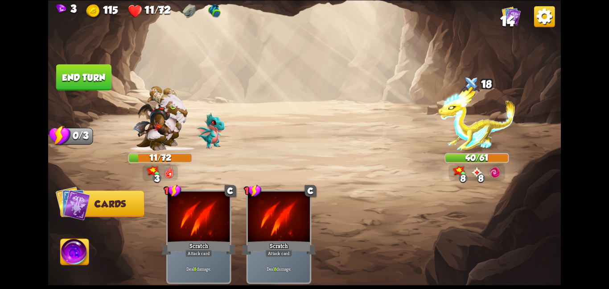
click at [92, 84] on button "End turn" at bounding box center [83, 77] width 55 height 26
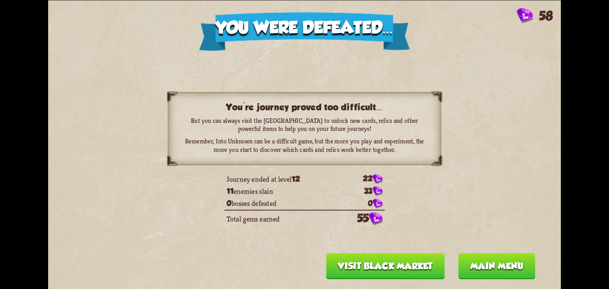
click at [336, 265] on button "Visit Black Market" at bounding box center [386, 265] width 119 height 26
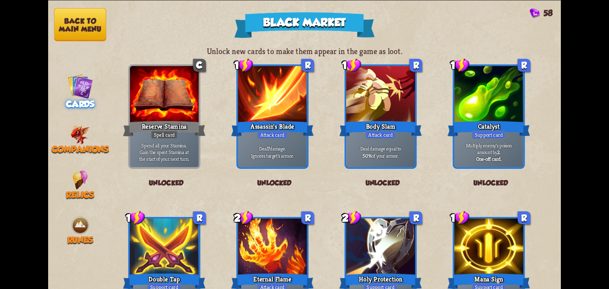
click at [72, 12] on button "Back to main menu" at bounding box center [80, 24] width 52 height 33
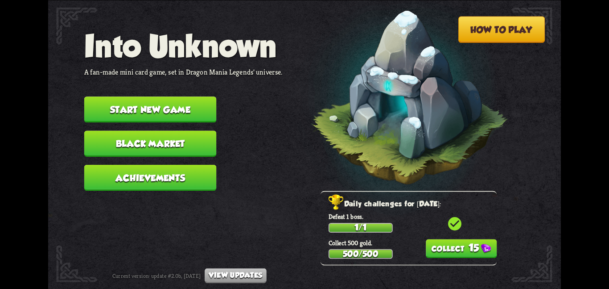
click at [153, 113] on button "Start new game" at bounding box center [150, 109] width 132 height 26
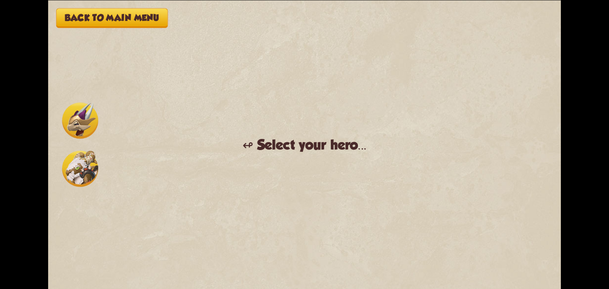
click at [131, 17] on button "Back to main menu" at bounding box center [112, 18] width 112 height 20
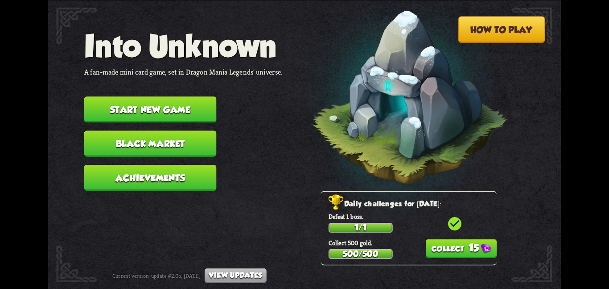
click at [435, 244] on button "15" at bounding box center [461, 248] width 71 height 19
click at [208, 101] on button "Start new game" at bounding box center [150, 109] width 132 height 26
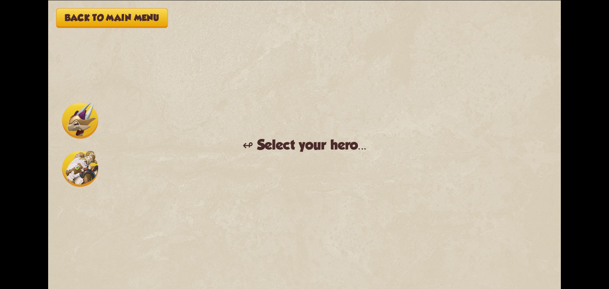
click at [86, 118] on img at bounding box center [80, 120] width 36 height 36
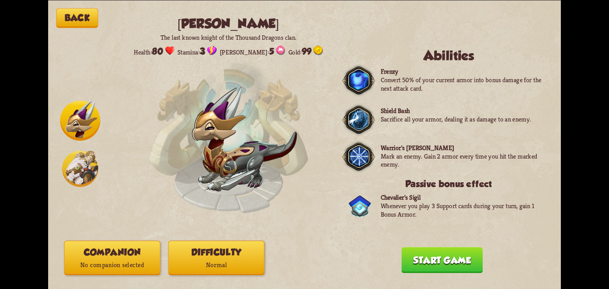
click at [117, 248] on button "Companion No companion selected" at bounding box center [112, 257] width 96 height 34
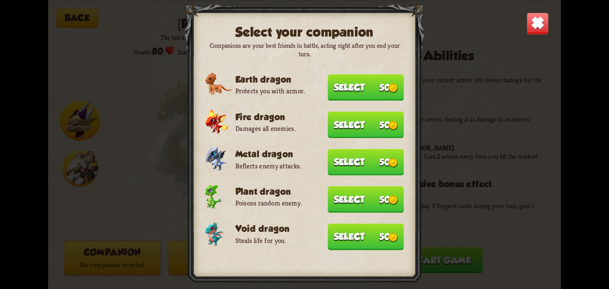
click at [329, 226] on button "Select 50" at bounding box center [366, 236] width 76 height 26
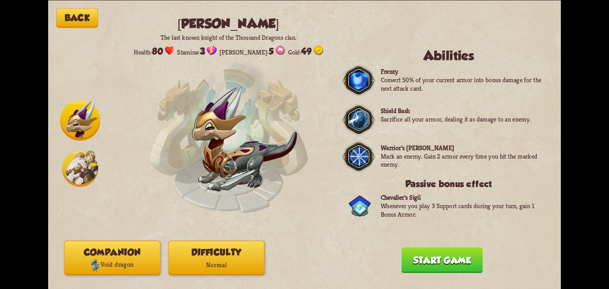
click at [239, 250] on button "Difficulty Normal" at bounding box center [216, 257] width 96 height 34
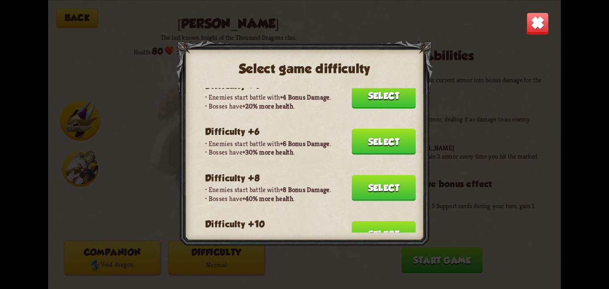
scroll to position [102, 0]
click at [367, 182] on button "Select" at bounding box center [384, 187] width 64 height 26
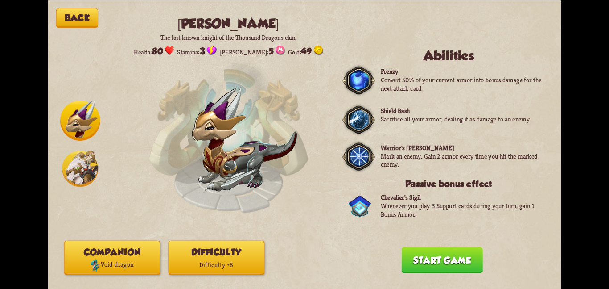
click at [432, 267] on button "Start game" at bounding box center [441, 260] width 81 height 26
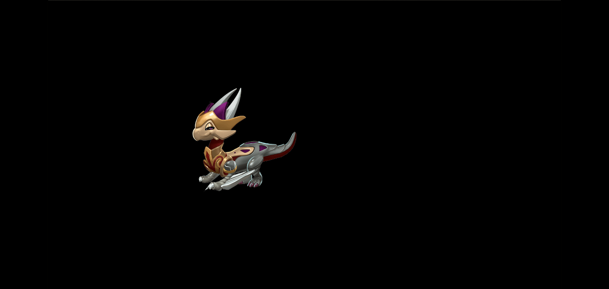
click at [432, 267] on div "Back Chevalier The last known knight of the Thousand Dragons clan. Health: 80 S…" at bounding box center [304, 144] width 513 height 289
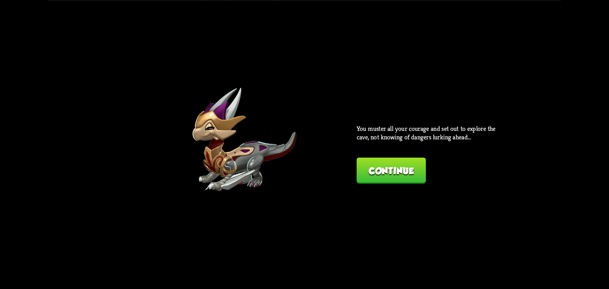
click at [351, 173] on div "Back Chevalier The last known knight of the Thousand Dragons clan. Health: 80 S…" at bounding box center [304, 144] width 513 height 289
click at [364, 174] on button "Continue" at bounding box center [391, 170] width 69 height 26
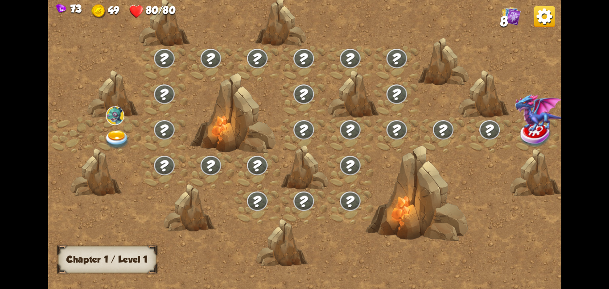
click at [108, 124] on div at bounding box center [118, 135] width 46 height 36
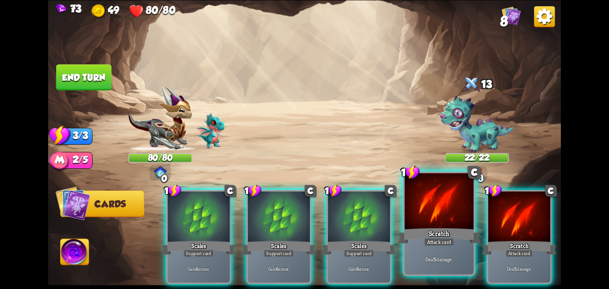
click at [438, 206] on div at bounding box center [439, 202] width 69 height 58
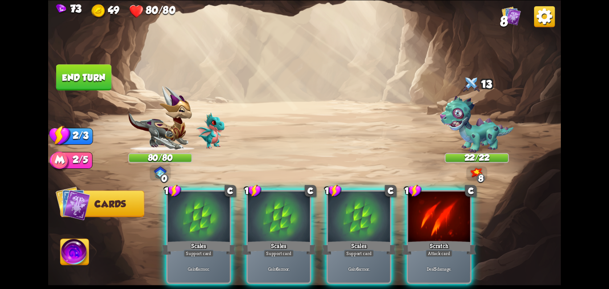
click at [438, 206] on div at bounding box center [439, 217] width 62 height 52
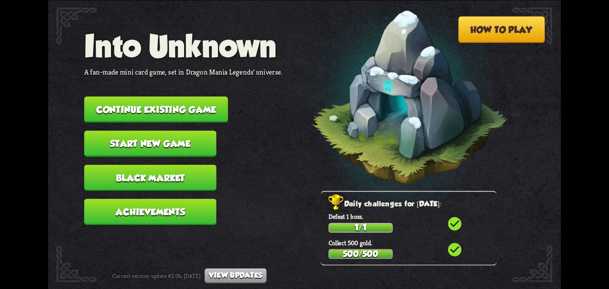
click at [161, 142] on button "Start new game" at bounding box center [150, 143] width 132 height 26
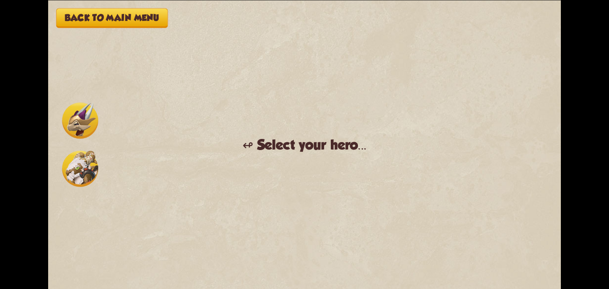
click at [94, 126] on img at bounding box center [80, 120] width 36 height 36
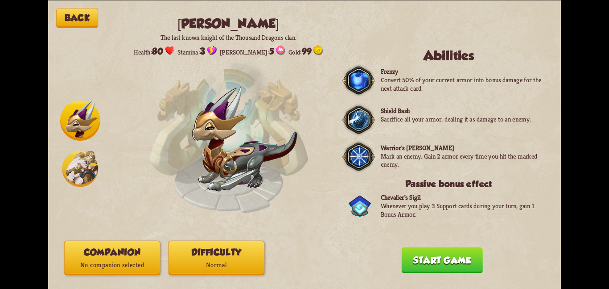
click at [148, 262] on p "No companion selected" at bounding box center [112, 264] width 95 height 13
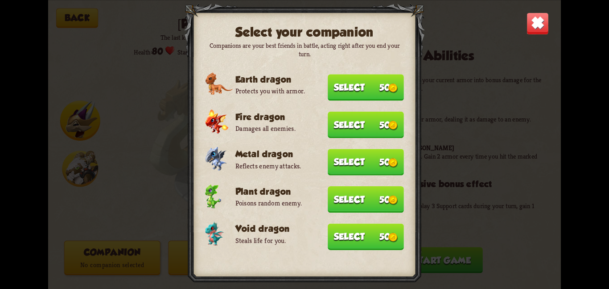
click at [362, 234] on button "Select 50" at bounding box center [366, 236] width 76 height 26
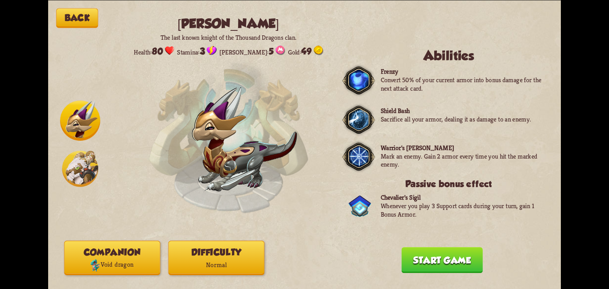
click at [231, 256] on button "Difficulty Normal" at bounding box center [216, 257] width 96 height 34
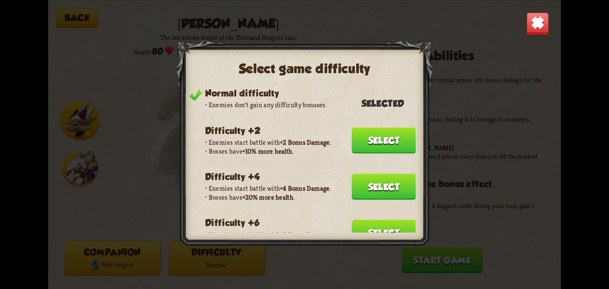
click at [372, 178] on button "Select" at bounding box center [384, 186] width 64 height 26
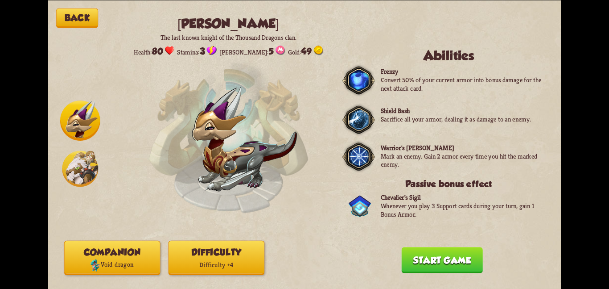
click at [409, 262] on button "Start game" at bounding box center [441, 260] width 81 height 26
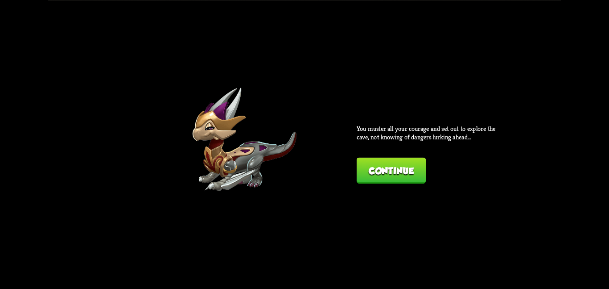
click at [374, 182] on div "Back [PERSON_NAME] The last known knight of the Thousand Dragons clan. Health: …" at bounding box center [304, 144] width 513 height 289
click at [377, 176] on button "Continue" at bounding box center [391, 170] width 69 height 26
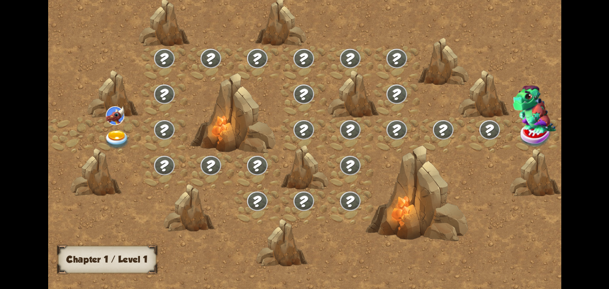
click at [110, 128] on div at bounding box center [118, 135] width 46 height 36
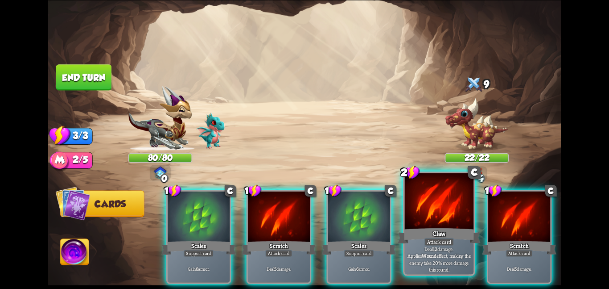
click at [459, 231] on div "Claw" at bounding box center [439, 235] width 83 height 18
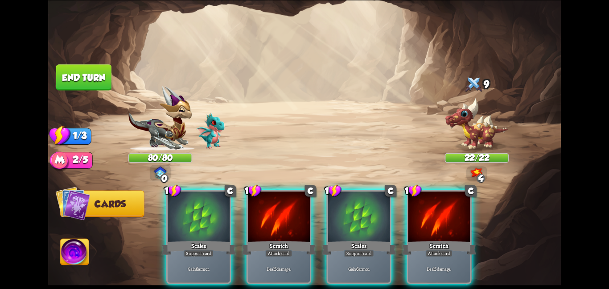
click at [459, 239] on div "Scratch" at bounding box center [439, 247] width 74 height 17
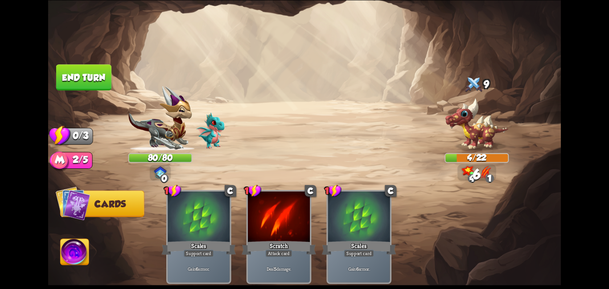
click at [77, 74] on button "End turn" at bounding box center [83, 77] width 55 height 26
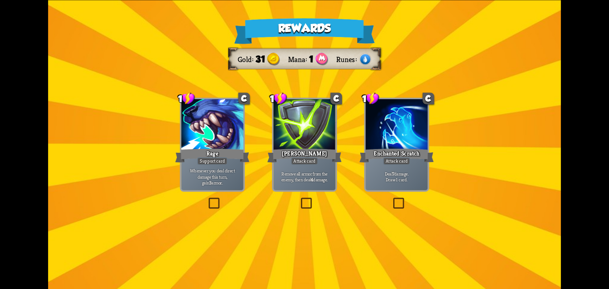
click at [318, 154] on div "[PERSON_NAME]" at bounding box center [305, 155] width 74 height 17
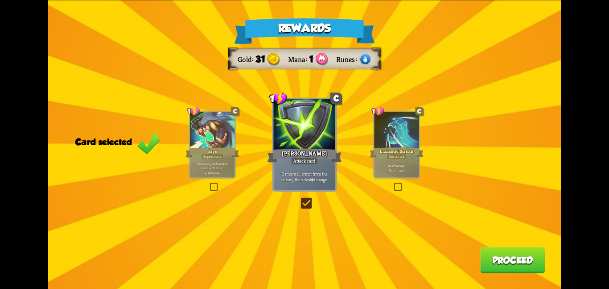
click at [515, 254] on button "Proceed" at bounding box center [512, 260] width 65 height 26
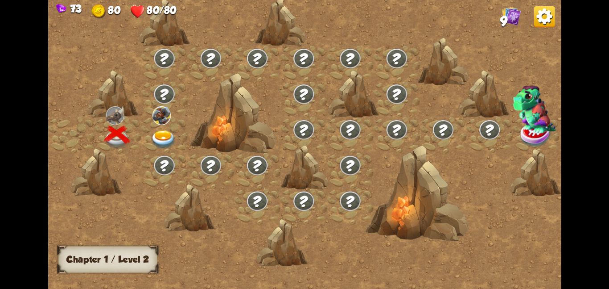
click at [156, 127] on div at bounding box center [164, 135] width 46 height 36
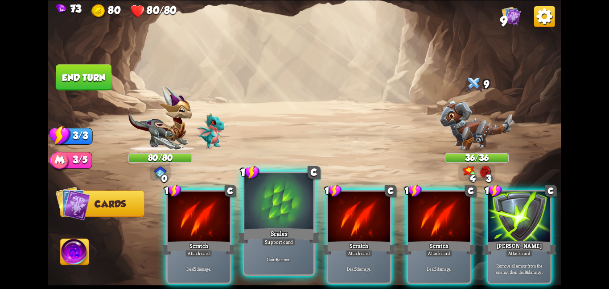
click at [267, 227] on div "Scales" at bounding box center [279, 235] width 83 height 18
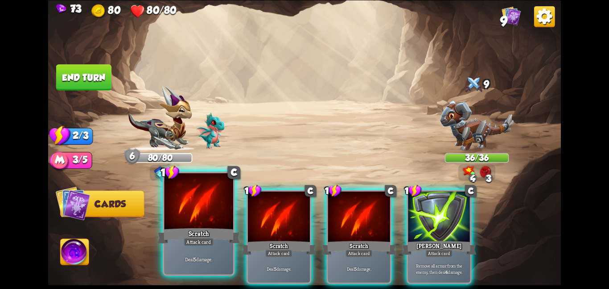
click at [193, 220] on div at bounding box center [198, 202] width 69 height 58
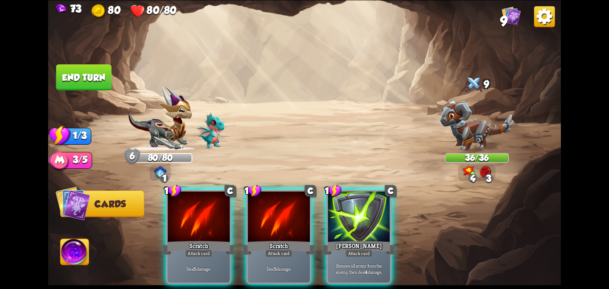
click at [193, 220] on div at bounding box center [199, 217] width 62 height 52
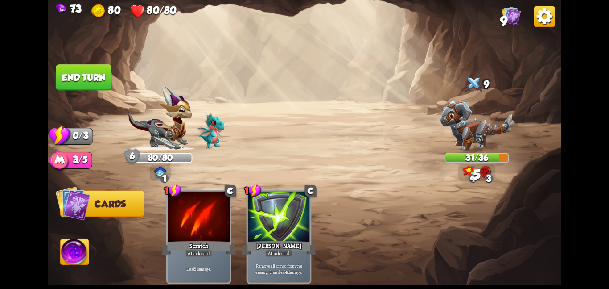
click at [82, 76] on button "End turn" at bounding box center [83, 77] width 55 height 26
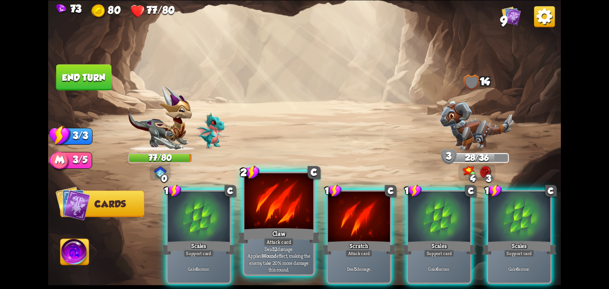
click at [260, 235] on div "Claw" at bounding box center [279, 235] width 83 height 18
click at [260, 235] on div "1 C Scales Support card Gain 6 armor. 2 C Claw Attack card Deal 12 damage. Appl…" at bounding box center [356, 224] width 410 height 128
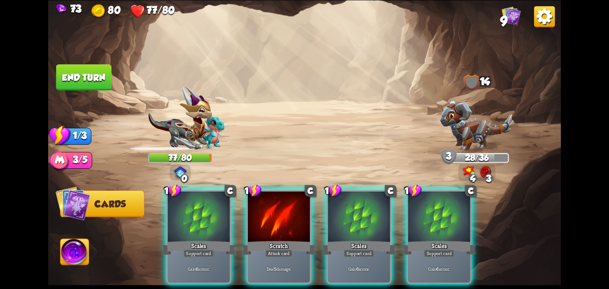
click at [260, 239] on div "Scratch" at bounding box center [279, 247] width 74 height 17
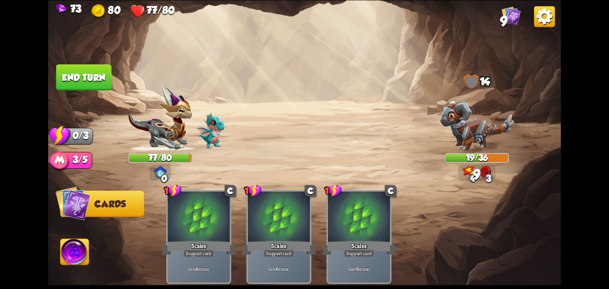
click at [260, 239] on div "Scales" at bounding box center [279, 247] width 74 height 17
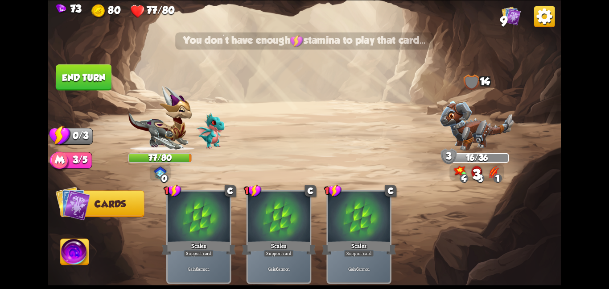
click at [103, 77] on button "End turn" at bounding box center [83, 77] width 55 height 26
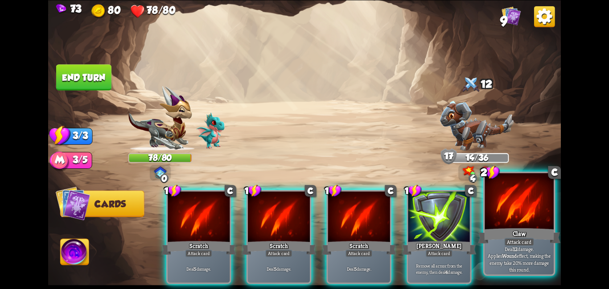
click at [490, 222] on div at bounding box center [519, 202] width 69 height 58
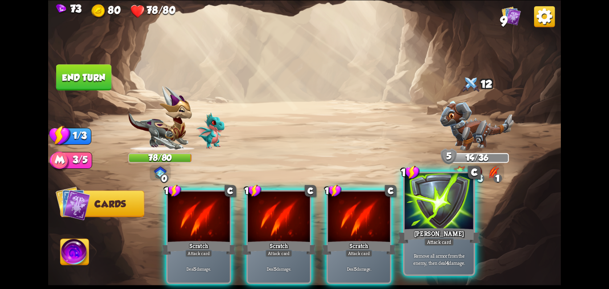
click at [459, 231] on div "[PERSON_NAME]" at bounding box center [439, 235] width 83 height 18
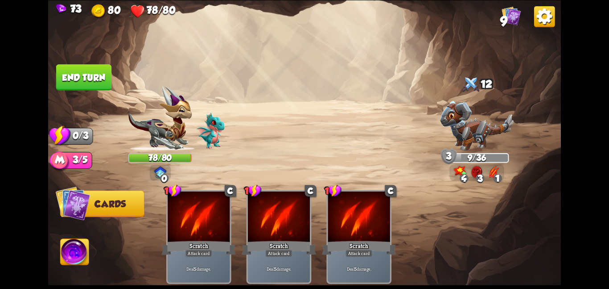
click at [101, 72] on button "End turn" at bounding box center [83, 77] width 55 height 26
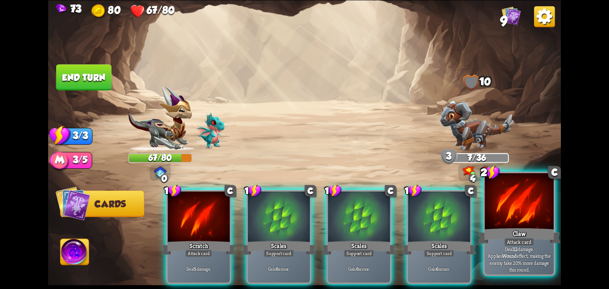
click at [528, 222] on div at bounding box center [519, 202] width 69 height 58
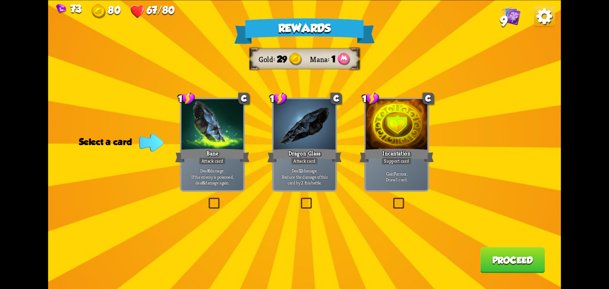
click at [244, 151] on div "Bane" at bounding box center [212, 155] width 74 height 17
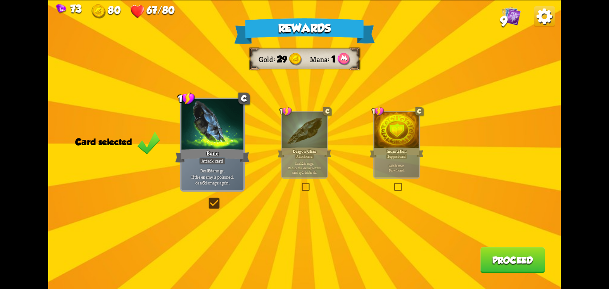
click at [274, 144] on div "Rewards Gold 29 Mana 1 Card selected 1 C Bane Attack card Deal 6 damage. If the…" at bounding box center [304, 144] width 513 height 289
click at [286, 144] on div at bounding box center [304, 131] width 45 height 38
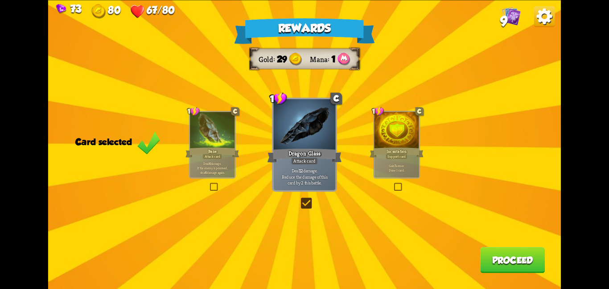
click at [507, 268] on button "Proceed" at bounding box center [512, 260] width 65 height 26
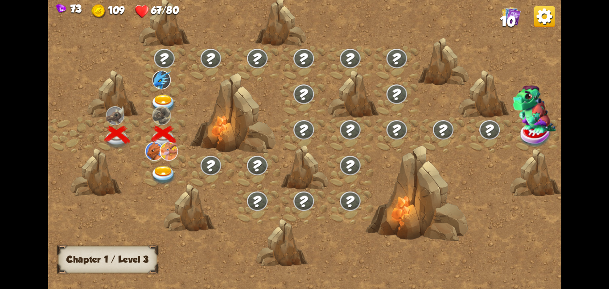
click at [166, 156] on img at bounding box center [169, 150] width 18 height 19
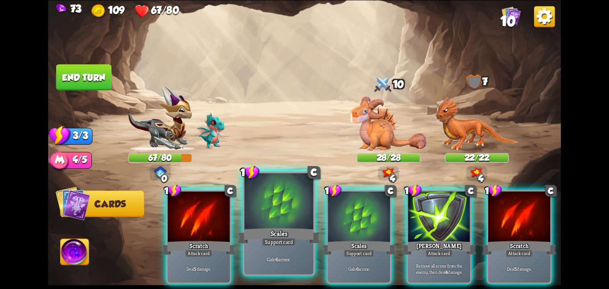
click at [272, 229] on div "Scales" at bounding box center [279, 235] width 83 height 18
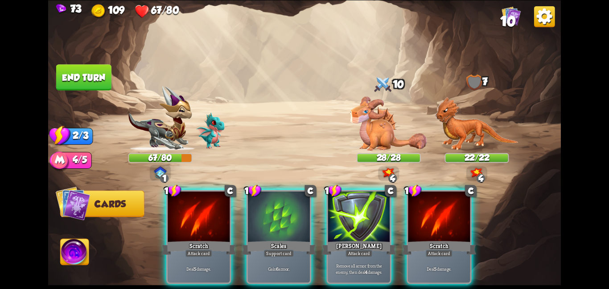
click at [272, 229] on div "1 C Scratch Attack card Deal 5 damage. 1 C Scales Support card Gain 6 armor. 1 …" at bounding box center [356, 224] width 410 height 128
click at [272, 239] on div "Scales" at bounding box center [279, 247] width 74 height 17
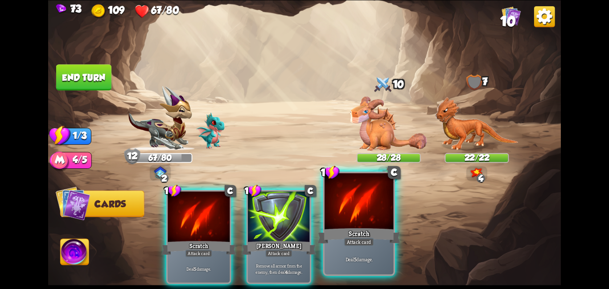
click at [370, 222] on div at bounding box center [359, 202] width 69 height 58
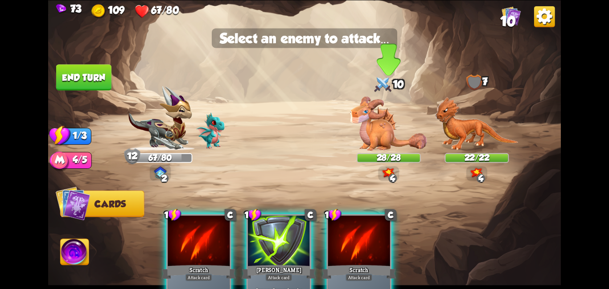
click at [384, 141] on img at bounding box center [388, 123] width 77 height 54
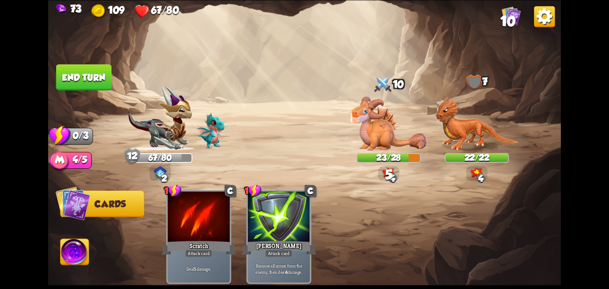
click at [89, 84] on button "End turn" at bounding box center [83, 77] width 55 height 26
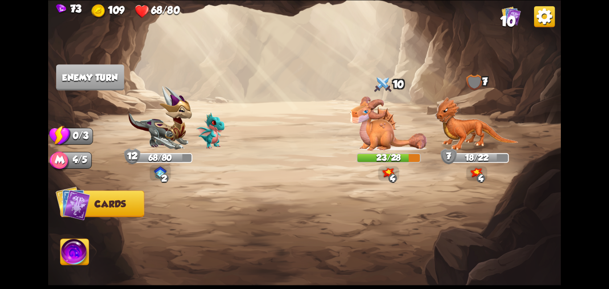
click at [147, 120] on img at bounding box center [160, 118] width 64 height 65
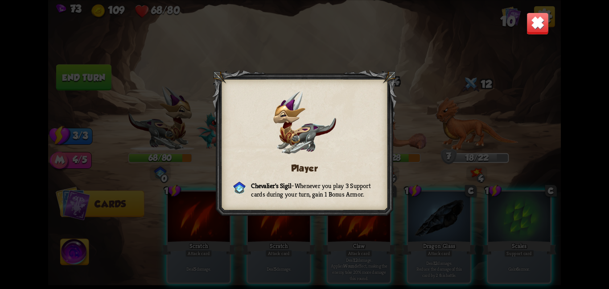
click at [533, 19] on img at bounding box center [538, 23] width 22 height 22
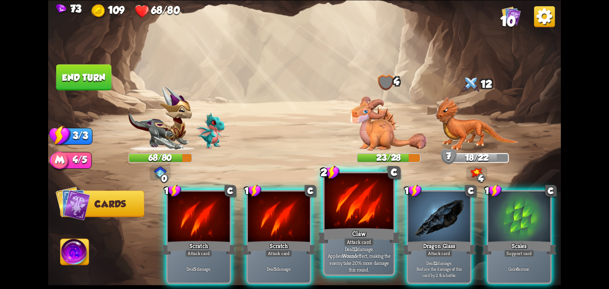
click at [388, 189] on div at bounding box center [359, 202] width 69 height 58
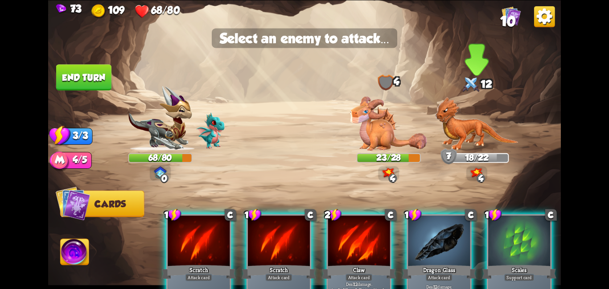
click at [440, 112] on img at bounding box center [476, 123] width 83 height 54
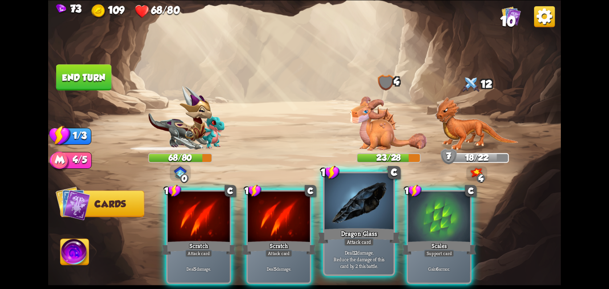
click at [355, 216] on div at bounding box center [359, 202] width 69 height 58
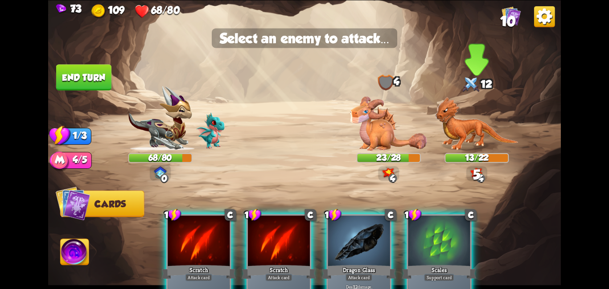
click at [463, 149] on img at bounding box center [476, 123] width 83 height 54
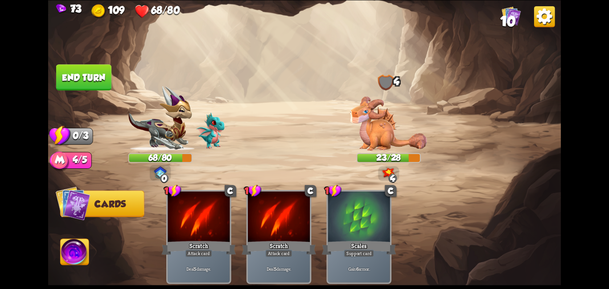
click at [82, 73] on button "End turn" at bounding box center [83, 77] width 55 height 26
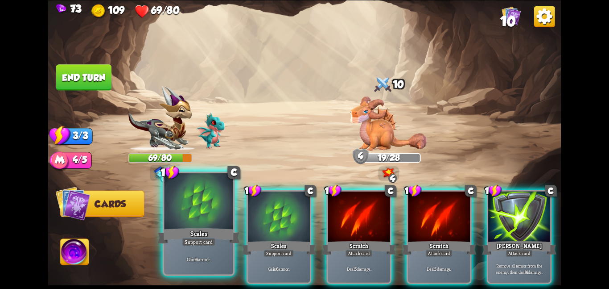
click at [222, 213] on div at bounding box center [198, 202] width 69 height 58
click at [248, 213] on div at bounding box center [279, 217] width 62 height 52
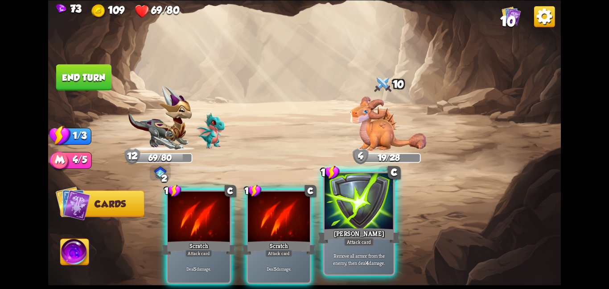
click at [335, 214] on div at bounding box center [359, 202] width 69 height 58
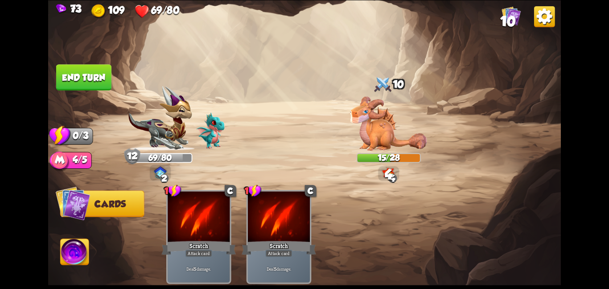
click at [97, 78] on button "End turn" at bounding box center [83, 77] width 55 height 26
